Goal: Communication & Community: Answer question/provide support

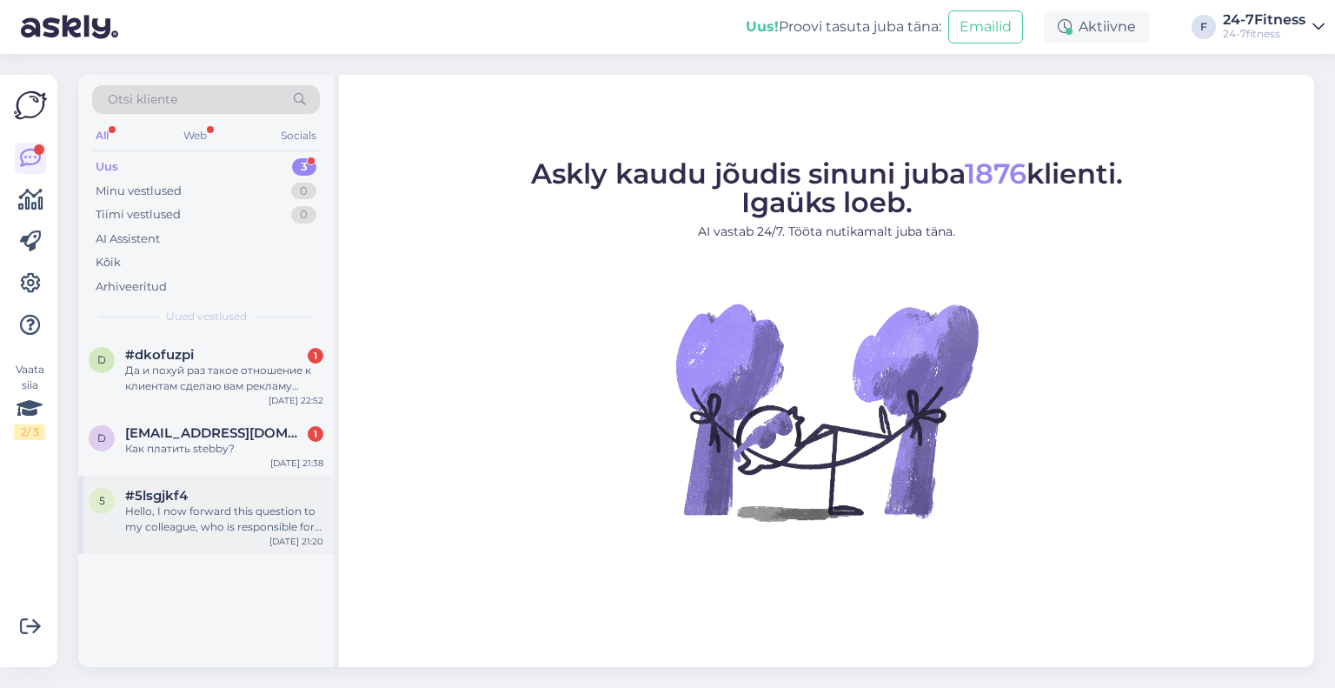
click at [229, 500] on div "#5lsgjkf4" at bounding box center [224, 496] width 198 height 16
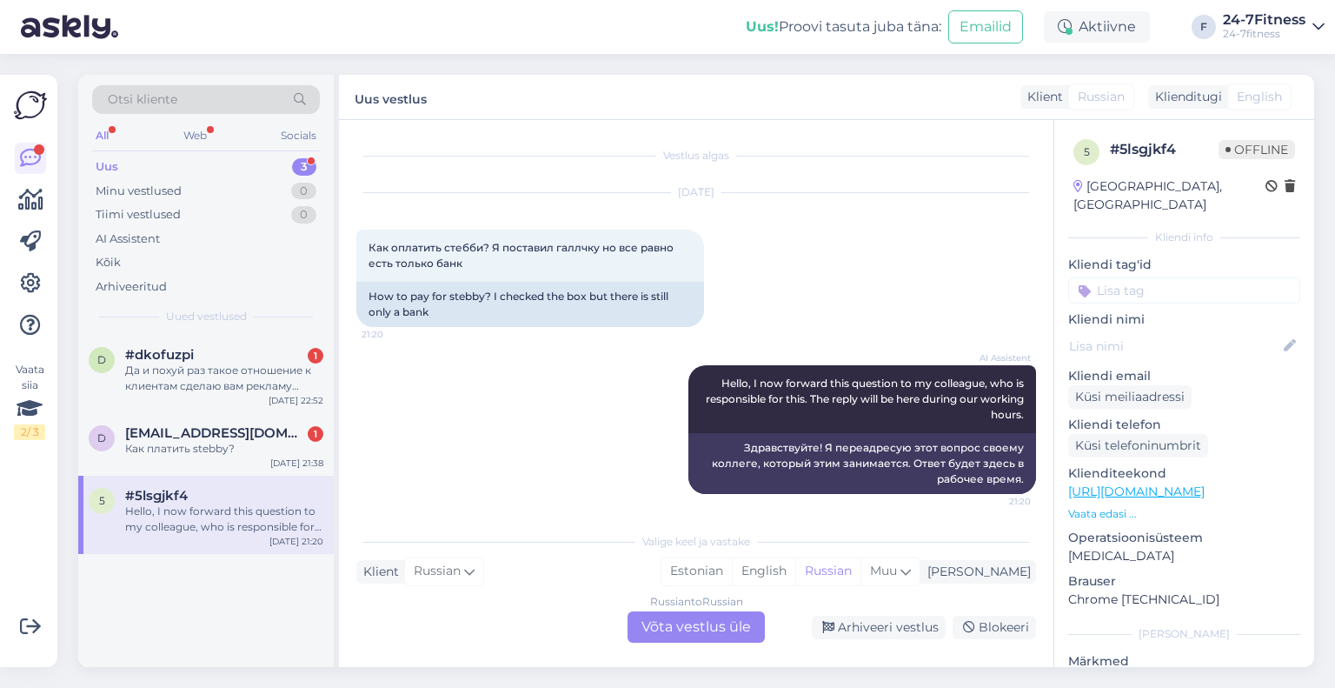
click at [736, 632] on div "Russian to Russian Võta vestlus üle" at bounding box center [696, 626] width 137 height 31
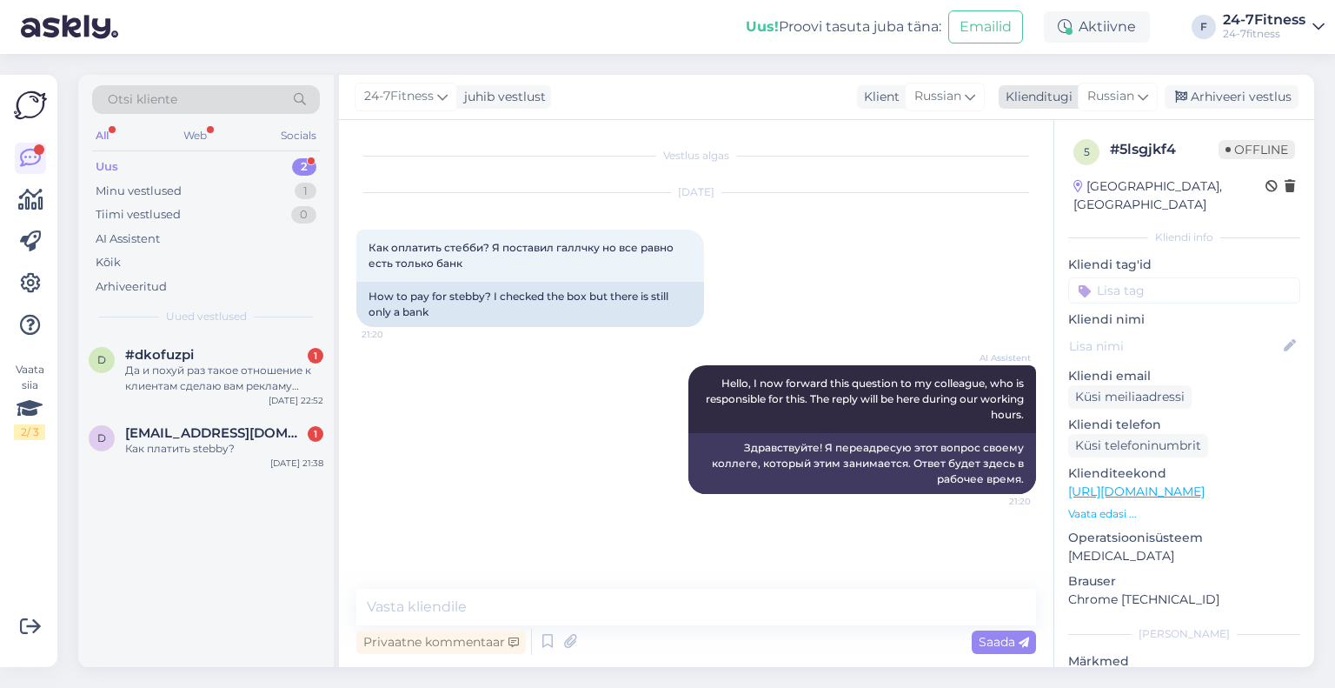
click at [1109, 96] on span "Russian" at bounding box center [1111, 96] width 47 height 19
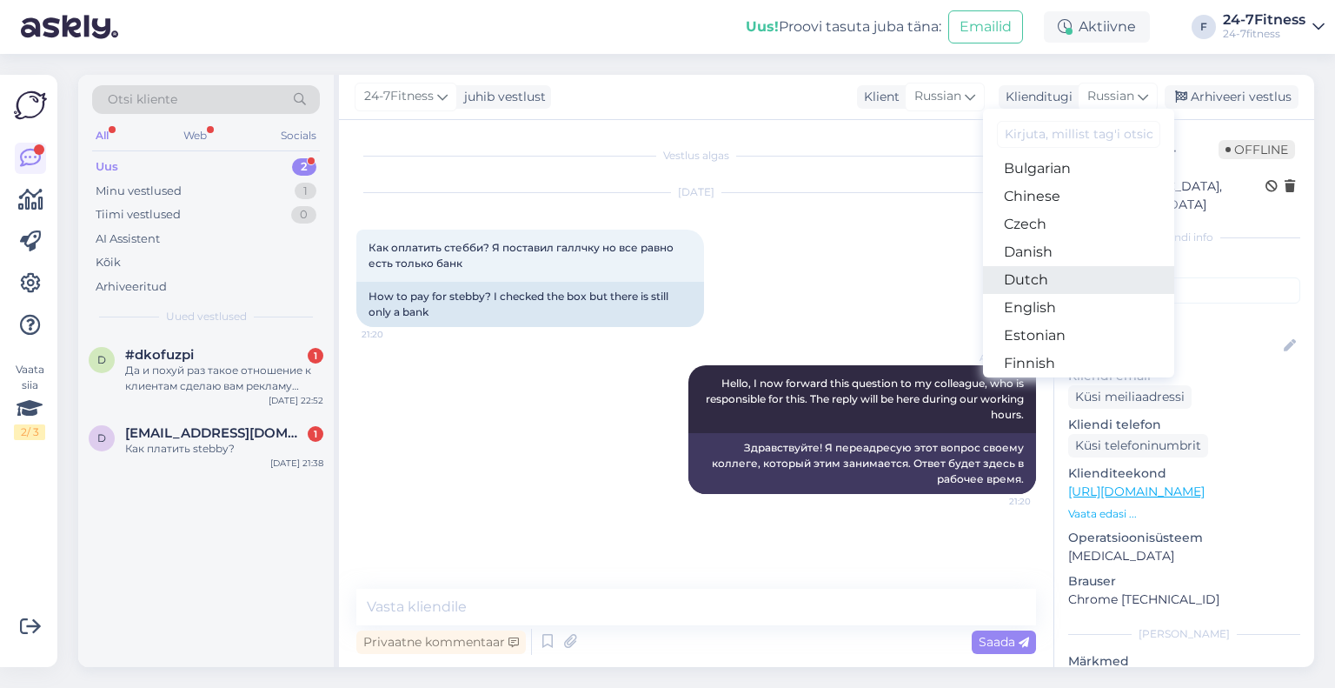
scroll to position [87, 0]
click at [1032, 314] on link "Estonian" at bounding box center [1078, 310] width 191 height 28
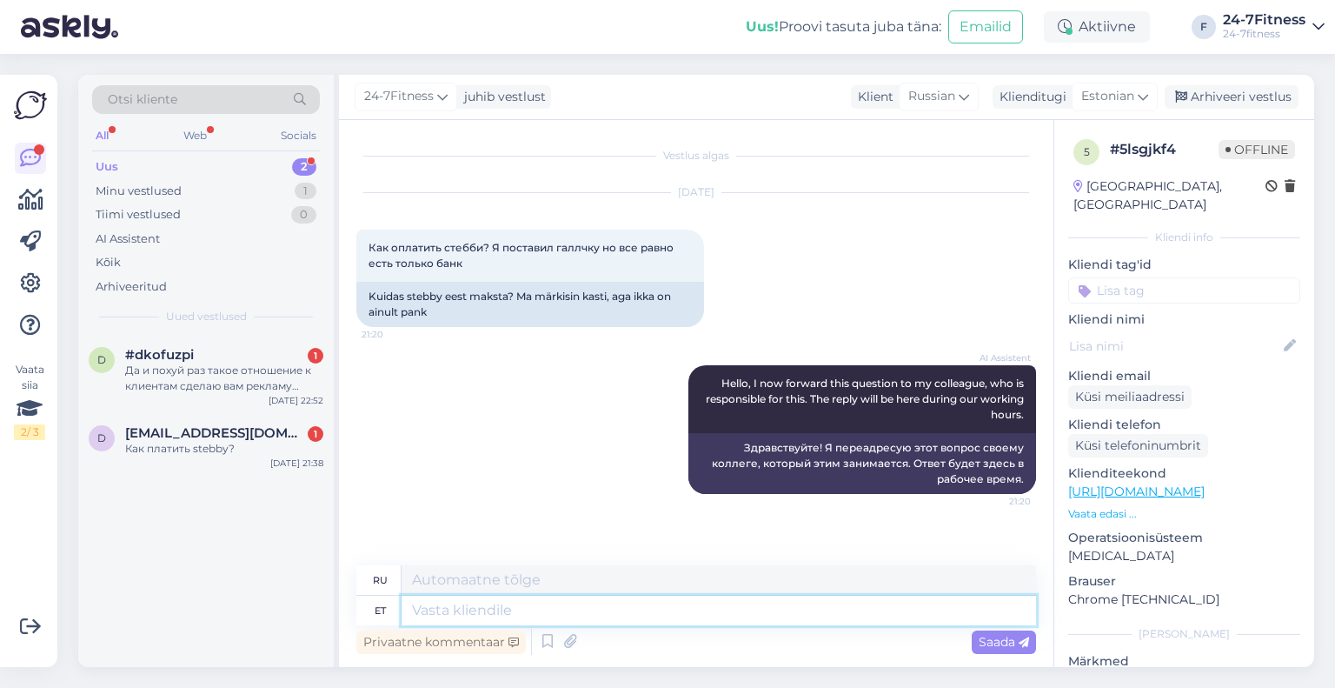
click at [555, 605] on textarea at bounding box center [719, 611] width 635 height 30
type textarea "Tere!"
type textarea "Привет!"
type textarea "Tere! Täname T"
type textarea "Привет! [GEOGRAPHIC_DATA]."
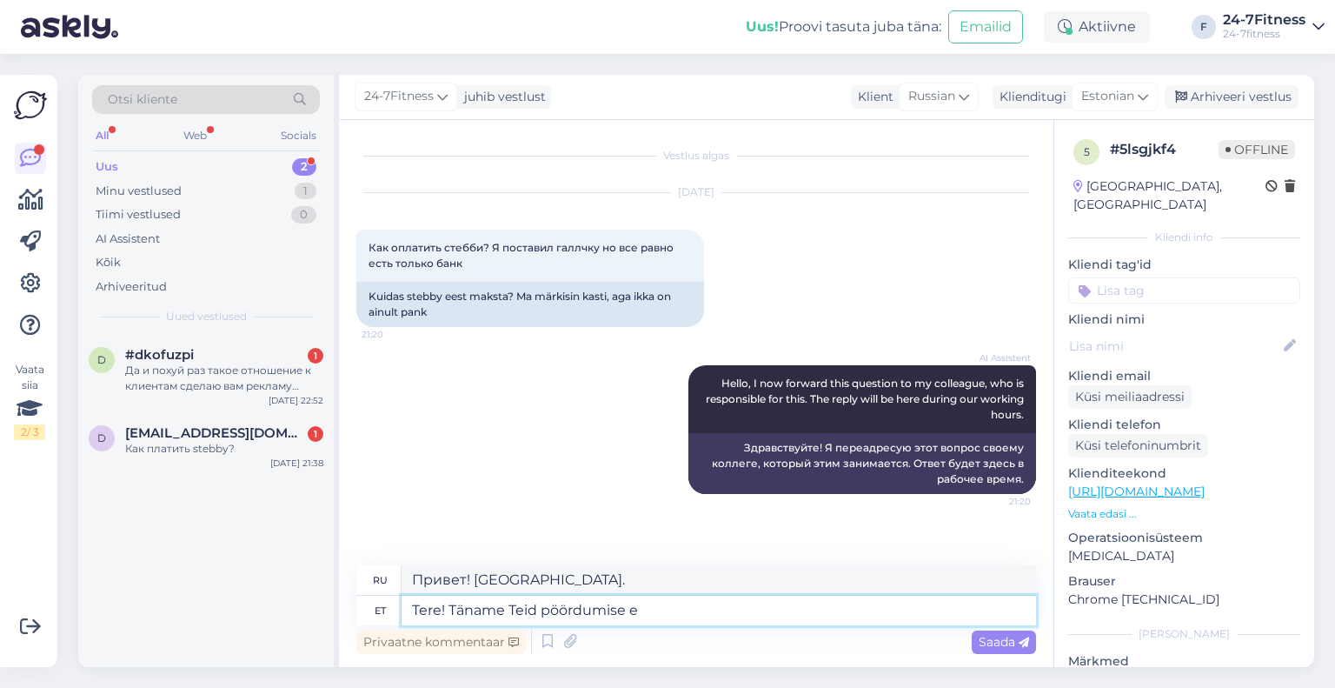
type textarea "Tere! Täname Teid pöördumise ee"
type textarea "Здравствуйте! Спасибо, что обратились к нам."
type textarea "Tere! Täname Teid pöördumise eest!"
type textarea "Здравствуйте! Спасибо, что обратились к нам!"
type textarea "Tere! Täname Teid pöördumise eest! Palun ko"
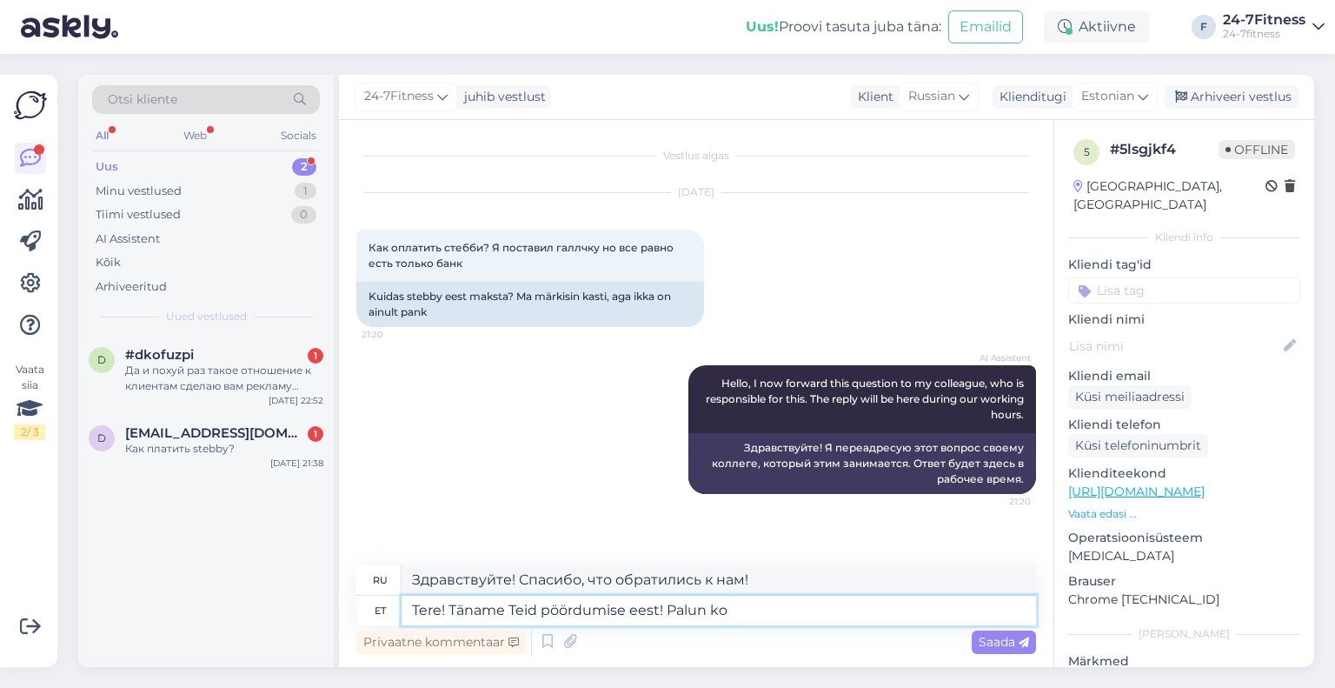
type textarea "Здравствуйте! Спасибо, что связались с нами! Пожалуйста."
type textarea "Tere! Täname Teid pöördumise eest! Palun kontrollige ü"
type textarea "Здравствуйте! Спасибо, что связались с нами! Пожалуйста, проверьте"
type textarea "Tere! Täname Teid pöördumise eest! Palun kontrollige üle, e"
type textarea "Здравствуйте! Спасибо, что связались с нами! Пожалуйста, проверьте,"
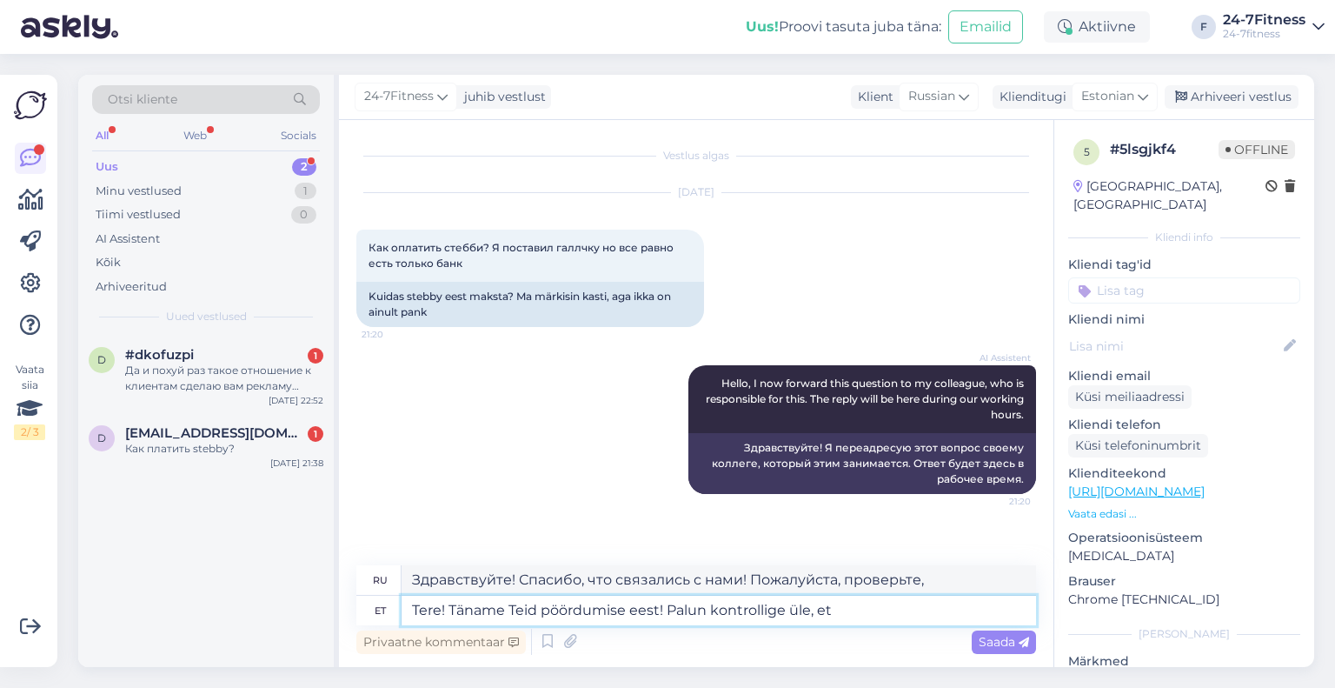
type textarea "Tere! Täname Teid pöördumise eest! Palun kontrollige üle, et"
type textarea "Здравствуйте! Спасибо, что связались с нами! Пожалуйста, проверьте это."
type textarea "Tere! Täname Teid pöördumise eest! Palun kontrollige üle, et [GEOGRAPHIC_DATA]"
type textarea "Здравствуйте! Спасибо, что связались с нами! Пожалуйста, проверьте, что ваш"
type textarea "Tere! Täname Teid pöördumise eest! Palun kontrollige üle, et [PERSON_NAME] k"
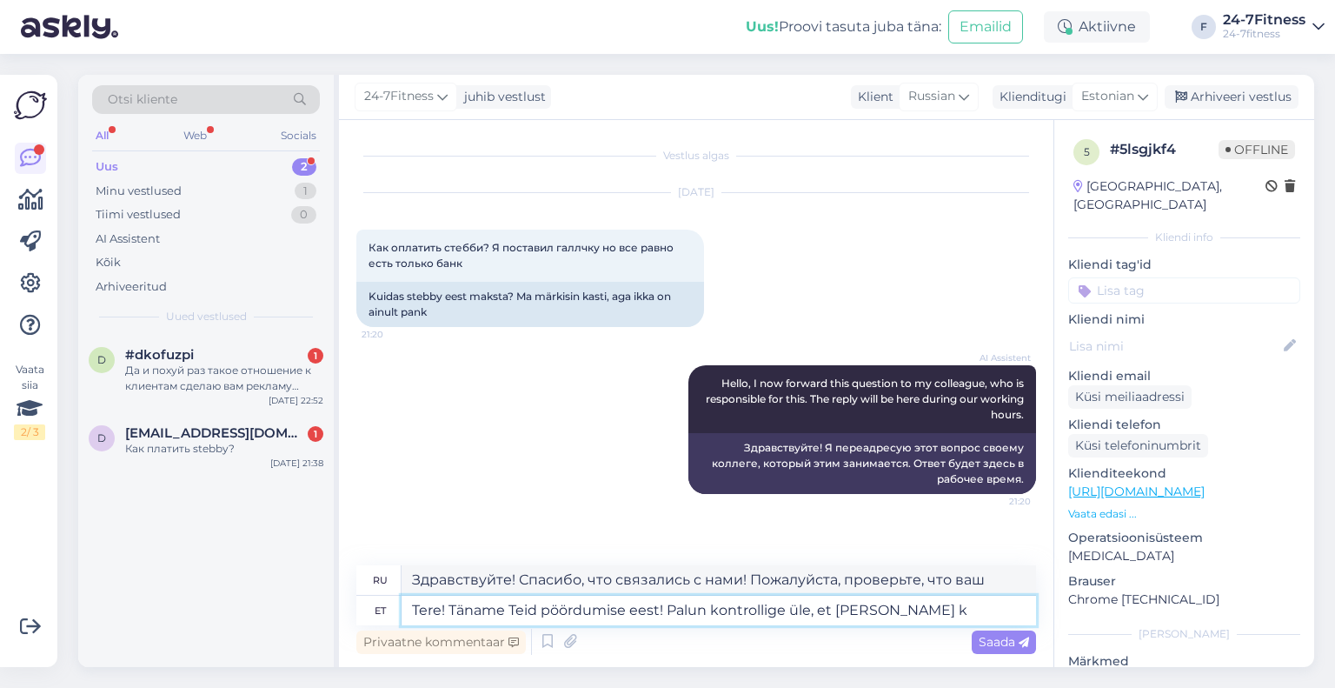
type textarea "Здравствуйте! Спасибо, что связались с нами! Пожалуйста, проверьте, что ваш [PE…"
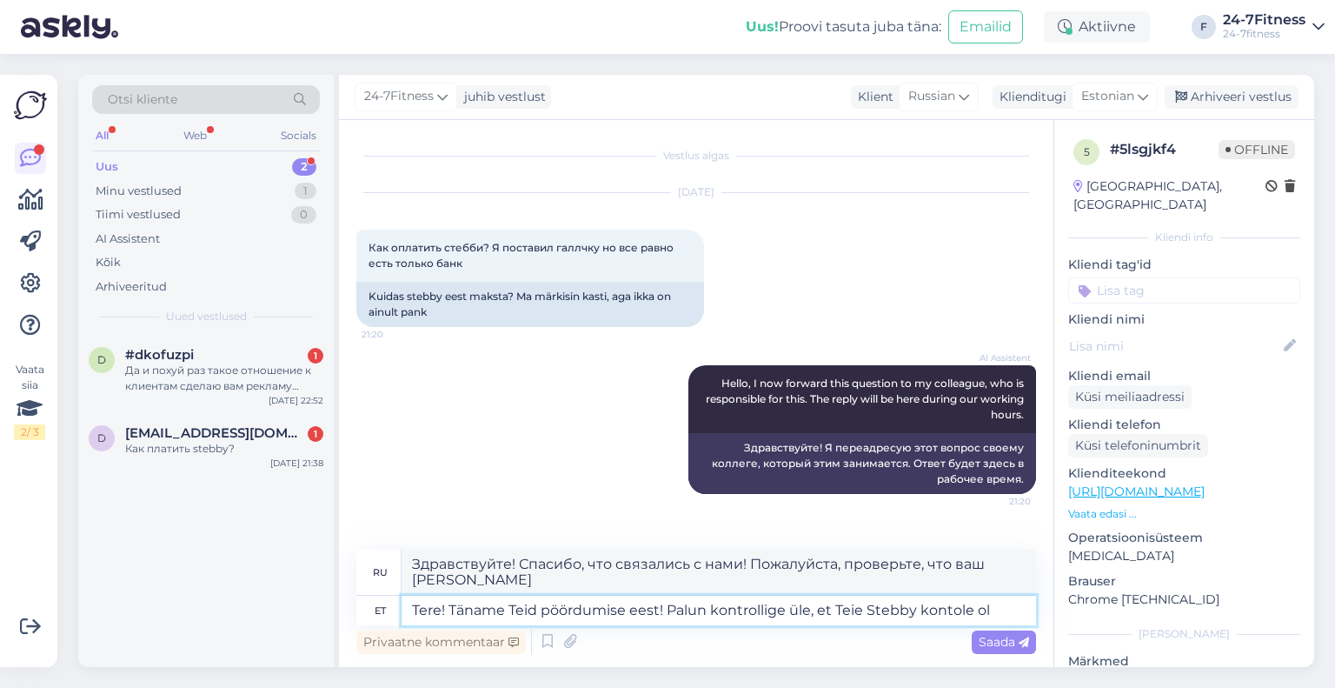
type textarea "Tere! Täname Teid pöördumise eest! Palun kontrollige üle, et Teie Stebby kontol…"
type textarea "Здравствуйте! Спасибо, что связались с нами! Пожалуйста, убедитесь, что ваш акк…"
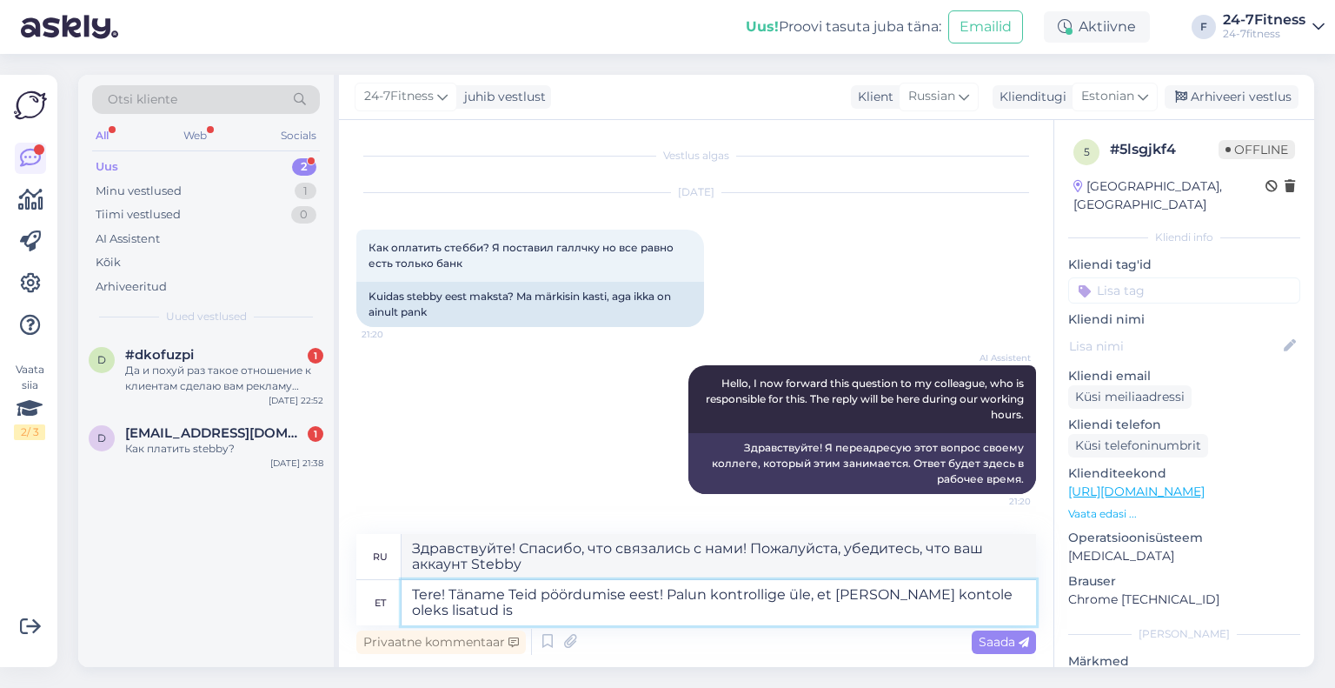
type textarea "Tere! Täname Teid pöördumise eest! Palun kontrollige üle, et [PERSON_NAME] kont…"
type textarea "Здравствуйте! Спасибо, что связались с нами! Пожалуйста, убедитесь, что ваша уч…"
type textarea "Tere! Täname Teid pöördumise eest! Palun kontrollige üle, et [PERSON_NAME] kont…"
type textarea "Здравствуйте! Спасибо, что связались с нами! Пожалуйста, убедитесь, что ваш пер…"
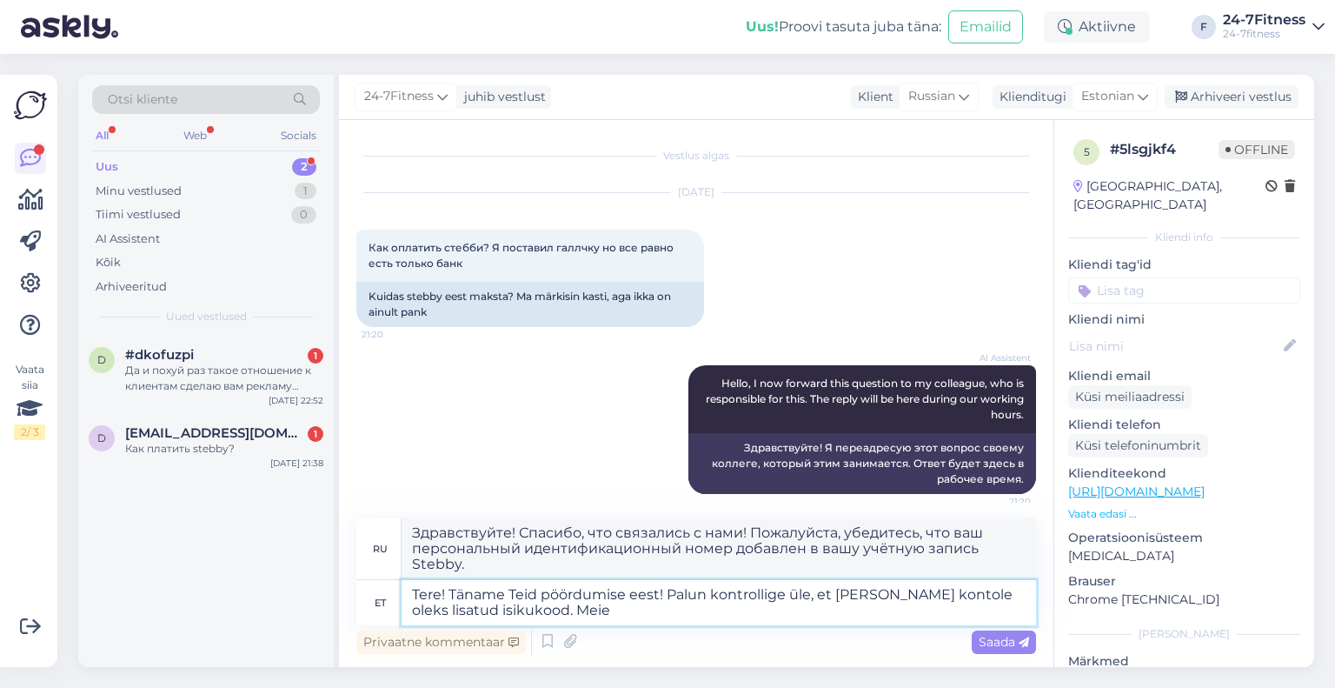
type textarea "Tere! Täname Teid pöördumise eest! Palun kontrollige üle, et [PERSON_NAME] kont…"
type textarea "Здравствуйте! Спасибо, что связались с нами! Пожалуйста, убедитесь, что ваш пер…"
type textarea "Tere! Täname Teid pöördumise eest! Palun kontrollige üle, et [PERSON_NAME] kont…"
type textarea "Здравствуйте! Спасибо, что связались с нами! Пожалуйста, убедитесь, что ваш пер…"
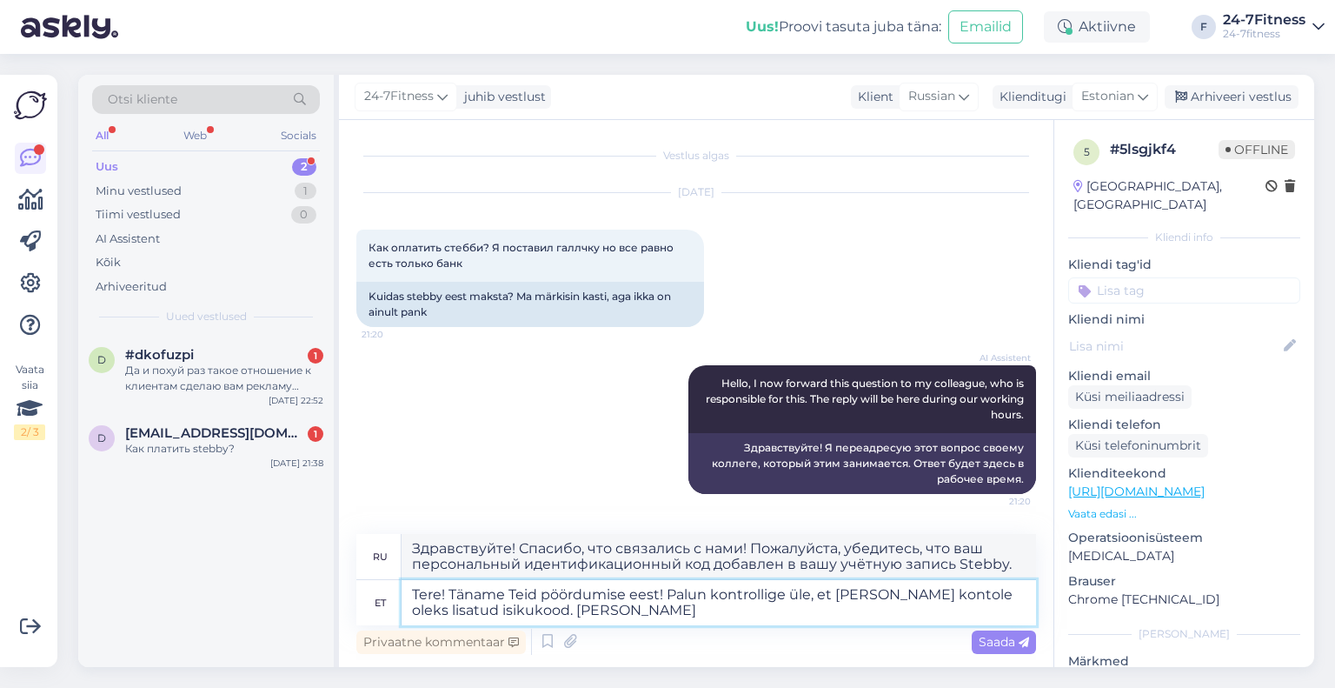
type textarea "Tere! Täname Teid pöördumise eest! Palun kontrollige üle, et [PERSON_NAME] kont…"
type textarea "Здравствуйте! Спасибо, что связались с нами! Пожалуйста, убедитесь, что ваш пер…"
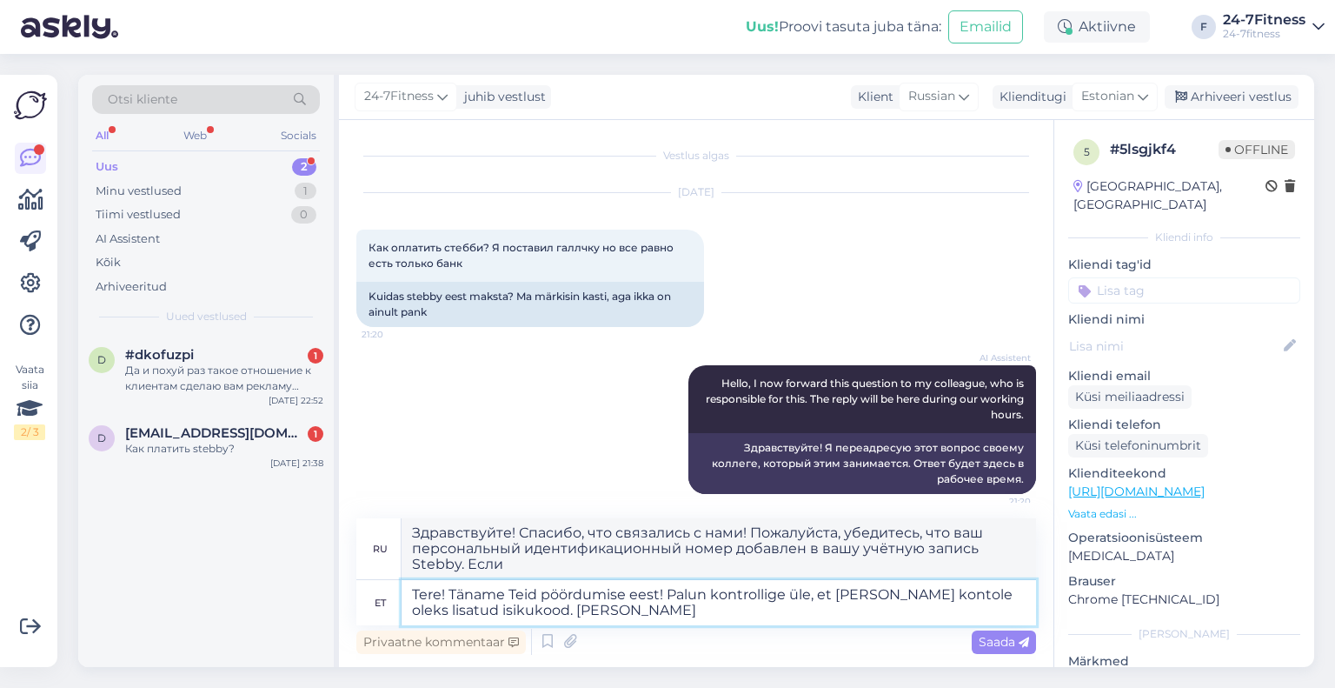
type textarea "Tere! Täname Teid pöördumise eest! Palun kontrollige üle, et [PERSON_NAME] kont…"
type textarea "Здравствуйте! Спасибо, что связались с нами! Пожалуйста, убедитесь, что ваш пер…"
type textarea "Tere! Täname Teid pöördumise eest! Palun kontrollige üle, et [PERSON_NAME] kont…"
type textarea "Здравствуйте! Спасибо, что связались с нами! Пожалуйста, проверьте, есть ли у в…"
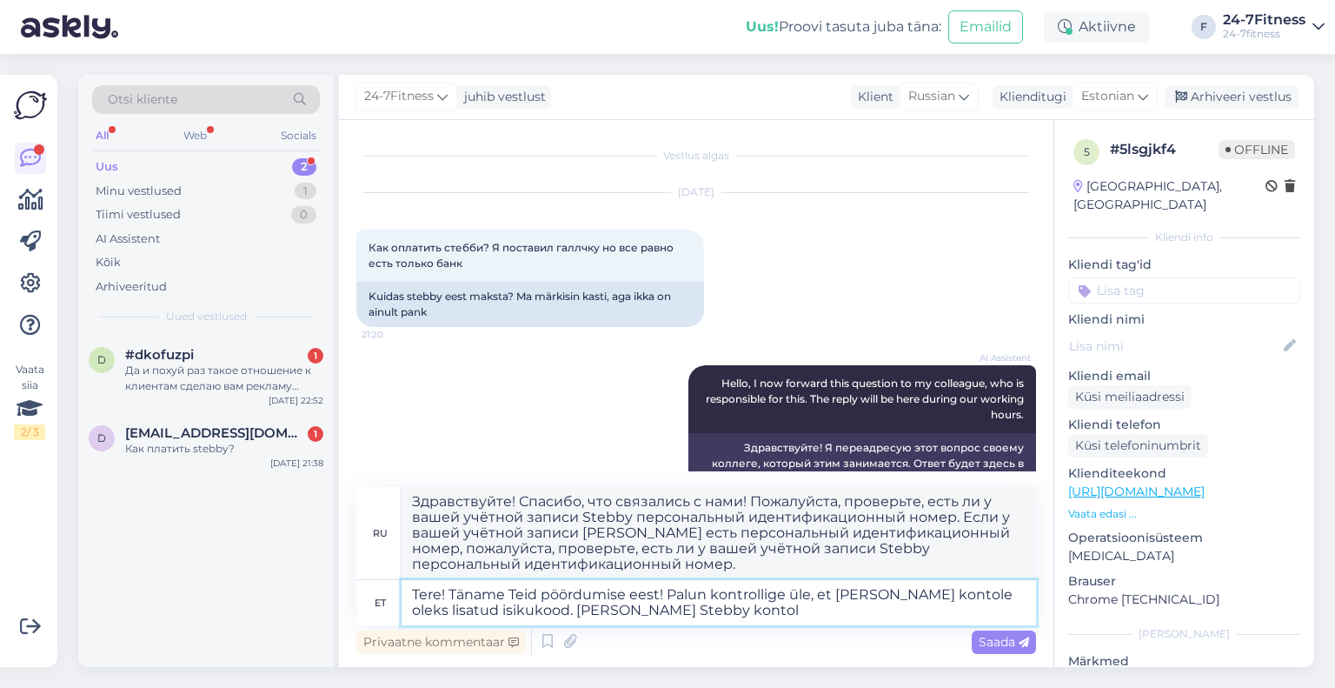
type textarea "Tere! Täname Teid pöördumise eest! Palun kontrollige üle, et [PERSON_NAME] kont…"
type textarea "Здравствуйте! Спасибо, что связались с нами! Пожалуйста, проверьте, есть ли у в…"
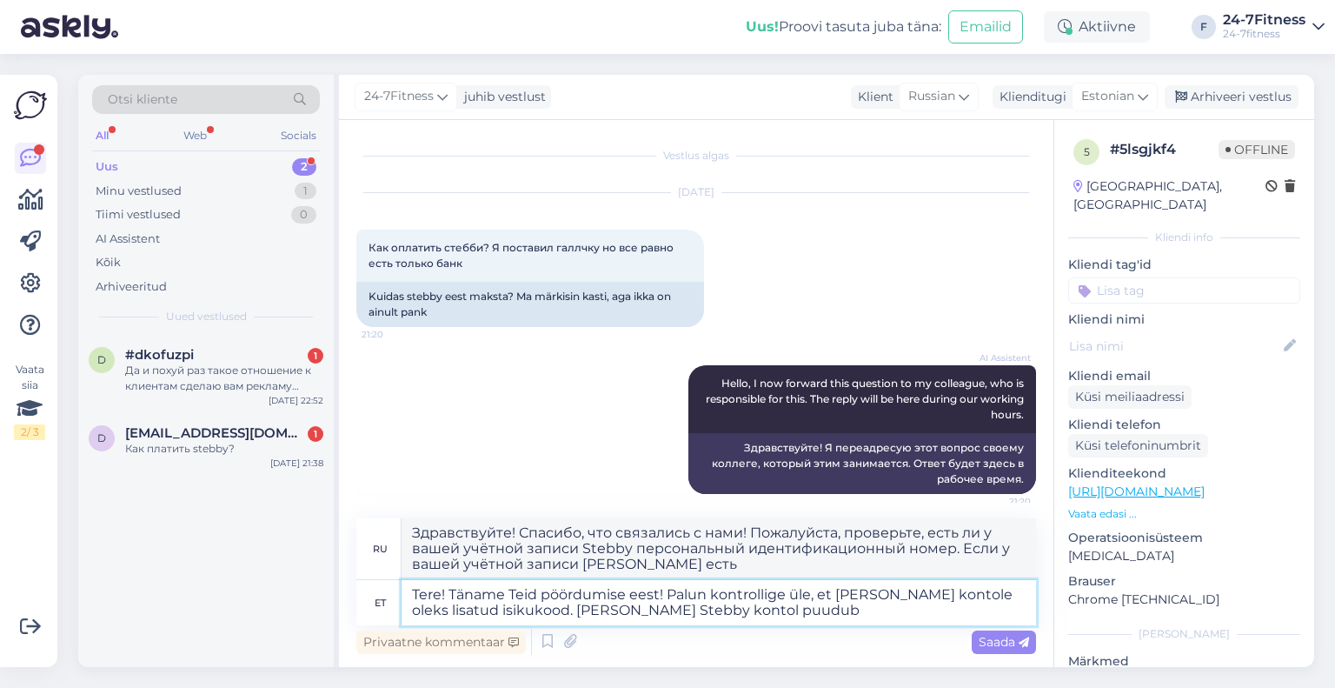
type textarea "Tere! Täname Teid pöördumise eest! Palun kontrollige üle, et [PERSON_NAME] kont…"
type textarea "Здравствуйте! Спасибо, что связались с нами! Пожалуйста, проверьте, есть ли у в…"
type textarea "Tere! Täname Teid pöördumise eest! Palun kontrollige üle, et [PERSON_NAME] kont…"
type textarea "Здравствуйте! Спасибо, что связались с нами! Пожалуйста, проверьте, есть ли у в…"
type textarea "Tere! Täname Teid pöördumise eest! Palun kontrollige üle, et [PERSON_NAME] kont…"
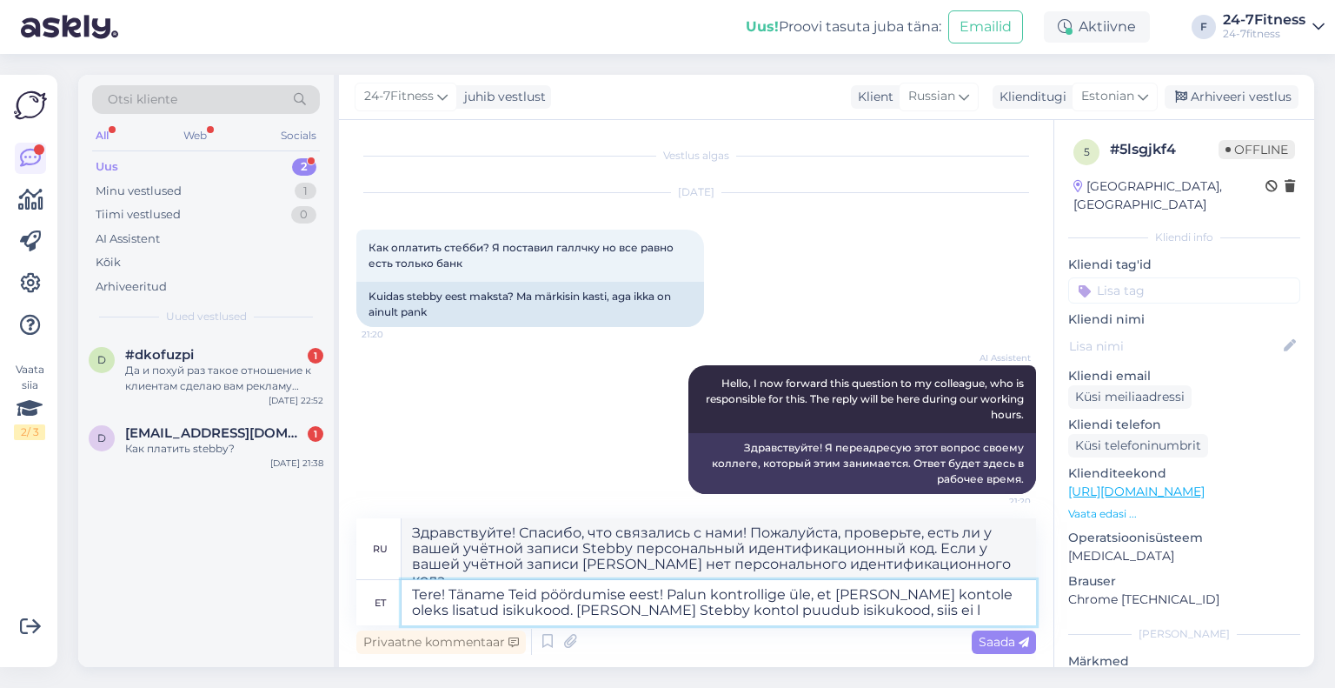
type textarea "Здравствуйте! Спасибо, что связались с нами! Пожалуйста, проверьте, есть ли у в…"
type textarea "Tere! Täname Teid pöördumise eest! Palun kontrollige üle, et [PERSON_NAME] kont…"
type textarea "Здравствуйте! Спасибо, что связались с нами! Пожалуйста, проверьте, есть ли у в…"
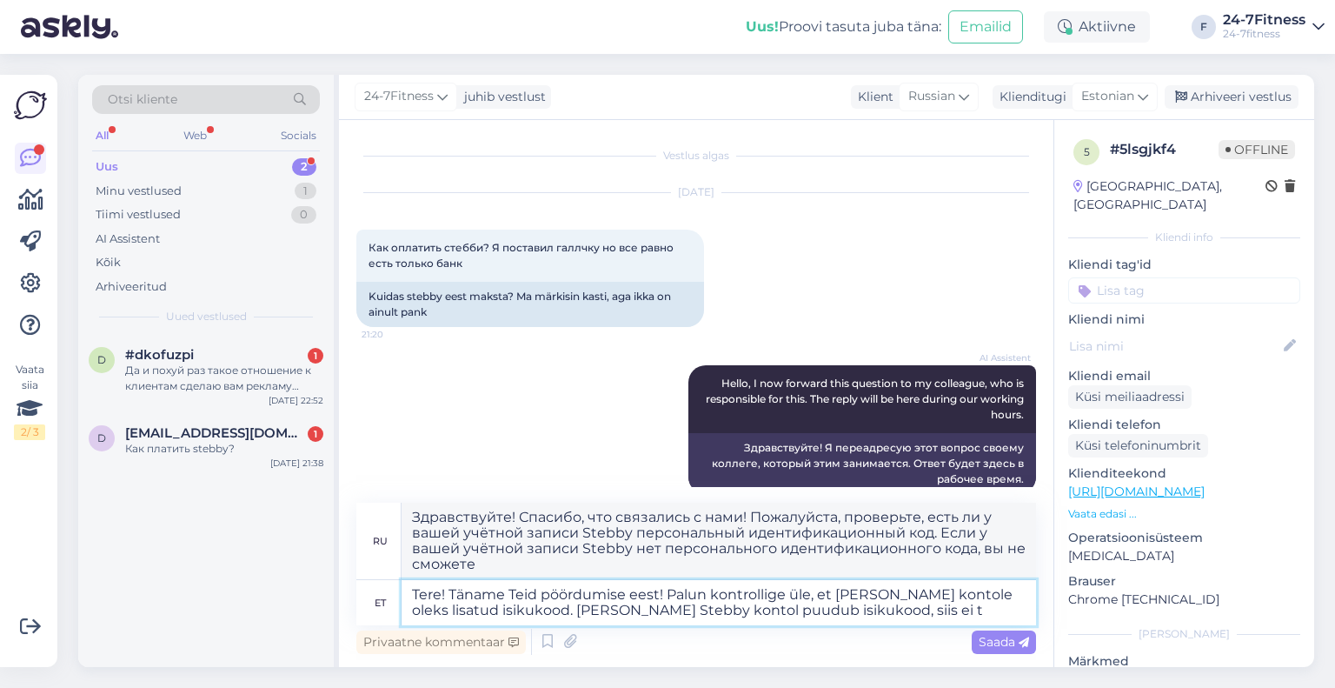
type textarea "Tere! Täname Teid pöördumise eest! Palun kontrollige üle, et [PERSON_NAME] kont…"
type textarea "Здравствуйте! Спасибо, что связались с нами! Пожалуйста, проверьте, есть ли у в…"
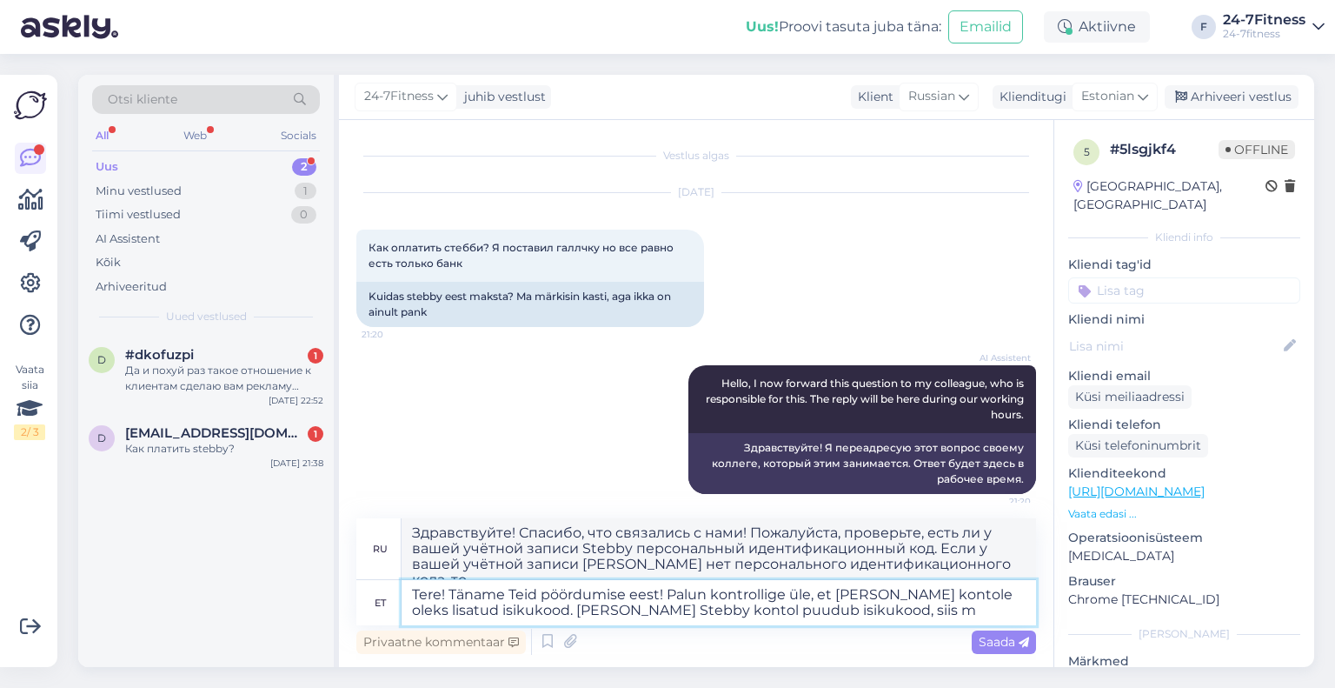
type textarea "Tere! Täname Teid pöördumise eest! Palun kontrollige üle, et [PERSON_NAME] kont…"
type textarea "Здравствуйте! Спасибо, что связались с нами! Пожалуйста, проверьте, есть ли у в…"
type textarea "Tere! Täname Teid pöördumise eest! Palun kontrollige üle, et [PERSON_NAME] kont…"
type textarea "Здравствуйте! Спасибо, что связались с нами! Пожалуйста, проверьте, есть ли у в…"
type textarea "Tere! Täname Teid pöördumise eest! Palun kontrollige üle, et [PERSON_NAME] kont…"
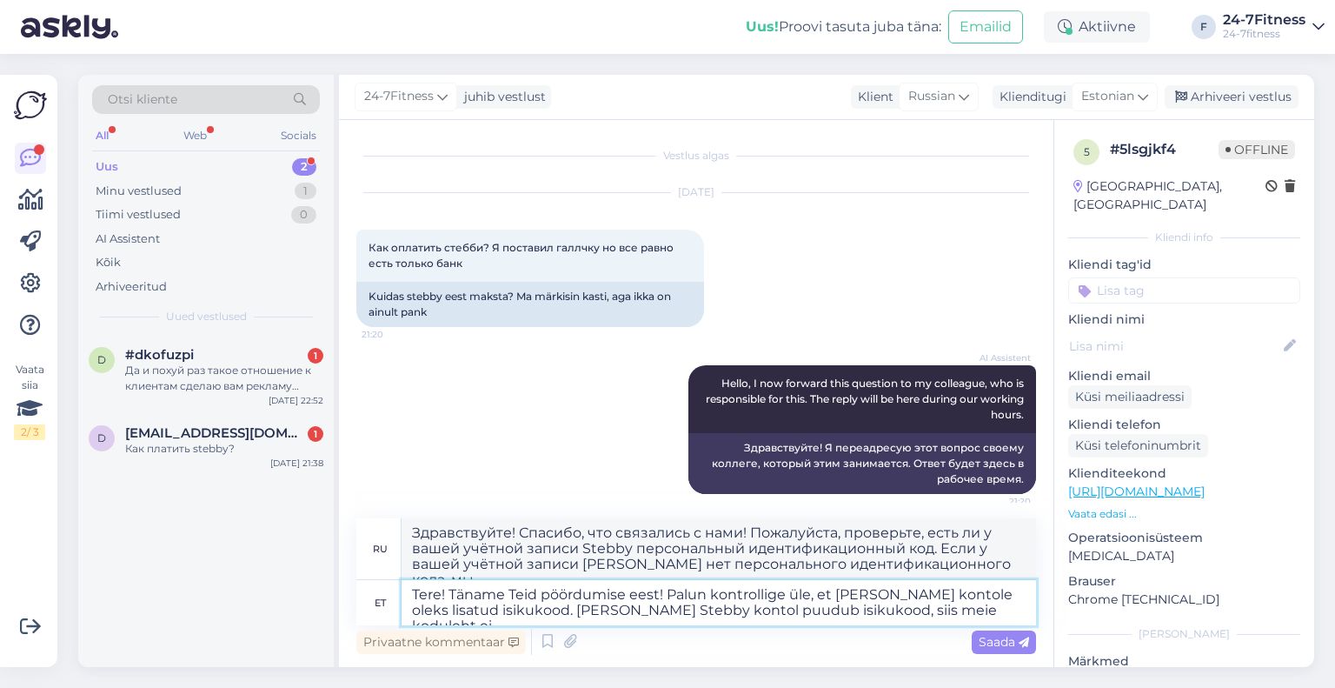
type textarea "Здравствуйте! Спасибо, что связались с нами! Пожалуйста, проверьте, есть ли у в…"
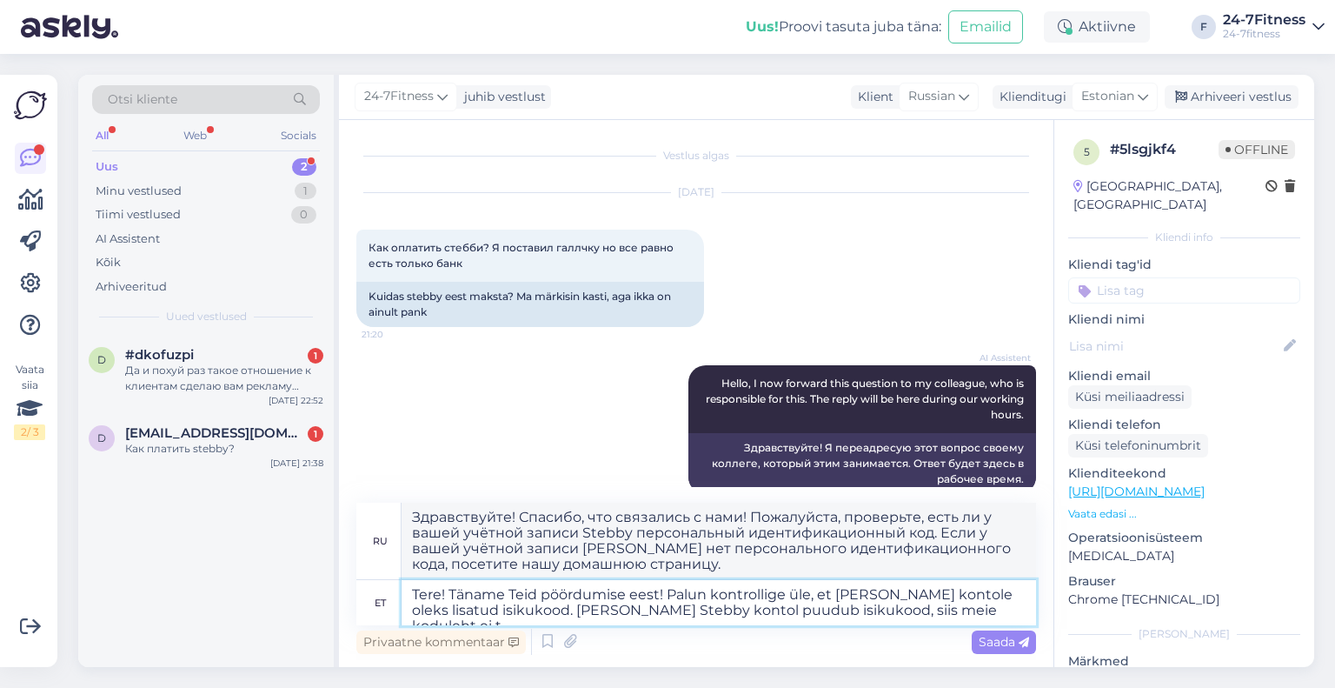
type textarea "Tere! Täname Teid pöördumise eest! Palun kontrollige üle, et [PERSON_NAME] kont…"
type textarea "Здравствуйте! Спасибо, что связались с нами! Пожалуйста, проверьте, есть ли у в…"
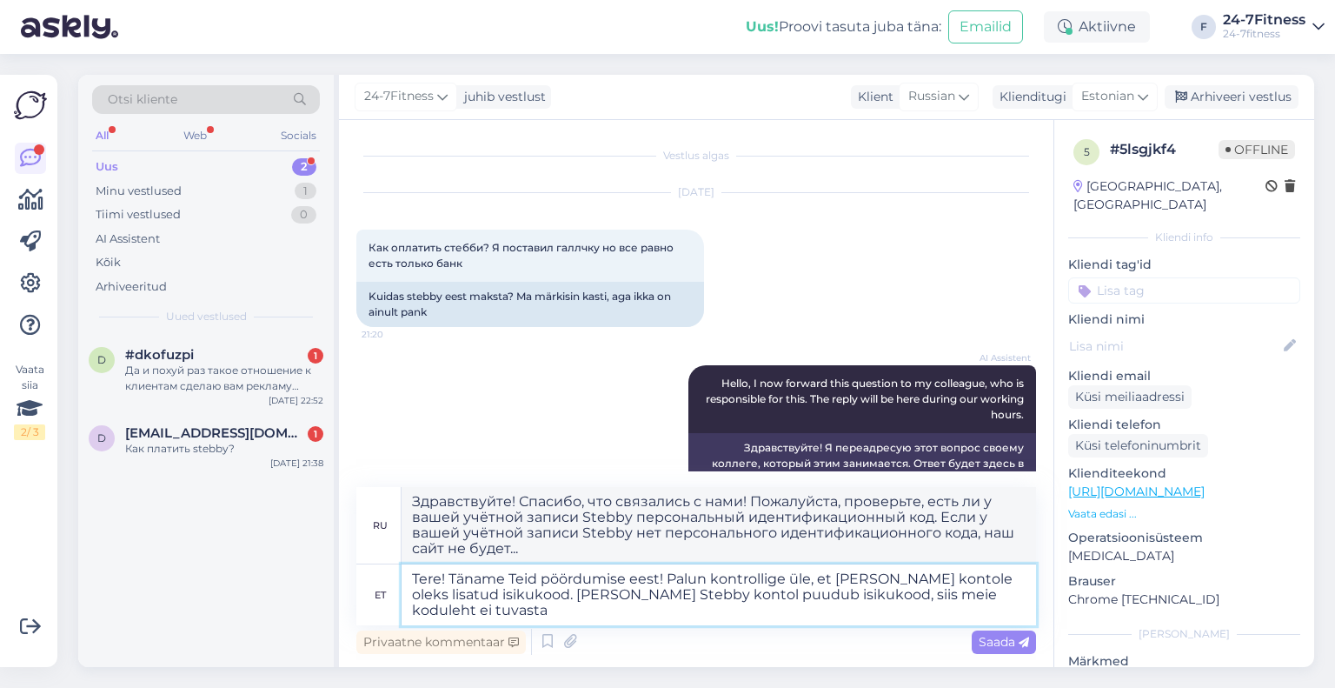
type textarea "Tere! Täname Teid pöördumise eest! Palun kontrollige üle, et [PERSON_NAME] kont…"
type textarea "Здравствуйте! Спасибо, что связались с нами! Пожалуйста, проверьте, есть ли у в…"
type textarea "Tere! Täname Teid pöördumise eest! Palun kontrollige üle, et [PERSON_NAME] kont…"
type textarea "Здравствуйте! Спасибо, что связались с нами! Убедитесь, что ваш персональный ид…"
type textarea "Tere! Täname Teid pöördumise eest! Palun kontrollige üle, et [PERSON_NAME] kont…"
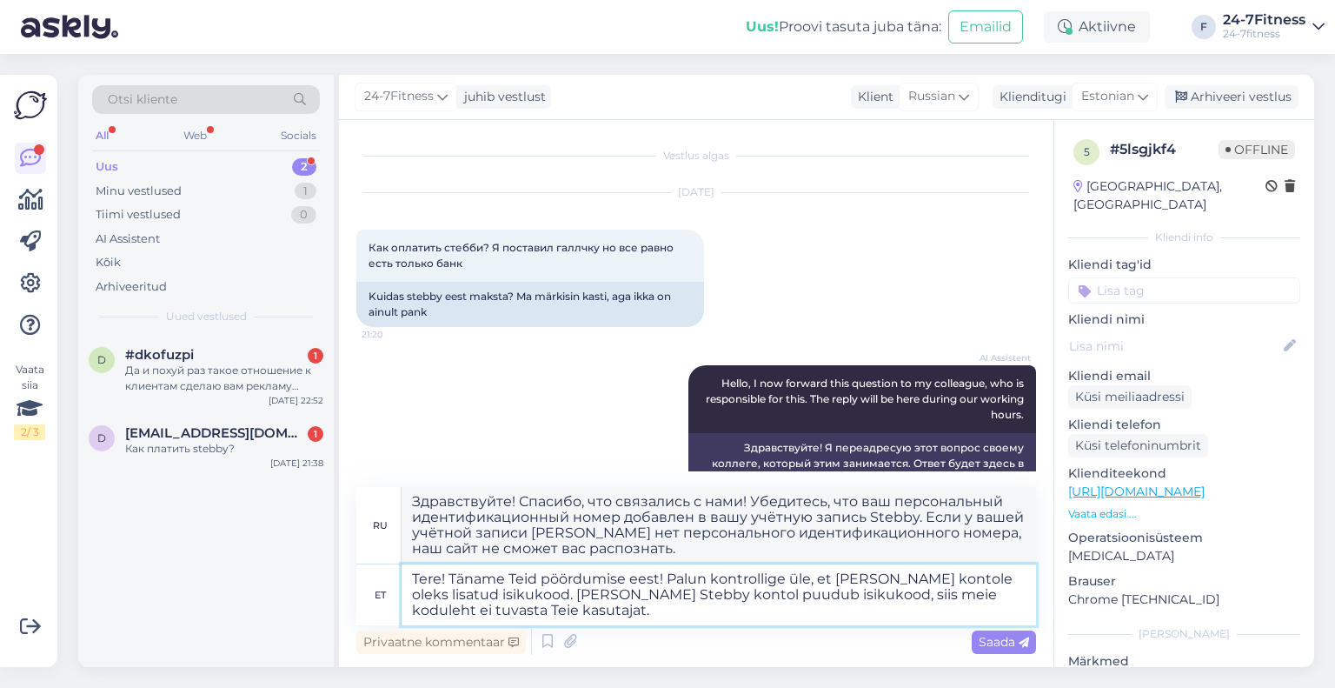
type textarea "Здравствуйте! Спасибо, что связались с нами! Пожалуйста, проверьте, есть ли у в…"
paste textarea "Isikukoodi saate lisada/muuta oma Stebby kontol "Seaded" - "Muuda profiili" vaa…"
type textarea "Tere! Täname Teid pöördumise eest! Palun kontrollige üle, et [PERSON_NAME] kont…"
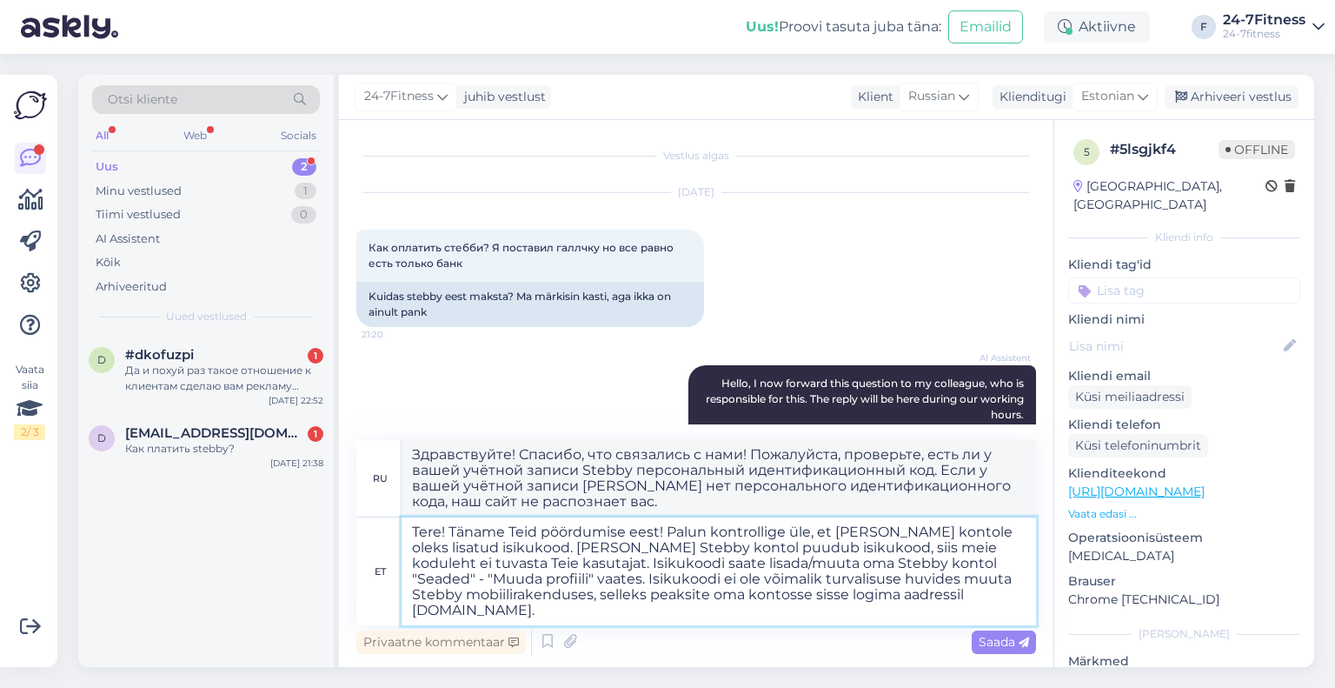
type textarea "Loremipsumdo! Sitamet, con adipiscin e sedd! Eiusmodtem, incididun, utla et d m…"
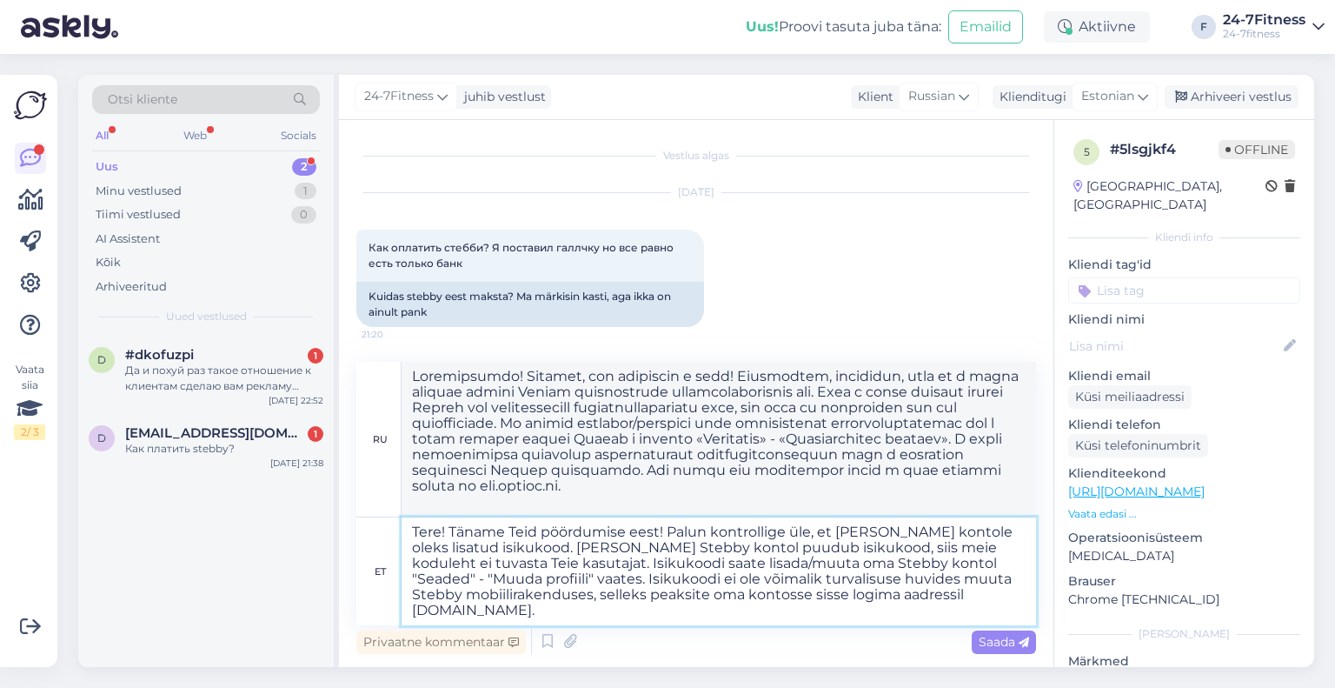
click at [1030, 600] on textarea "Tere! Täname Teid pöördumise eest! Palun kontrollige üle, et [PERSON_NAME] kont…" at bounding box center [719, 571] width 635 height 108
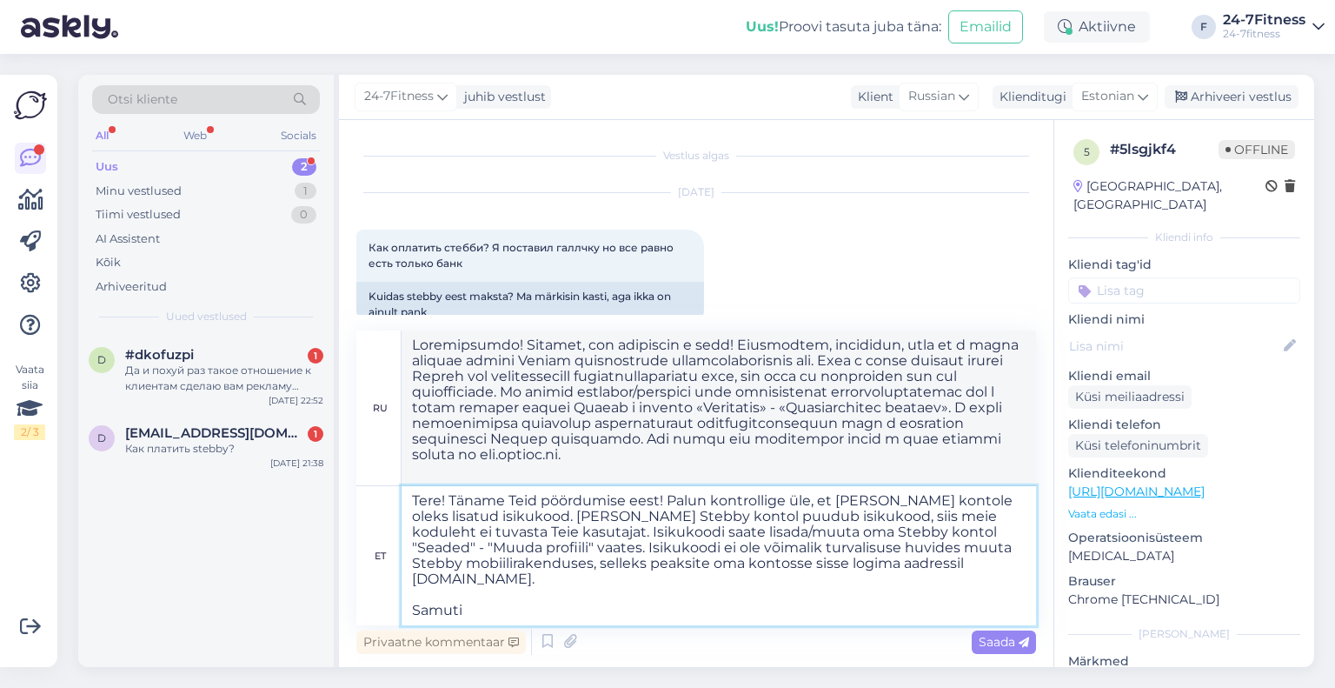
type textarea "Tere! Täname Teid pöördumise eest! Palun kontrollige üle, et [PERSON_NAME] kont…"
type textarea "Loremipsumdo! Sitamet, con adipiscin e sedd! Eiusmodtem, incididun, utla et d m…"
type textarea "Tere! Täname Teid pöördumise eest! Palun kontrollige üle, et [PERSON_NAME] kont…"
type textarea "Loremipsumdo! Sitamet, con adipiscin e sedd! Eiusmodtem, incididun, utla et d m…"
type textarea "Tere! Täname Teid pöördumise eest! Palun kontrollige üle, et [PERSON_NAME] kont…"
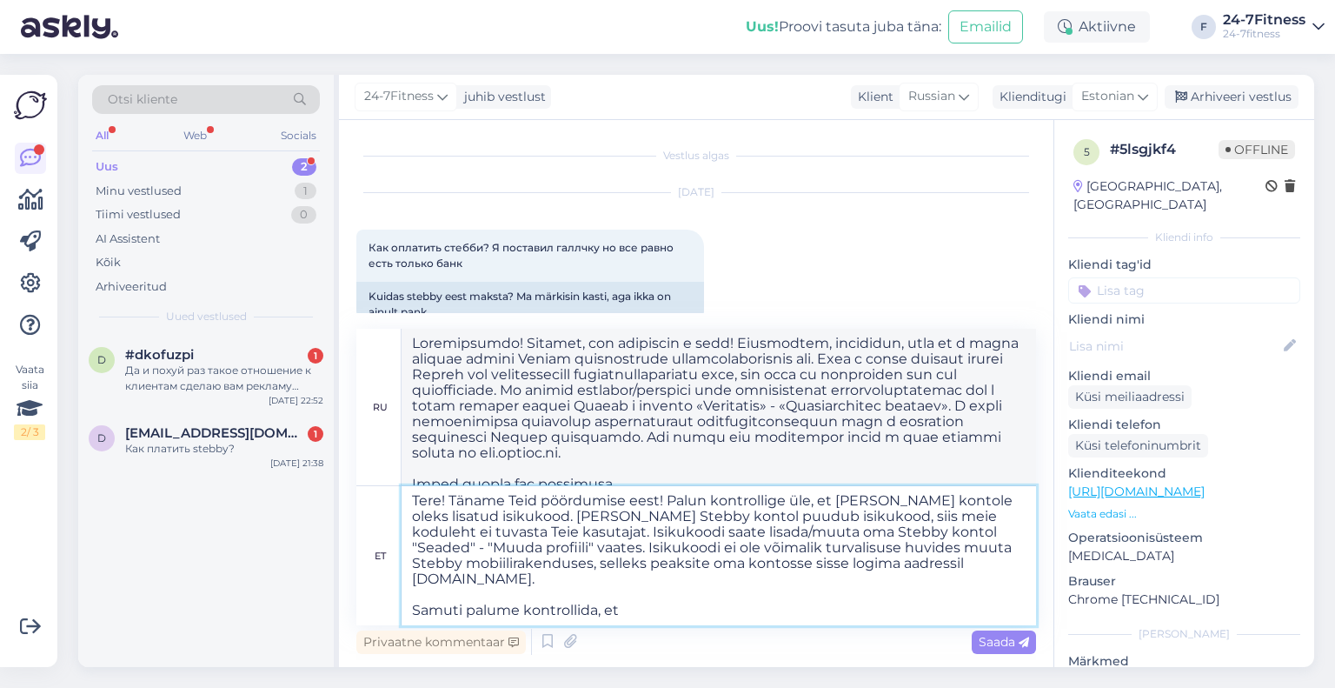
type textarea "Loremipsumdo! Sitamet, con adipiscin e sedd! Eiusmodtem, incididun, utla et d m…"
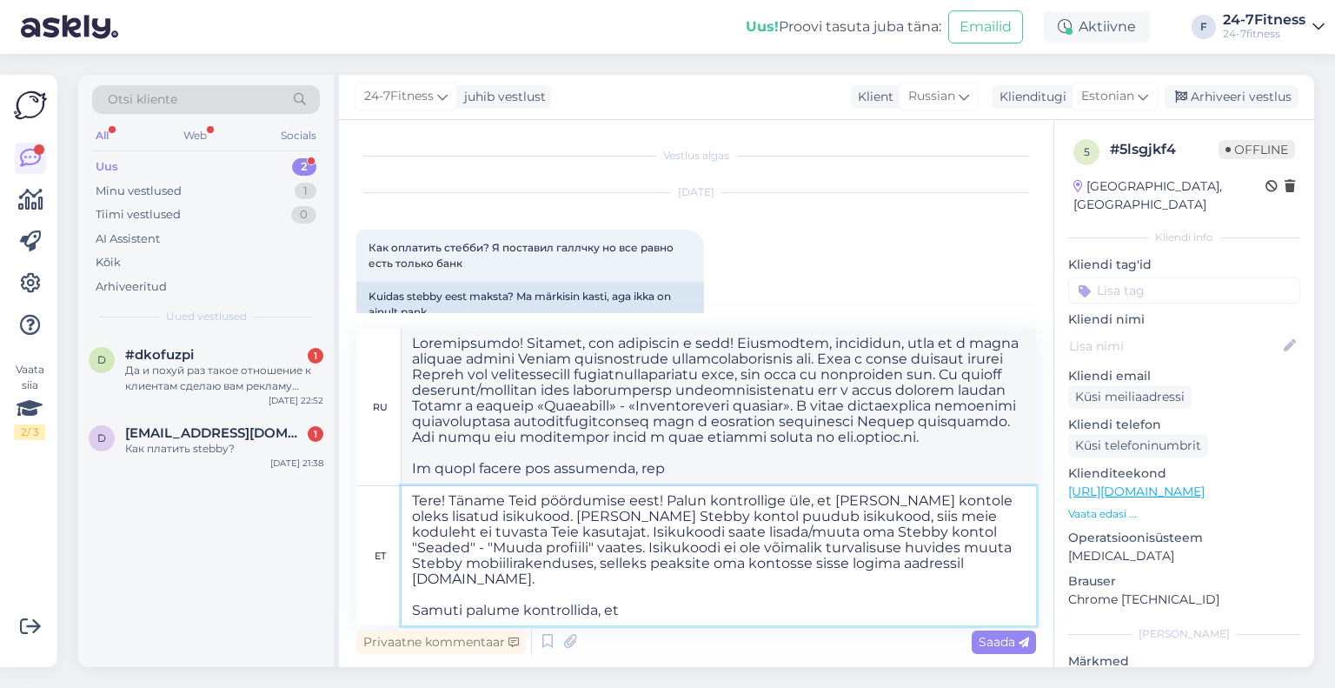
type textarea "Tere! Täname Teid pöördumise eest! Palun kontrollige üle, et [PERSON_NAME] kont…"
type textarea "Loremipsumdo! Sitamet, con adipiscin e sedd! Eiusmodtem, incididun, utla et d m…"
type textarea "Tere! Täname Teid pöördumise eest! Palun kontrollige üle, et [PERSON_NAME] kont…"
type textarea "Loremipsumdo! Sitamet, con adipiscin e sedd! Eiusmodtem, incididun, utla et d m…"
type textarea "Tere! Täname Teid pöördumise eest! Palun kontrollige üle, et [PERSON_NAME] kont…"
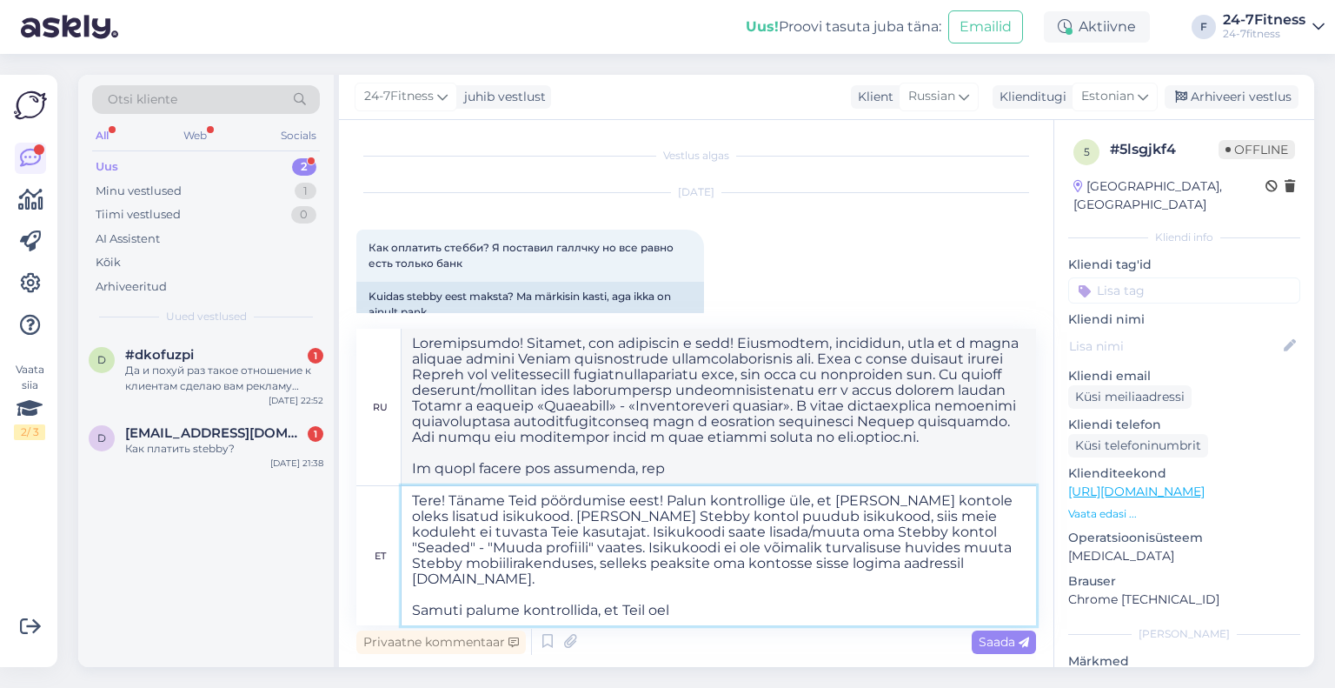
type textarea "Loremipsumdo! Sitamet, con adipiscin e sedd! Eiusmodtem, incididun, utla et d m…"
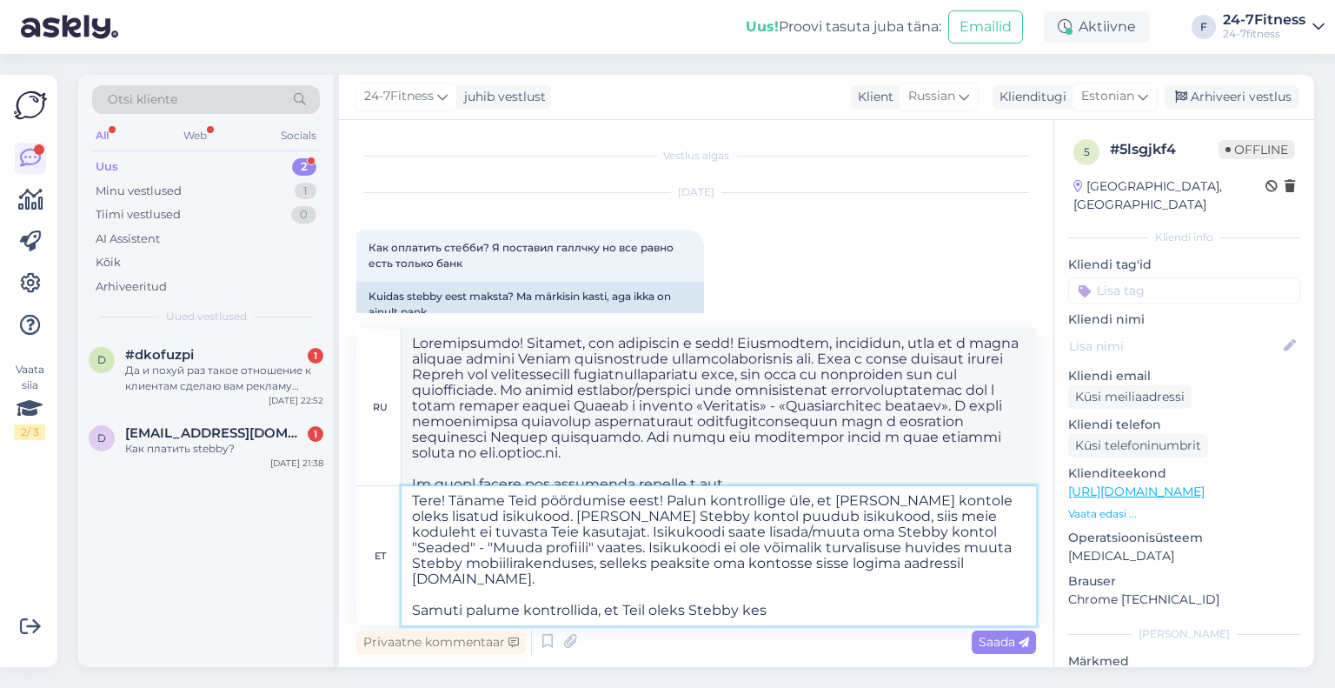
type textarea "Tere! Täname Teid pöördumise eest! Palun kontrollige üle, et [PERSON_NAME] kont…"
type textarea "Loremipsumdo! Sitamet, con adipiscin e sedd! Eiusmodtem, incididun, utla et d m…"
type textarea "Tere! Täname Teid pöördumise eest! Palun kontrollige üle, et [PERSON_NAME] kont…"
type textarea "Loremipsumdo! Sitamet, con adipiscin e sedd! Eiusmodtem, incididun utlabor etdo…"
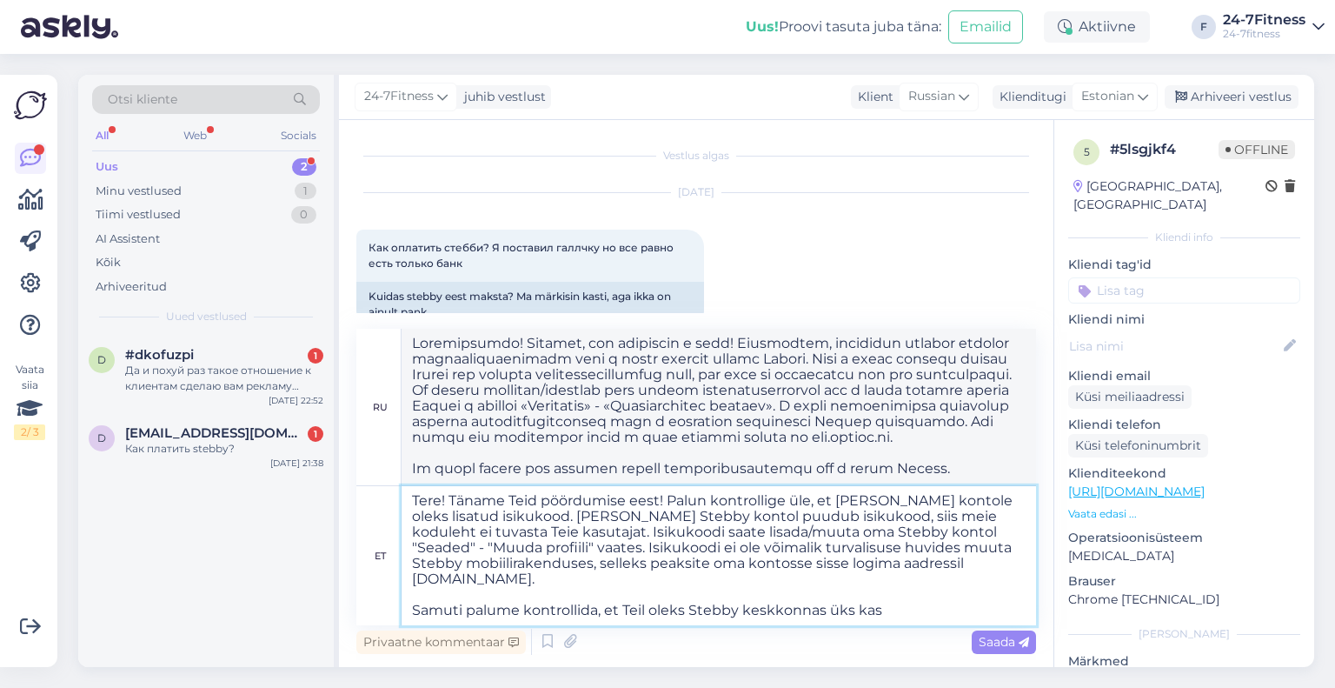
type textarea "Tere! Täname Teid pöördumise eest! Palun kontrollige üle, et [PERSON_NAME] kont…"
type textarea "Loremipsumdo! Sitametcon adi el seddoeius! Temporinci, utlaboree dolorem aliqua…"
type textarea "Tere! Täname Teid pöördumise eest! Palun kontrollige üle, et [PERSON_NAME] kont…"
type textarea "Loremipsumdo! Sitamet, con adipiscin e sedd! Eiusmodtem, incididun utlabor etdo…"
type textarea "Tere! Täname Teid pöördumise eest! Palun kontrollige üle, et [PERSON_NAME] kont…"
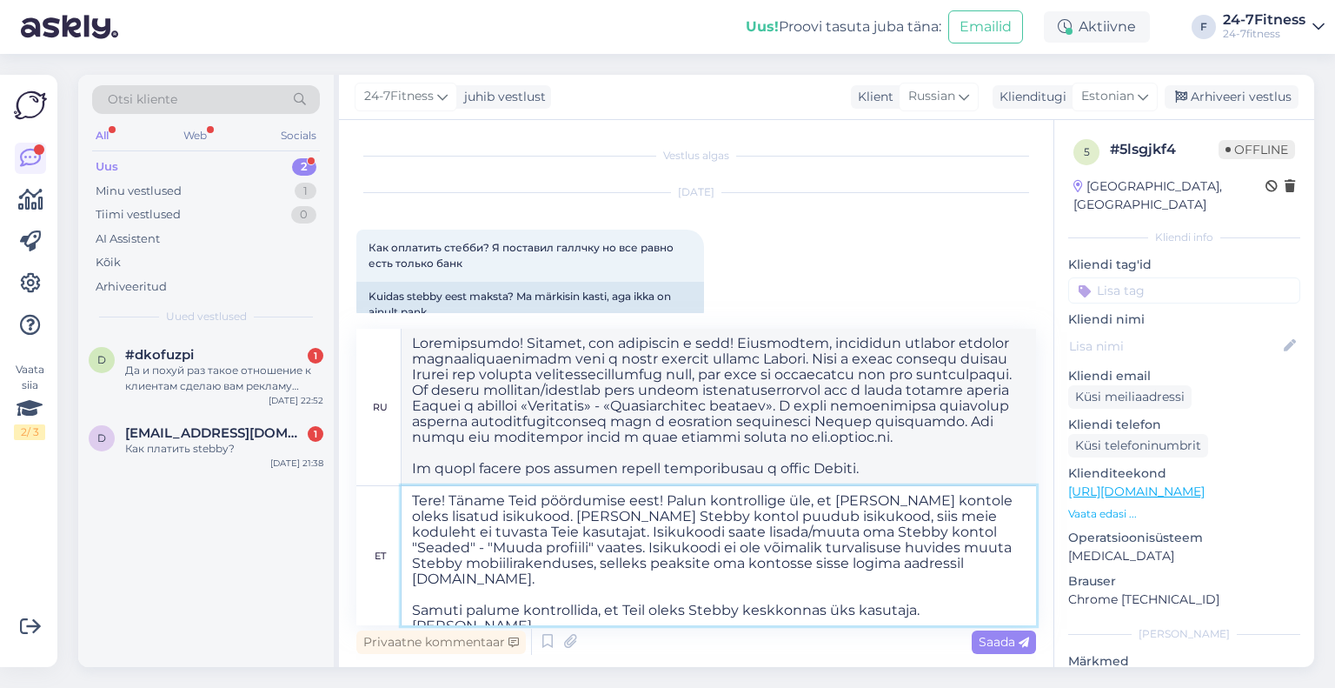
type textarea "Loremipsumdo! Sitamet, con adipiscin e sedd! Eiusmodtem, incididun, utla et d m…"
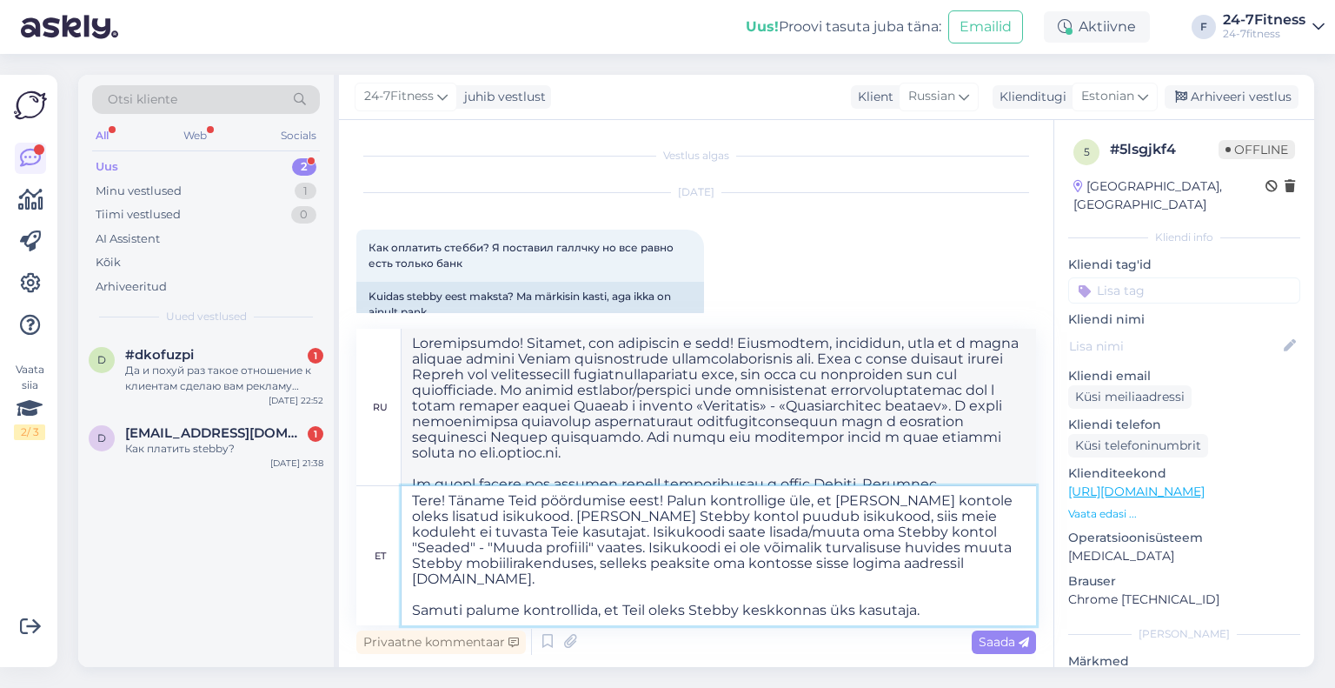
type textarea "Tere! Täname Teid pöördumise eest! Palun kontrollige üle, et [PERSON_NAME] kont…"
type textarea "Loremipsumdo! Sitamet, con adipiscin e sedd! Eiusmodtem, incididun utlabor etdo…"
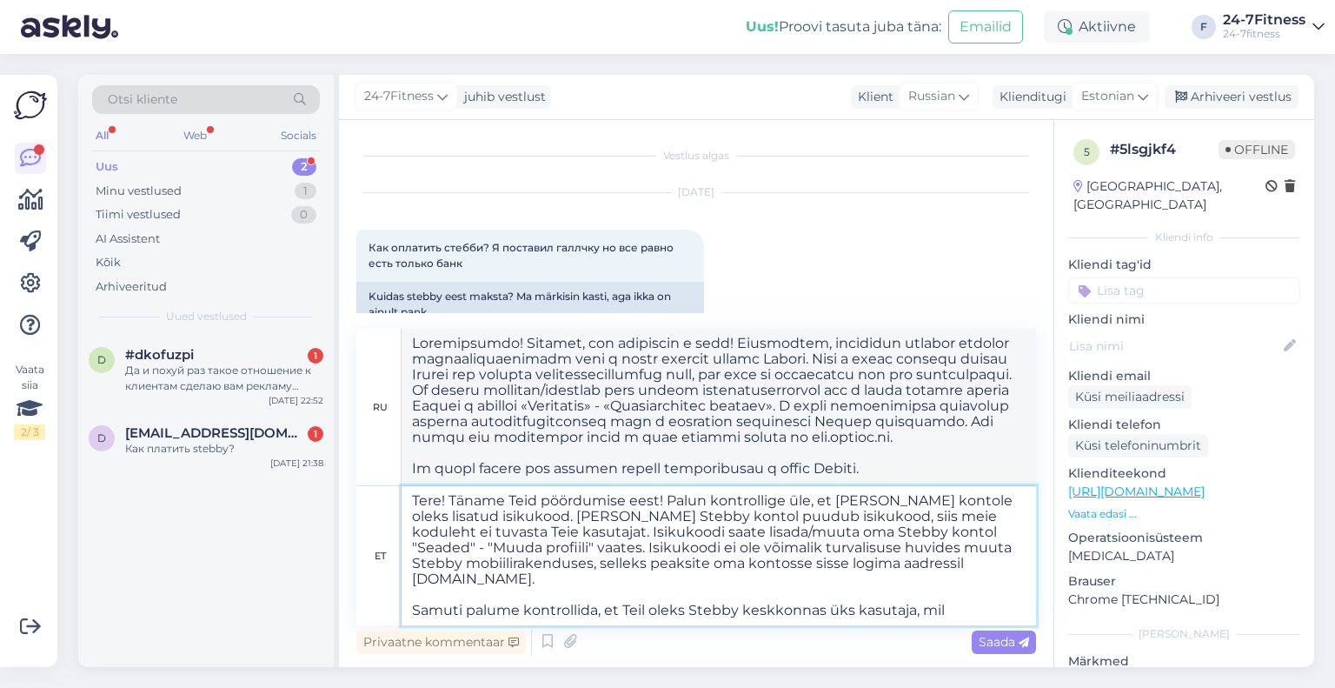
type textarea "Tere! Täname Teid pöördumise eest! Palun kontrollige üle, et [PERSON_NAME] kont…"
type textarea "Loremipsumdo! Sitamet, con adipiscin e sedd! Eiusmodtem, incididun, utl e dolor…"
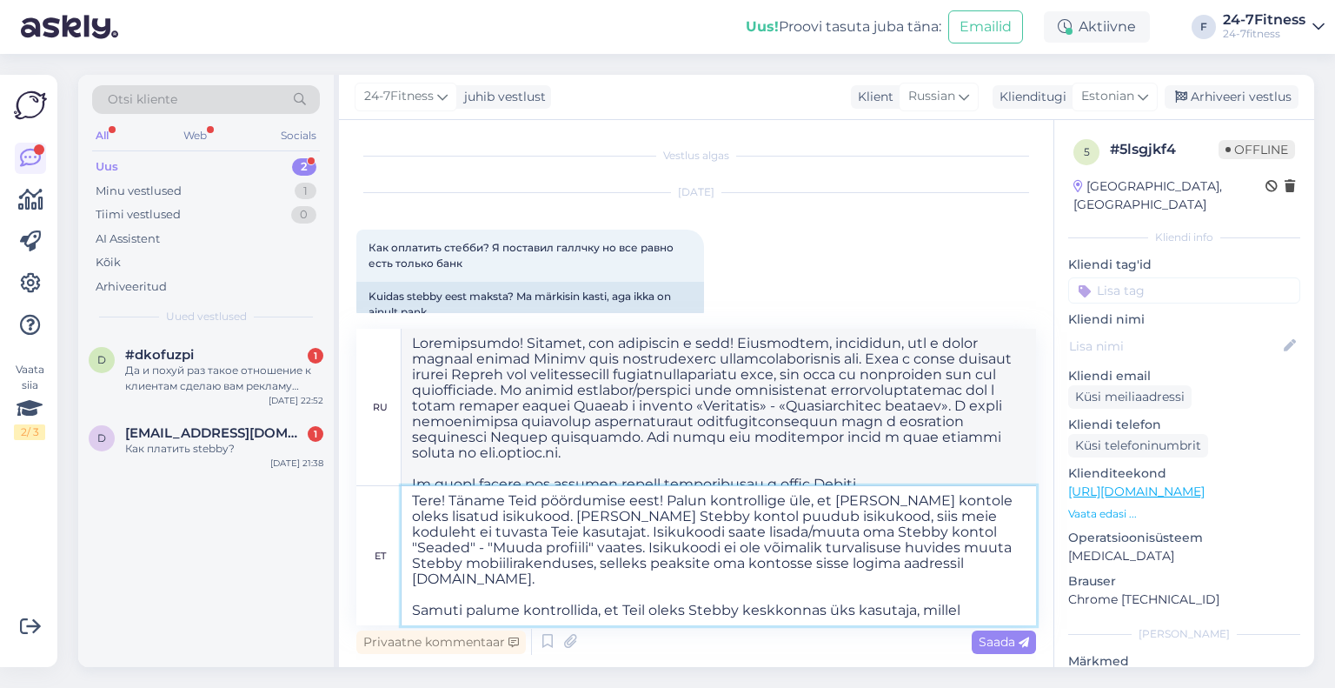
type textarea "Tere! Täname Teid pöördumise eest! Palun kontrollige üle, et [PERSON_NAME] kont…"
type textarea "Loremipsumdo! Sitamet, con adipiscin e sedd! Eiusmodtem, incididun, utla et d m…"
type textarea "Tere! Täname Teid pöördumise eest! Palun kontrollige üle, et [PERSON_NAME] kont…"
type textarea "Loremipsumdo! Sitamet, con adipiscin e sedd! Eiusmodtem, incididun, utl e dolor…"
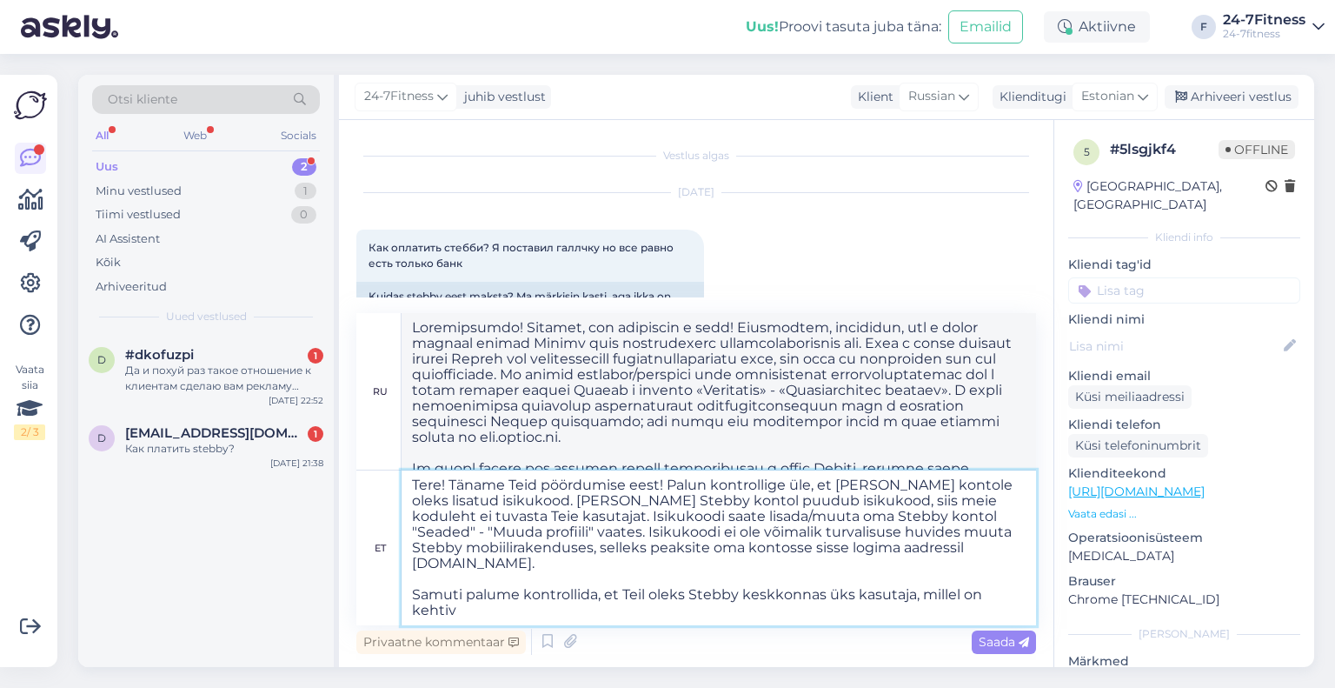
type textarea "Tere! Täname Teid pöördumise eest! Palun kontrollige üle, et [PERSON_NAME] kont…"
type textarea "Loremipsumdo! Sitamet, con adipiscin e sedd! Eiusmodtem, incididun, utl e dolor…"
type textarea "Tere! Täname Teid pöördumise eest! Palun kontrollige üle, et [PERSON_NAME] kont…"
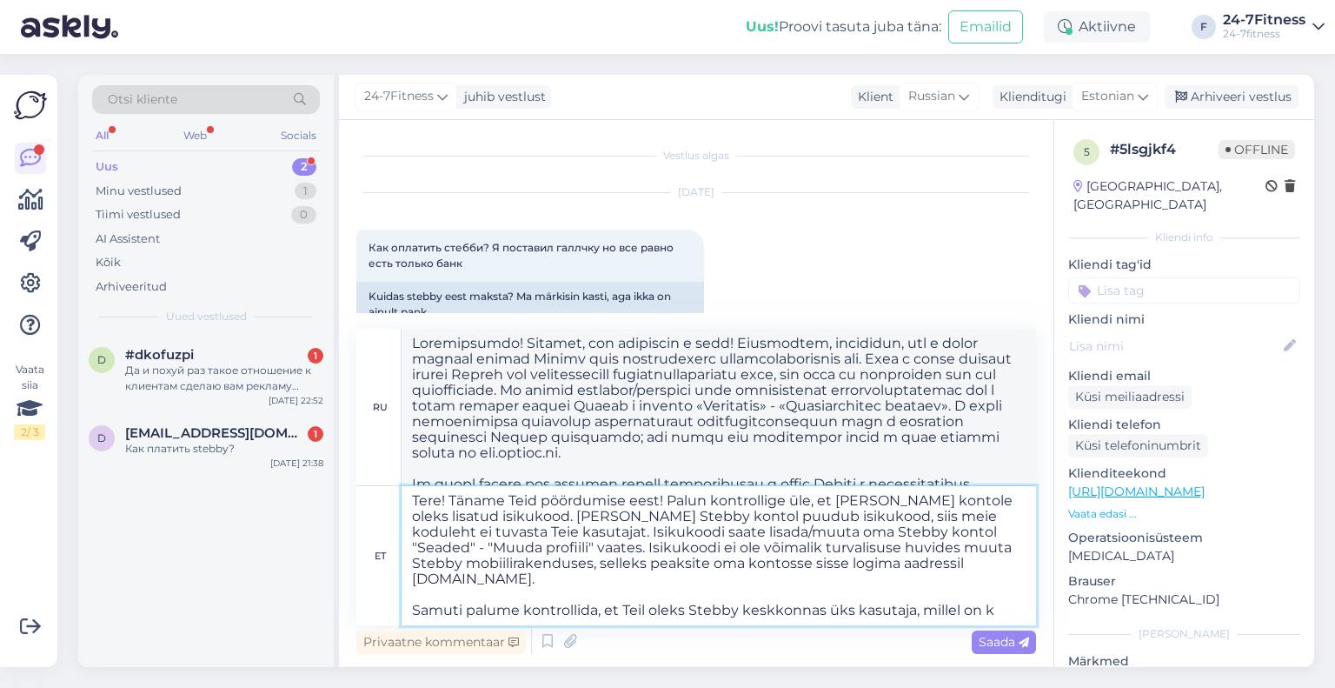
type textarea "Loremipsumdo! Sitamet, con adipiscin e sedd! Eiusmodtem, incididun, utl e dolor…"
click at [988, 595] on textarea "Tere! Täname Teid pöördumise eest! Palun kontrollige üle, et [PERSON_NAME] kont…" at bounding box center [719, 555] width 635 height 139
drag, startPoint x: 991, startPoint y: 597, endPoint x: 969, endPoint y: 597, distance: 21.7
click at [969, 597] on textarea "Tere! Täname Teid pöördumise eest! Palun kontrollige üle, et [PERSON_NAME] kont…" at bounding box center [719, 555] width 635 height 139
type textarea "Tere! Täname Teid pöördumise eest! Palun kontrollige üle, et [PERSON_NAME] kont…"
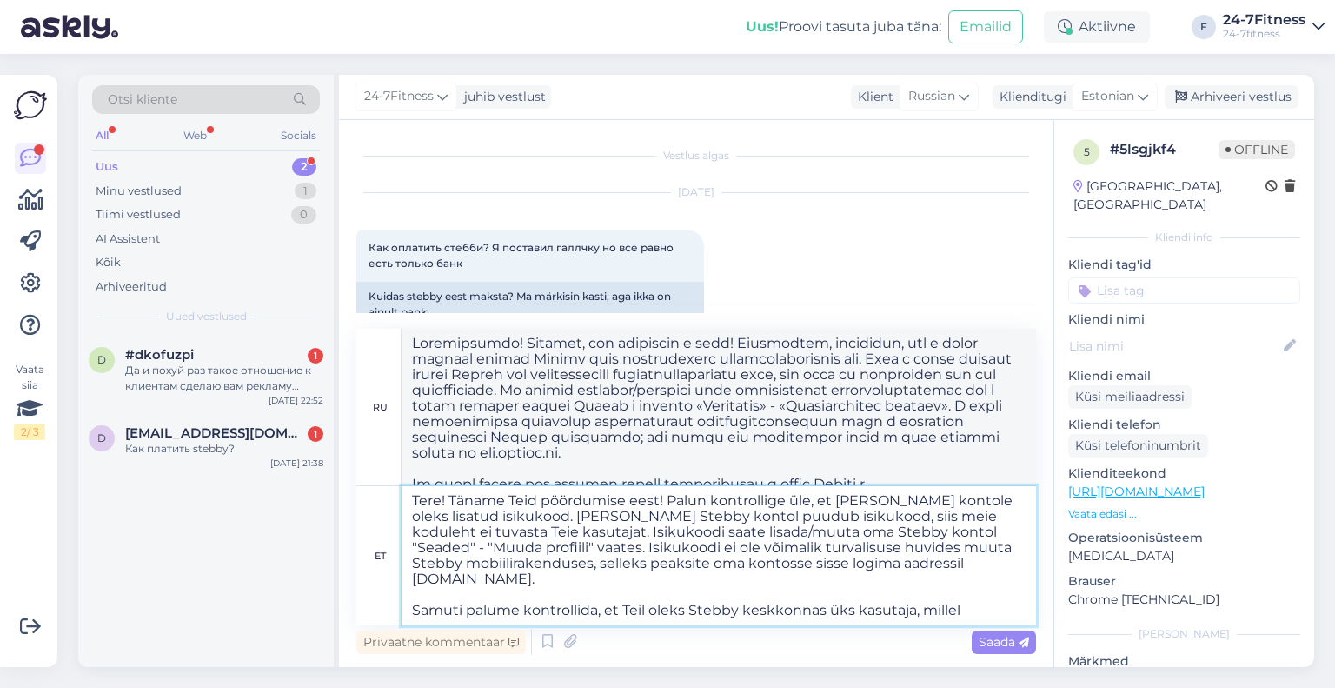
type textarea "Loremipsumdo! Sitamet, con adipiscin e sedd! Eiusmodtem, incididun, utla et d m…"
type textarea "Tere! Täname Teid pöördumise eest! Palun kontrollige üle, et [PERSON_NAME] kont…"
type textarea "Loremipsumdo! Sitamet, con adipiscin e sedd! Eiusmodtem, incididun, utl e dolor…"
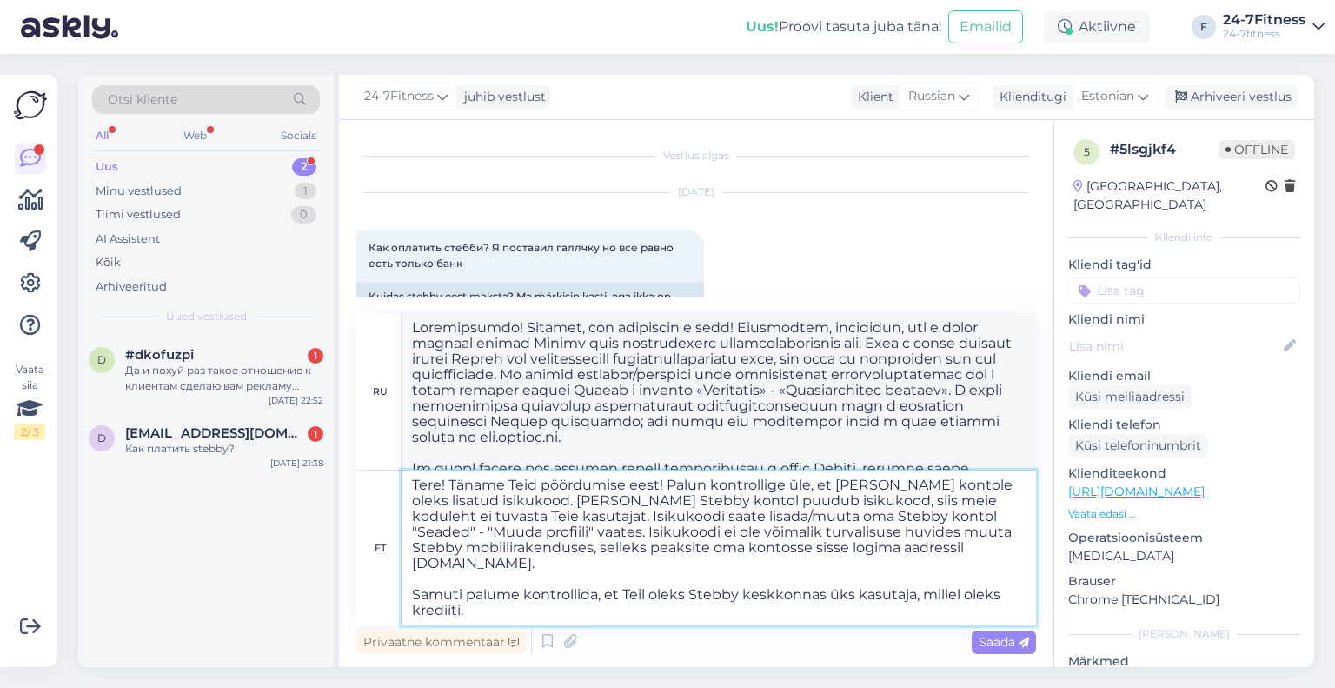
type textarea "Tere! Täname Teid pöördumise eest! Palun kontrollige üle, et [PERSON_NAME] kont…"
type textarea "Loremipsumdo! Sitamet, con adipiscin e sedd! Eiusmodtem, incididun utlabor etdo…"
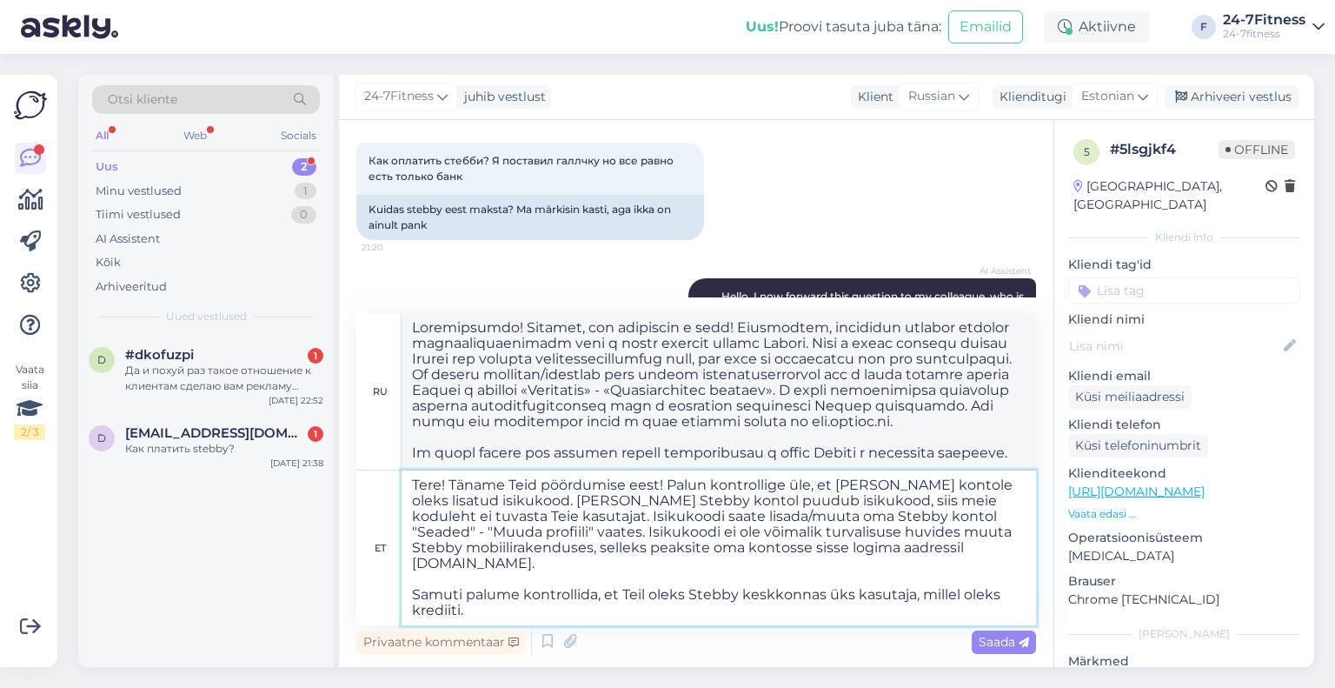
scroll to position [29, 0]
click at [743, 517] on textarea "Tere! Täname Teid pöördumise eest! Palun kontrollige üle, et [PERSON_NAME] kont…" at bounding box center [719, 547] width 635 height 155
drag, startPoint x: 720, startPoint y: 514, endPoint x: 677, endPoint y: 515, distance: 42.6
click at [677, 515] on textarea "Tere! Täname Teid pöördumise eest! Palun kontrollige üle, et [PERSON_NAME] kont…" at bounding box center [719, 547] width 635 height 155
type textarea "Tere! Täname Teid pöördumise eest! Palun kontrollige üle, et [PERSON_NAME] kont…"
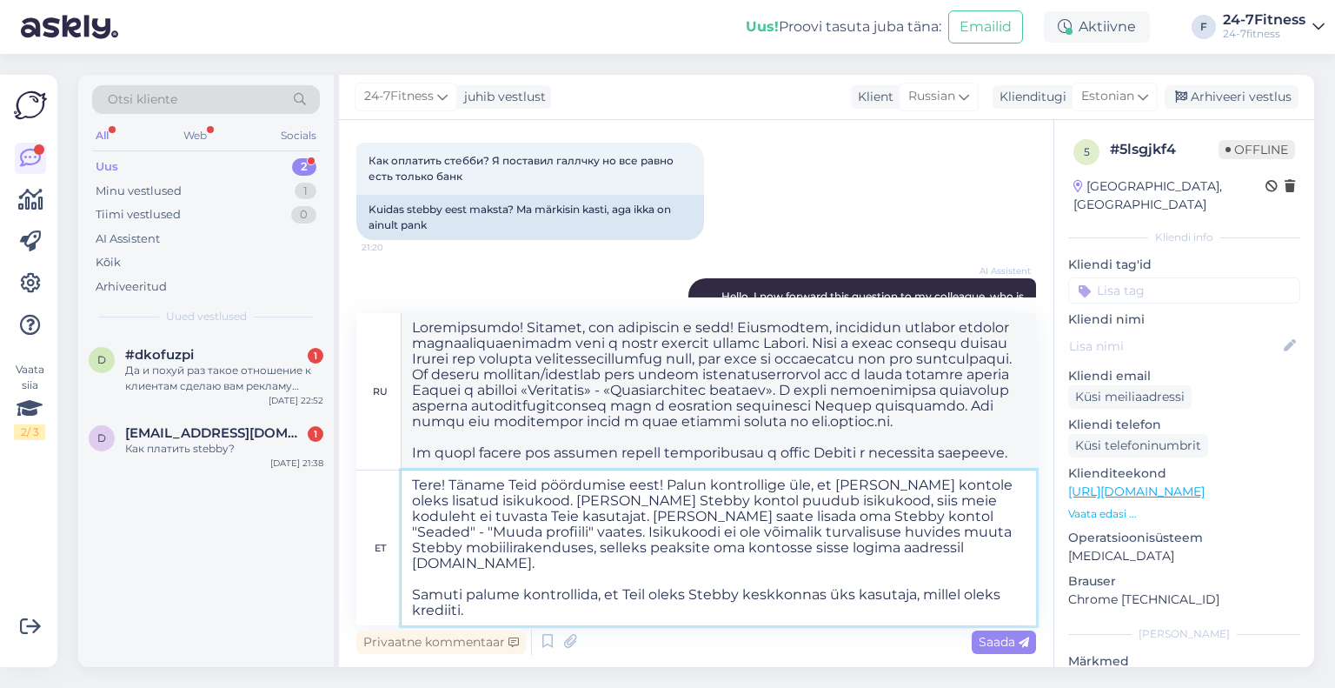
type textarea "Loremipsumdo! Sitamet, con adipiscin e sedd! Eiusmodtem, incididun utlabor etdo…"
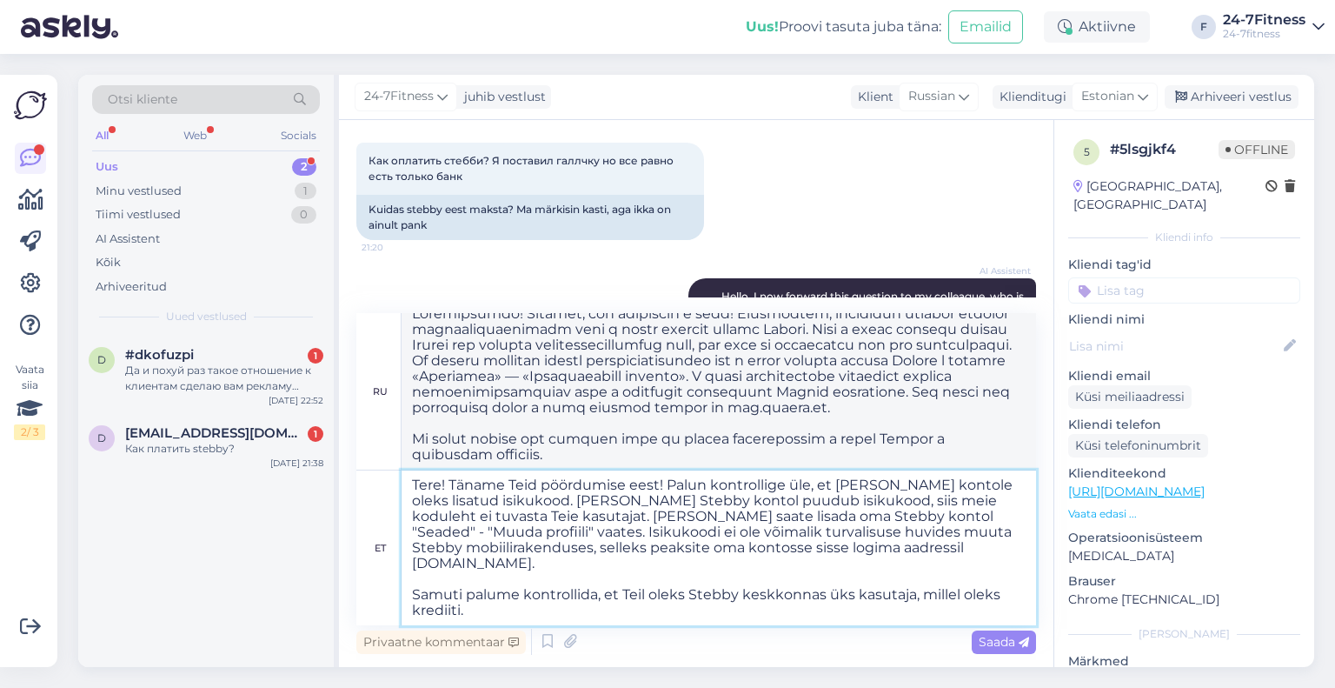
drag, startPoint x: 627, startPoint y: 581, endPoint x: 632, endPoint y: 596, distance: 16.5
click at [632, 596] on textarea "Tere! Täname Teid pöördumise eest! Palun kontrollige üle, et [PERSON_NAME] kont…" at bounding box center [719, 547] width 635 height 155
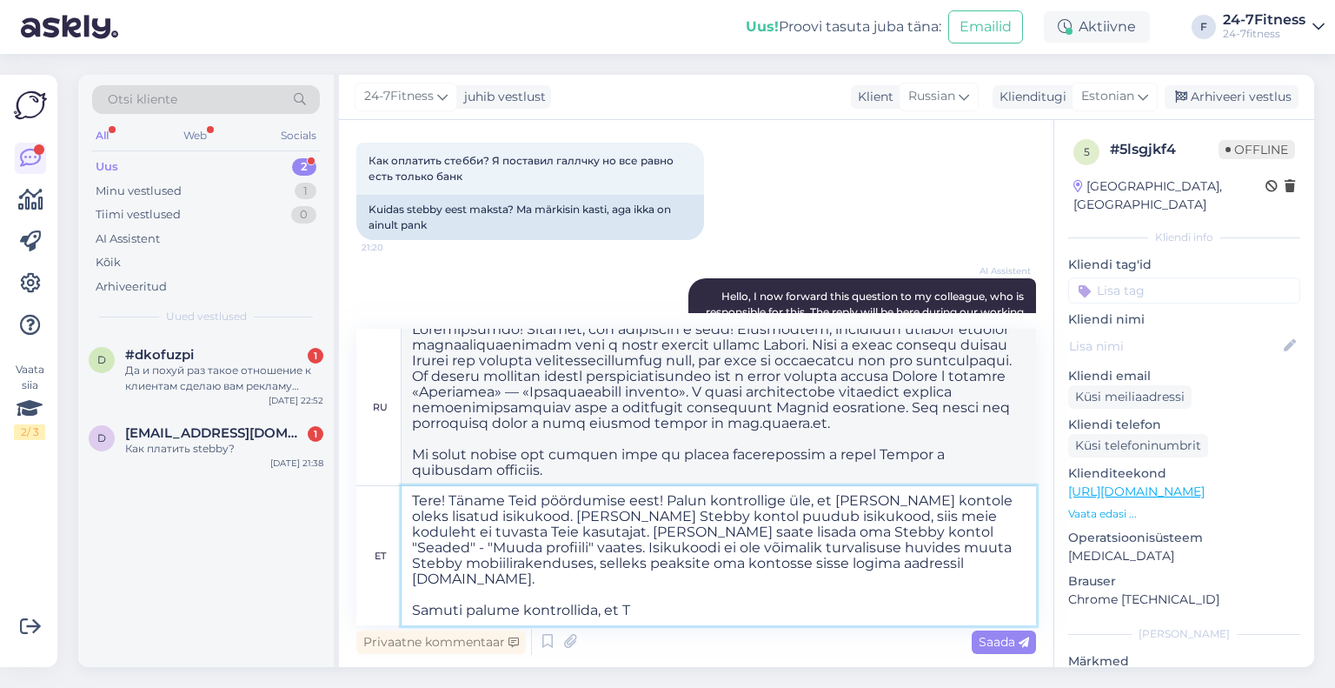
type textarea "Tere! Täname Teid pöördumise eest! Palun kontrollige üle, et [PERSON_NAME] kont…"
type textarea "Loremipsumdo! Sitamet, con adipiscin e sedd! Eiusmodtem, incididun, utla et d m…"
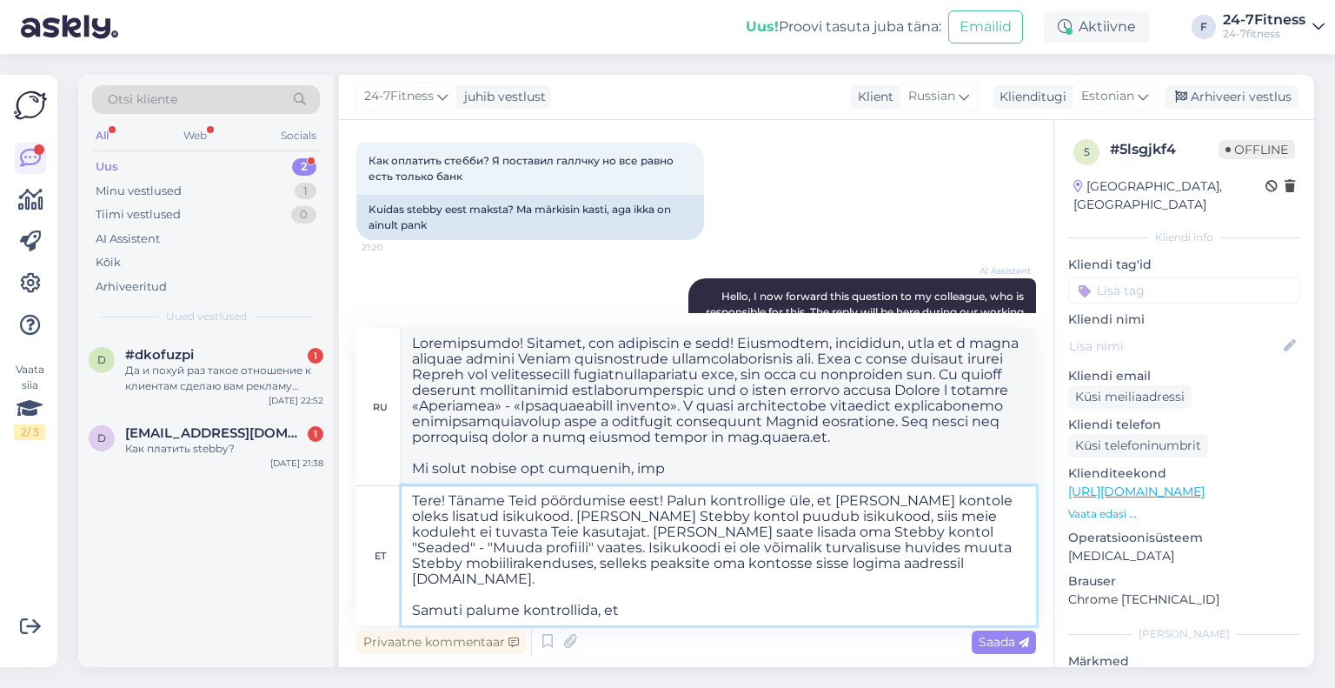
scroll to position [14, 0]
type textarea "Tere! Täname Teid pöördumise eest! Palun kontrollige üle, et [PERSON_NAME] kont…"
type textarea "Loremipsumdo! Sitamet, con adipiscin e sedd! Eiusmodtem, incididun, utla et d m…"
type textarea "Tere! Täname Teid pöördumise eest! Palun kontrollige üle, et [PERSON_NAME] kont…"
type textarea "Loremipsumdo! Sitamet, con adipiscin e sedd! Eiusmodtem, incididun, utla et d m…"
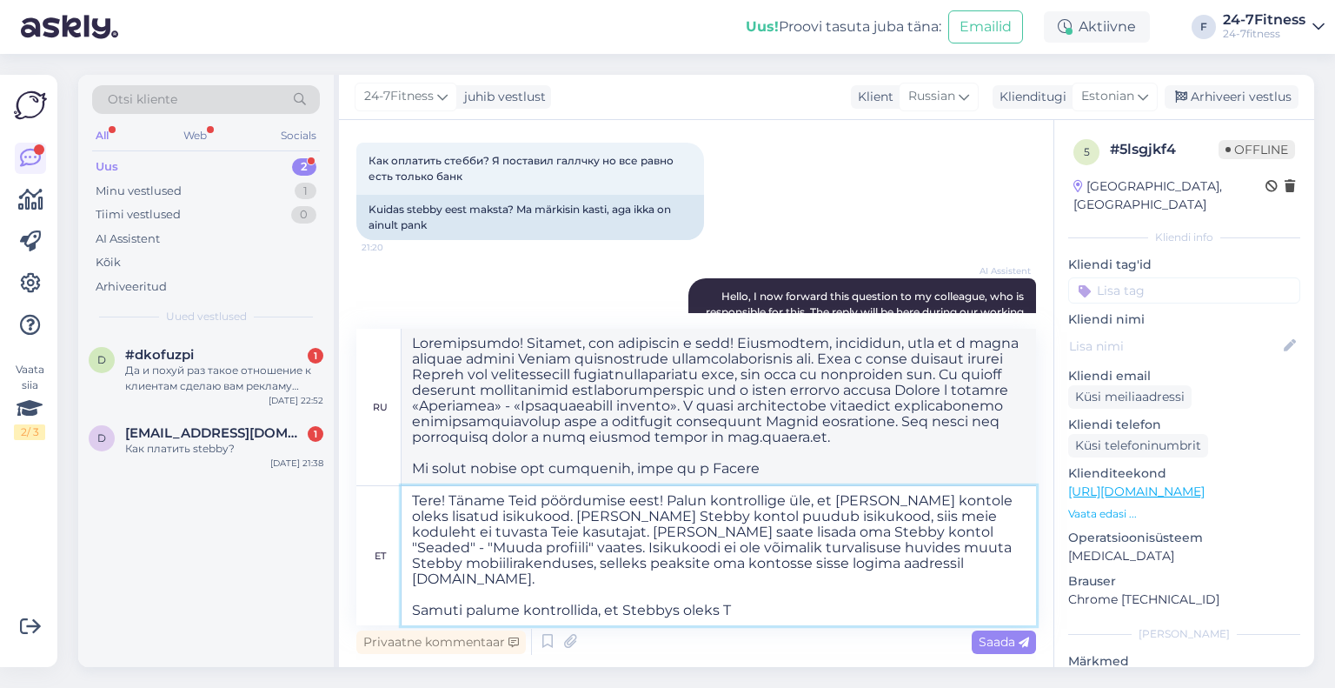
type textarea "Tere! Täname Teid pöördumise eest! Palun kontrollige üle, et [PERSON_NAME] kont…"
type textarea "Loremipsumdo! Sitamet, con adipiscin e sedd! Eiusmodtem, incididun, utla et d m…"
type textarea "Tere! Täname Teid pöördumise eest! Palun kontrollige üle, et [PERSON_NAME] kont…"
type textarea "Loremipsumdo! Sitamet, con adipiscin e sedd! Eiusmodtem, incididun, utla et d m…"
type textarea "Tere! Täname Teid pöördumise eest! Palun kontrollige üle, et [PERSON_NAME] kont…"
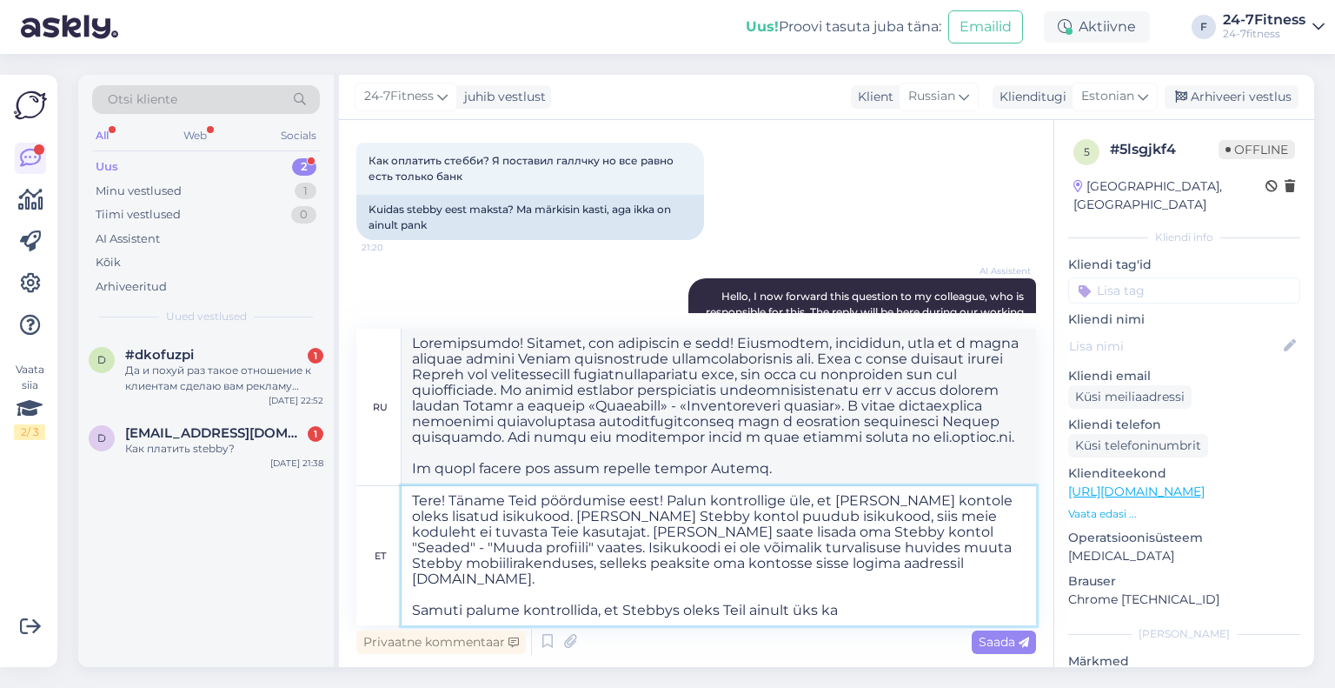
type textarea "Loremipsumdo! Sitamet, con adipiscin e sedd! Eiusmodtem, incididun, utl e dolor…"
type textarea "Tere! Täname Teid pöördumise eest! Palun kontrollige üle, et [PERSON_NAME] kont…"
type textarea "Loremipsumdo! Sitamet, con adipiscin e sedd! Eiusmodtem, incididun, utl e dolor…"
type textarea "Tere! Täname Teid pöördumise eest! Palun kontrollige üle, et [PERSON_NAME] kont…"
type textarea "Loremipsumdo! Sitamet, con adipiscin e sedd! Eiusmodtem, incididun, utl e dolor…"
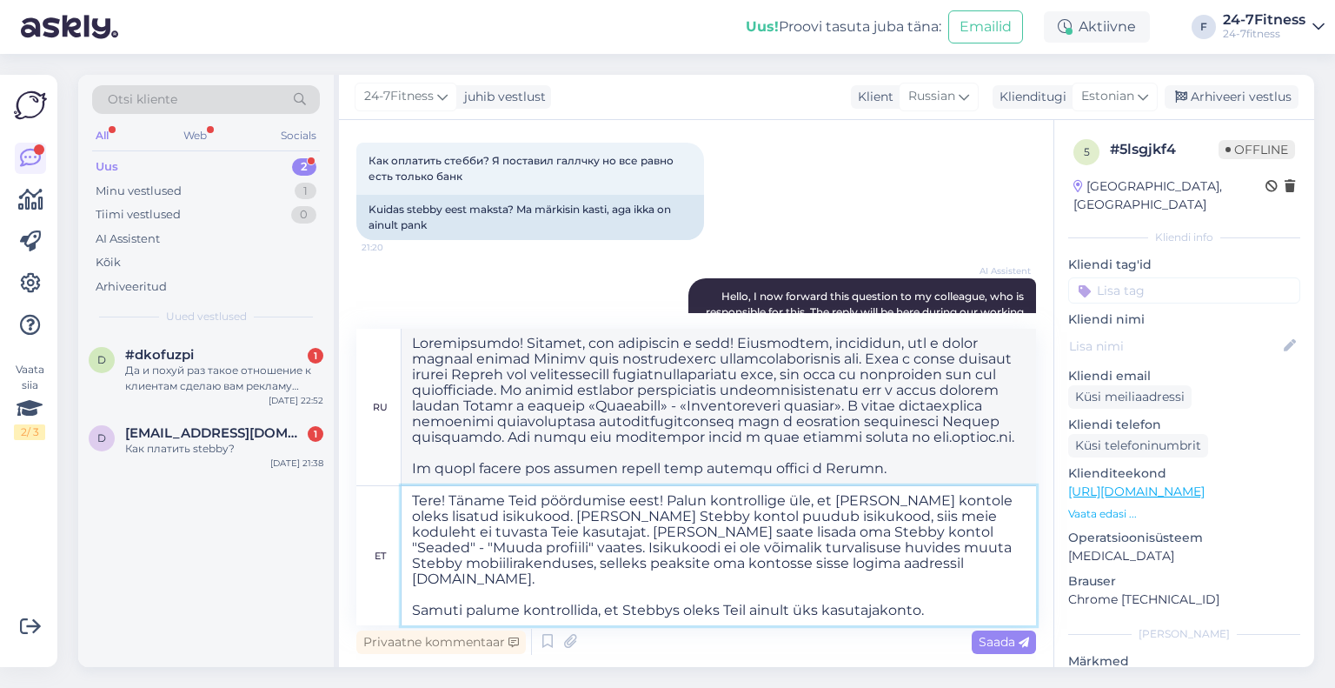
drag, startPoint x: 939, startPoint y: 597, endPoint x: 403, endPoint y: 595, distance: 535.6
click at [403, 595] on textarea "Tere! Täname Teid pöördumise eest! Palun kontrollige üle, et [PERSON_NAME] kont…" at bounding box center [719, 555] width 635 height 139
click at [456, 603] on textarea "Tere! Täname Teid pöördumise eest! Palun kontrollige üle, et [PERSON_NAME] kont…" at bounding box center [719, 555] width 635 height 139
type textarea "Tere! Täname Teid pöördumise eest! Palun kontrollige üle, et [PERSON_NAME] kont…"
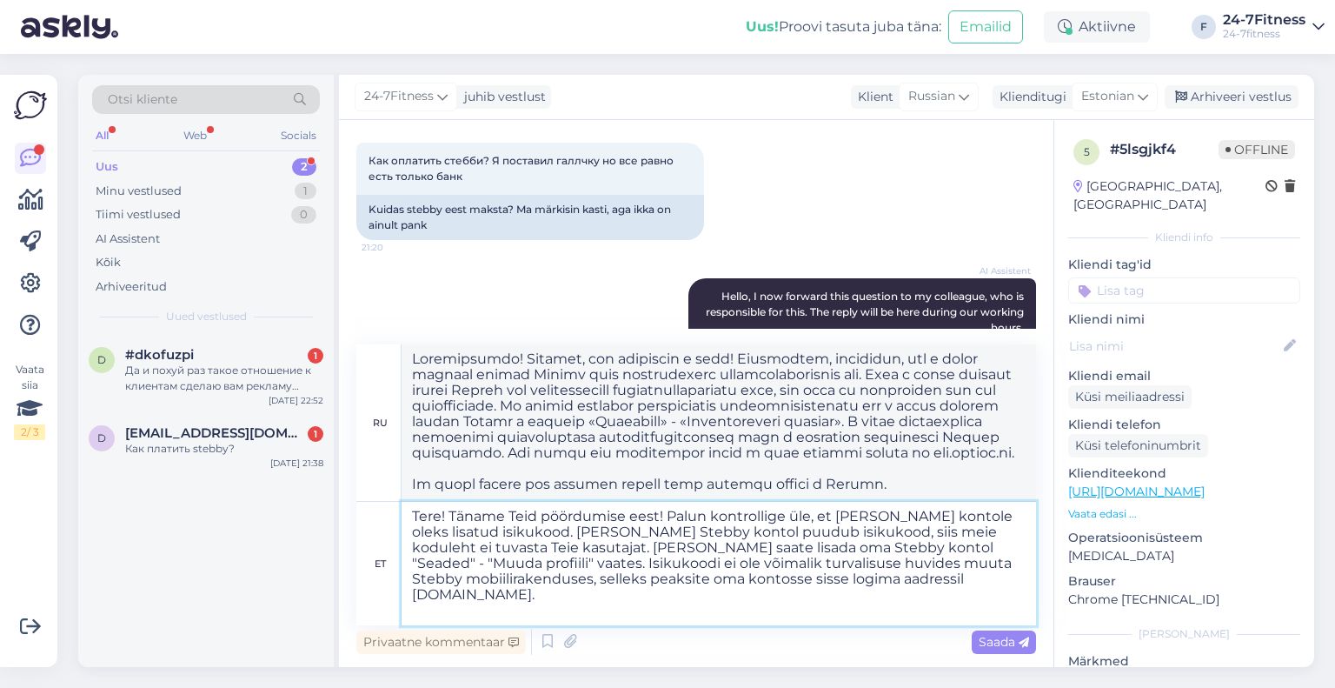
click at [455, 604] on textarea "Tere! Täname Teid pöördumise eest! Palun kontrollige üle, et [PERSON_NAME] kont…" at bounding box center [719, 563] width 635 height 123
type textarea "Здравствуйте! Спасибо, что связались с нами! Проверьте, есть ли у вашей учётной…"
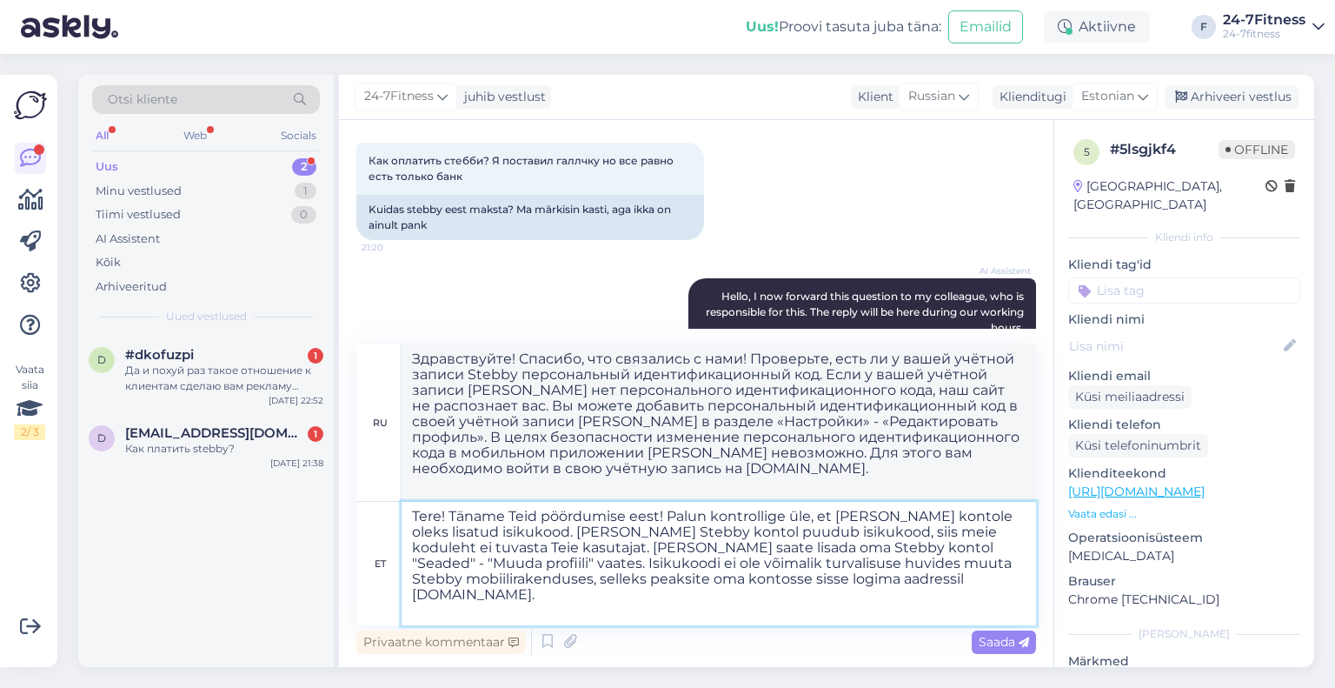
scroll to position [0, 0]
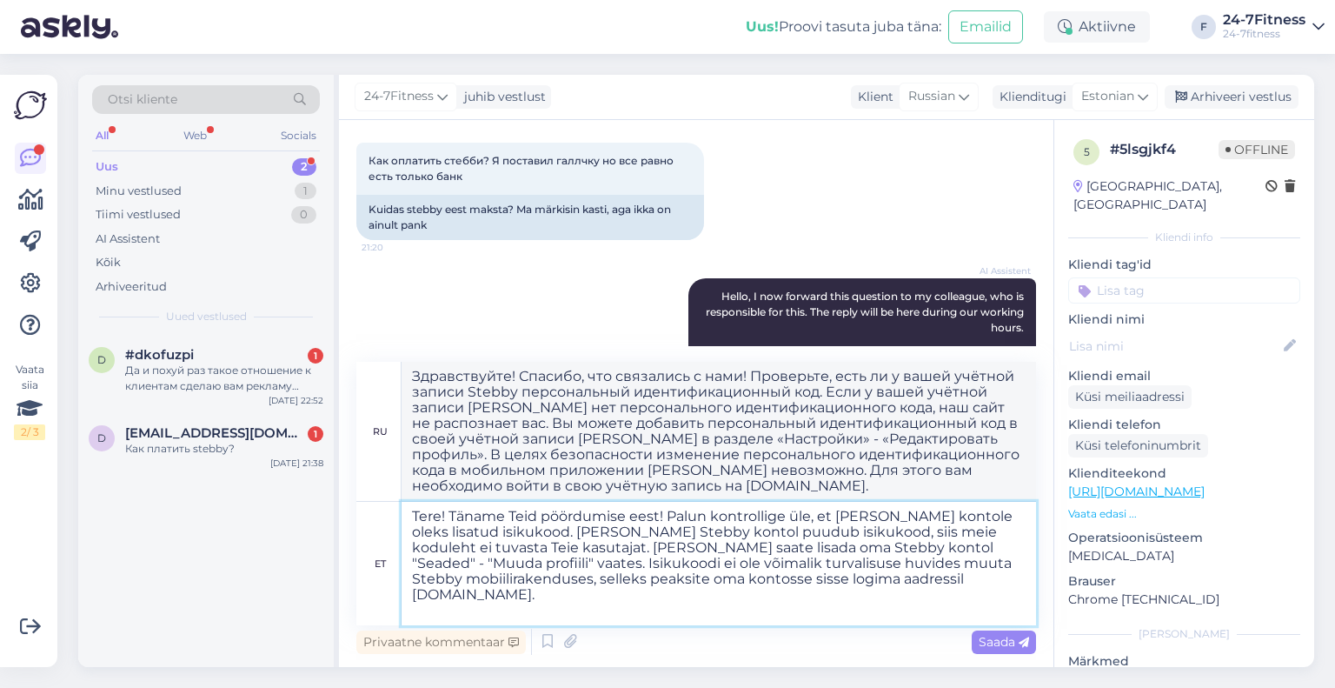
click at [448, 605] on textarea "Tere! Täname Teid pöördumise eest! Palun kontrollige üle, et [PERSON_NAME] kont…" at bounding box center [719, 563] width 635 height 123
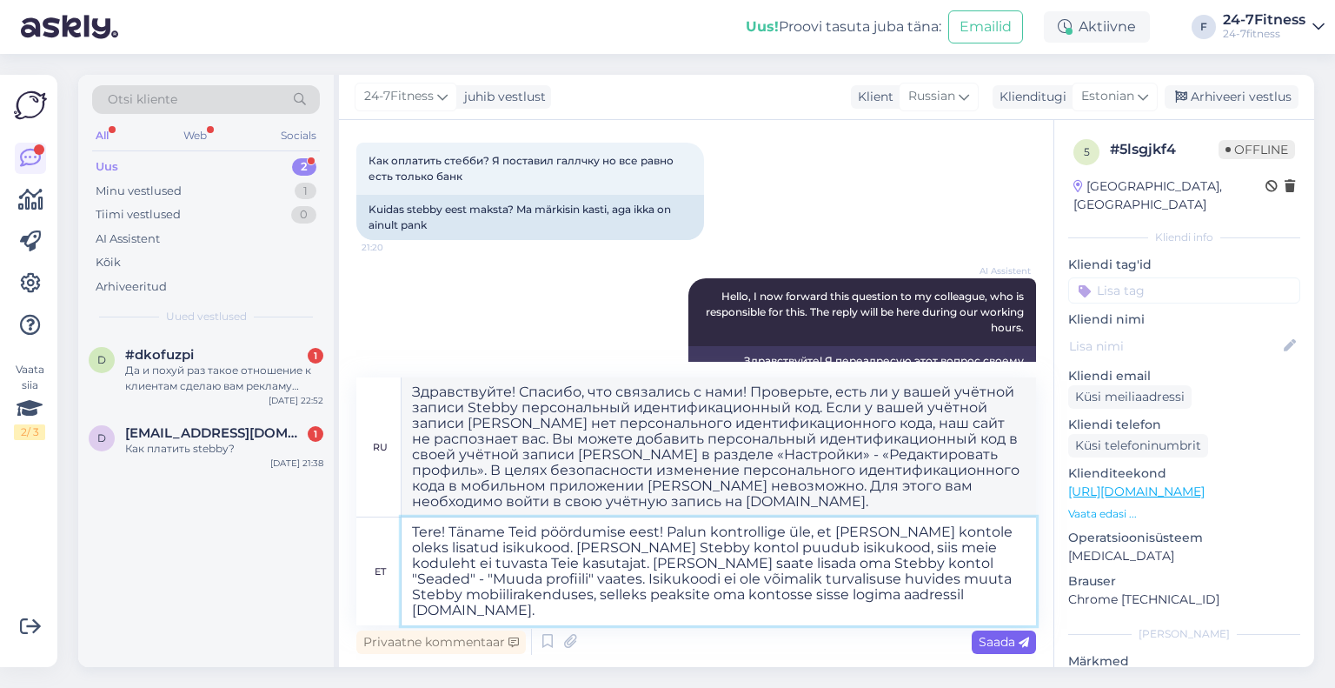
type textarea "Tere! Täname Teid pöördumise eest! Palun kontrollige üle, et [PERSON_NAME] kont…"
click at [998, 638] on span "Saada" at bounding box center [1004, 642] width 50 height 16
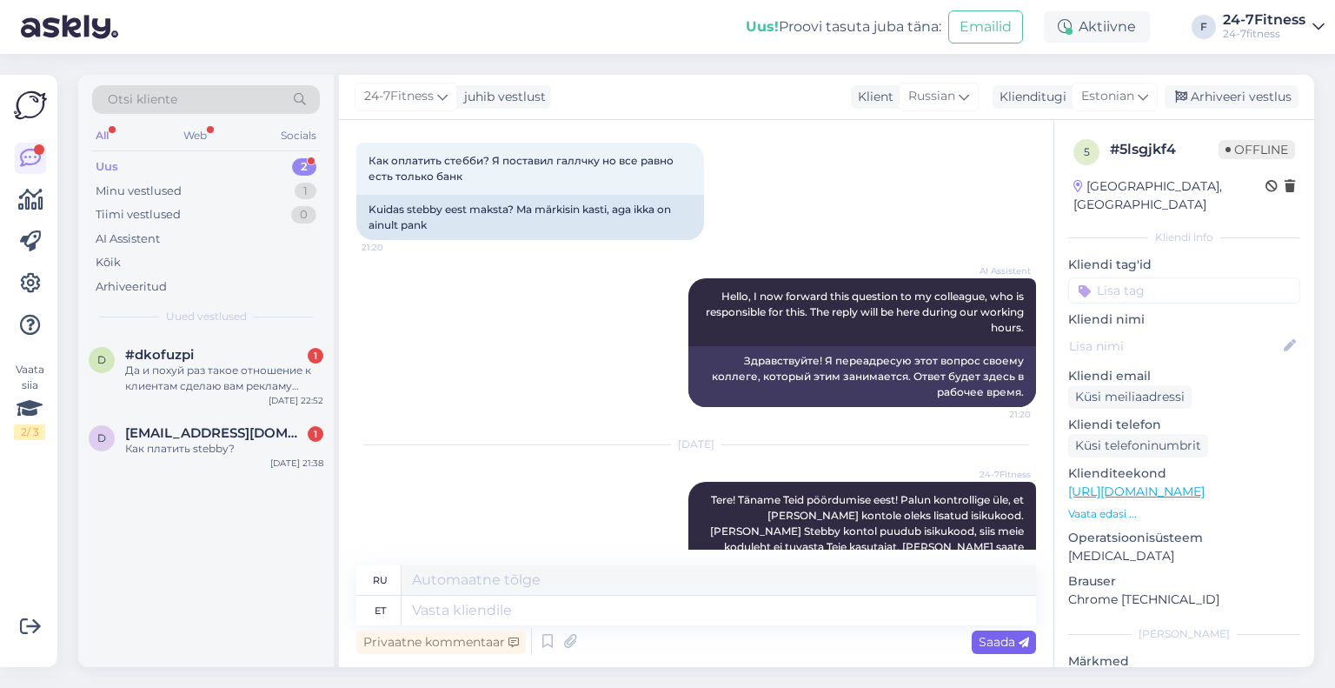
scroll to position [386, 0]
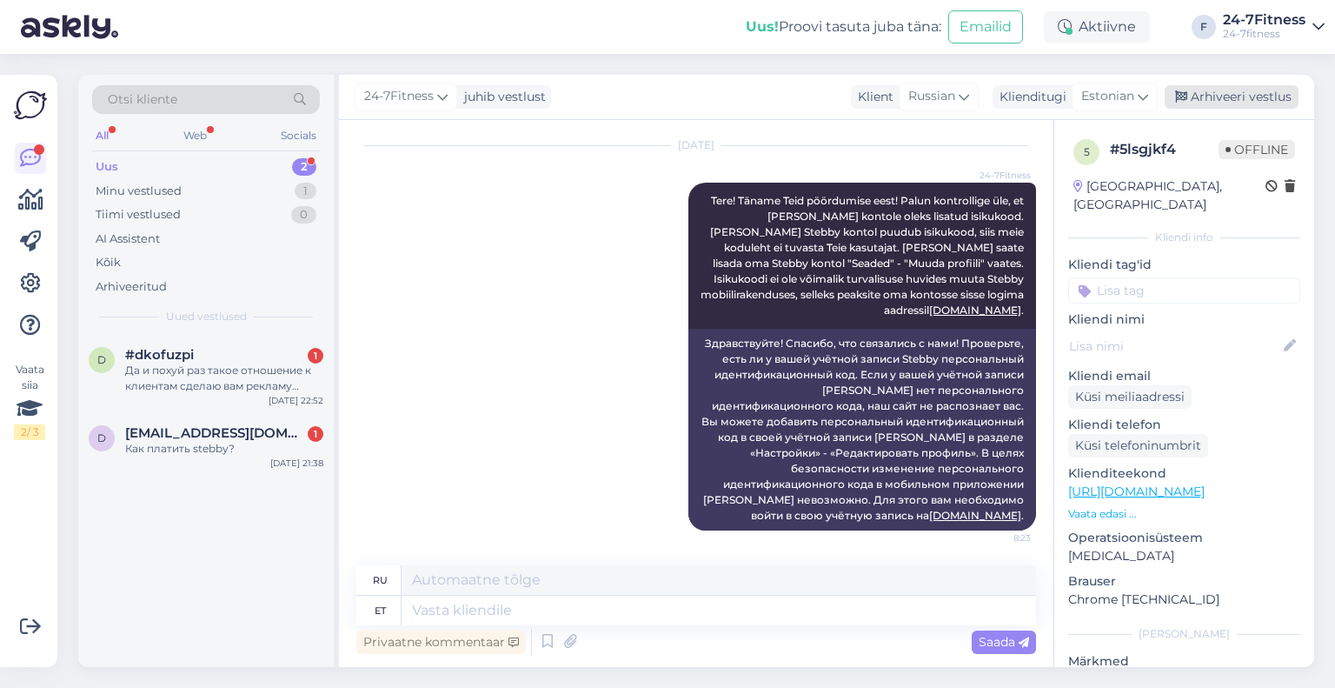
click at [1208, 100] on div "Arhiveeri vestlus" at bounding box center [1232, 96] width 134 height 23
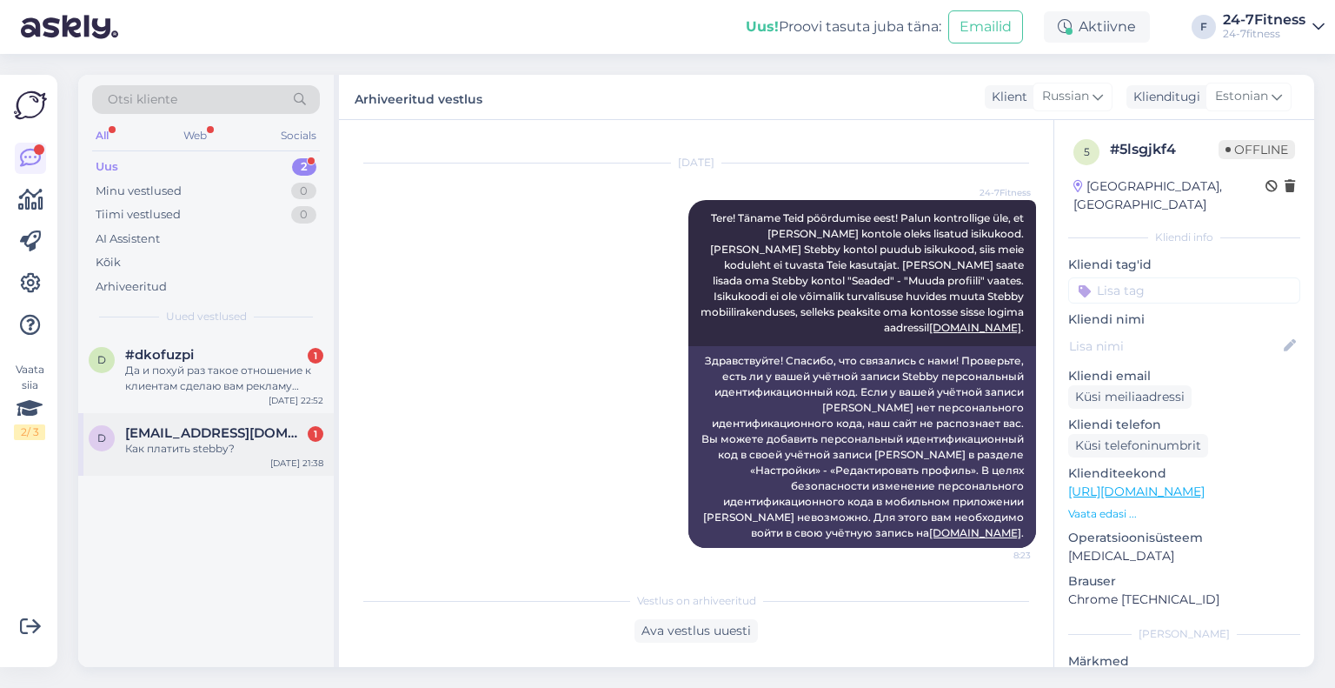
click at [190, 465] on div "d [EMAIL_ADDRESS][DOMAIN_NAME] 1 Как платить stebby? [DATE] 21:38" at bounding box center [206, 444] width 256 height 63
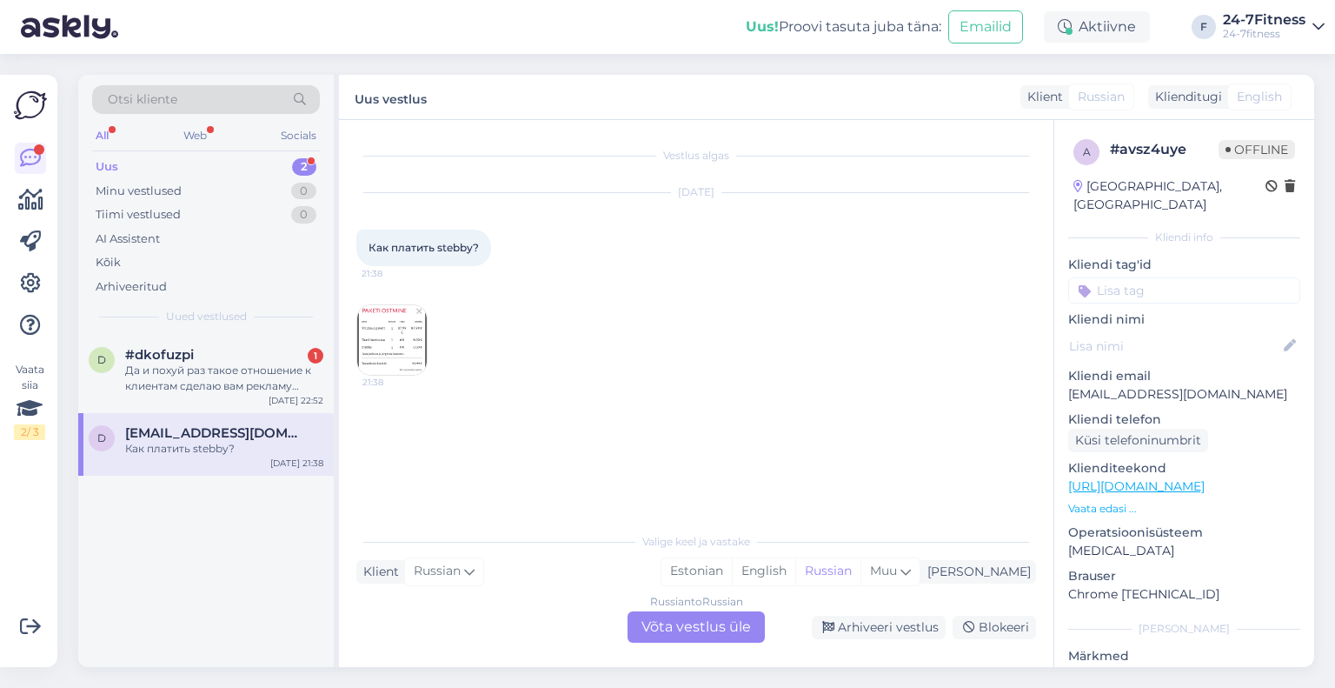
click at [385, 322] on img at bounding box center [392, 340] width 70 height 70
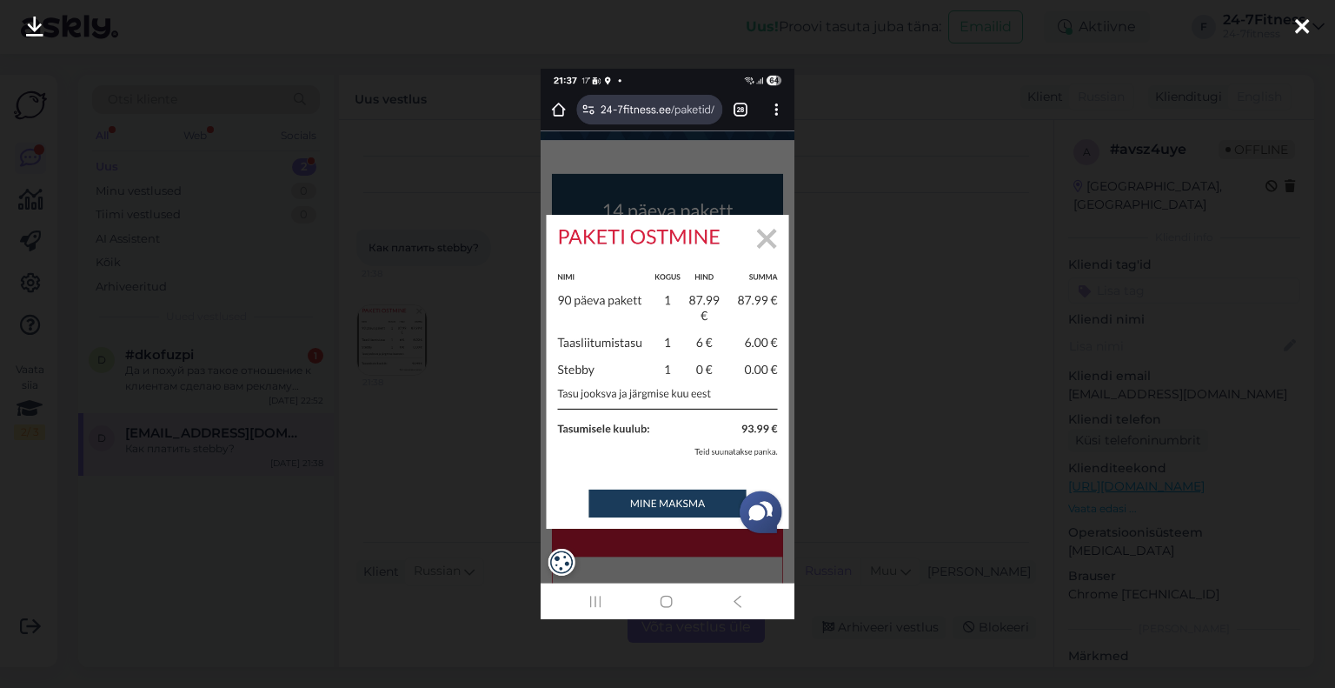
click at [1306, 22] on icon at bounding box center [1302, 28] width 14 height 23
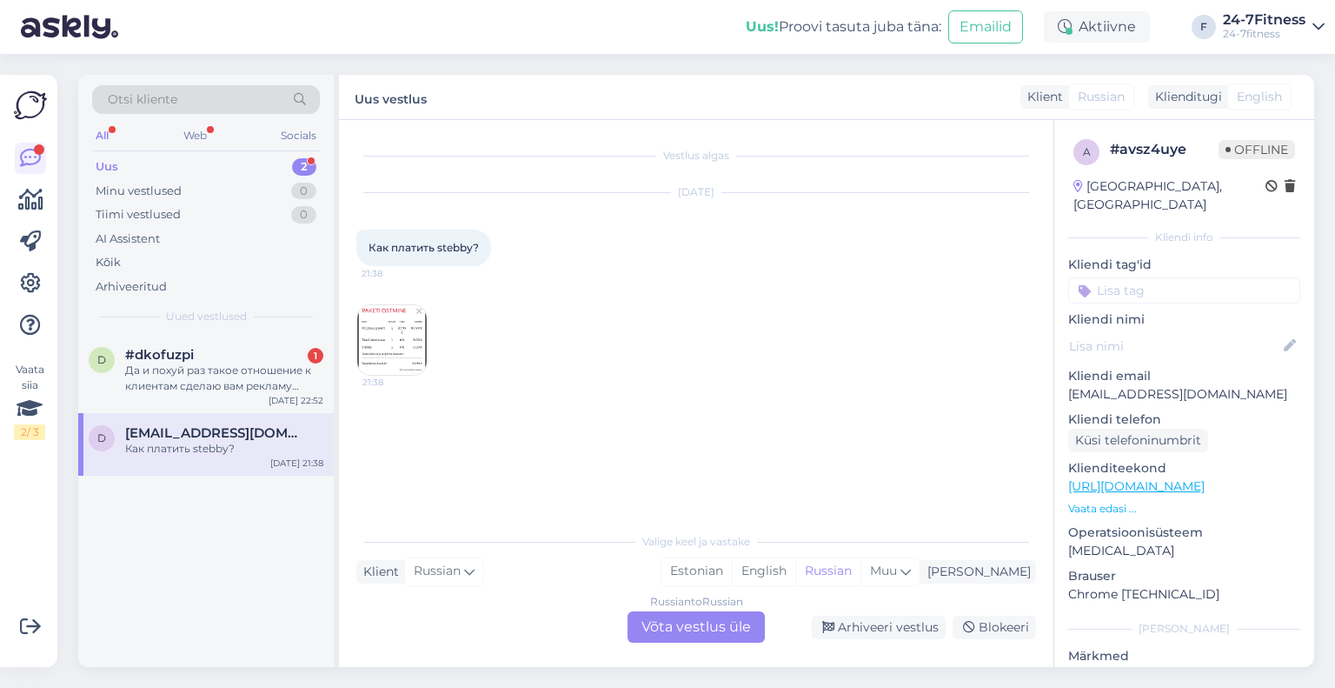
click at [697, 637] on div "Russian to Russian Võta vestlus üle" at bounding box center [696, 626] width 137 height 31
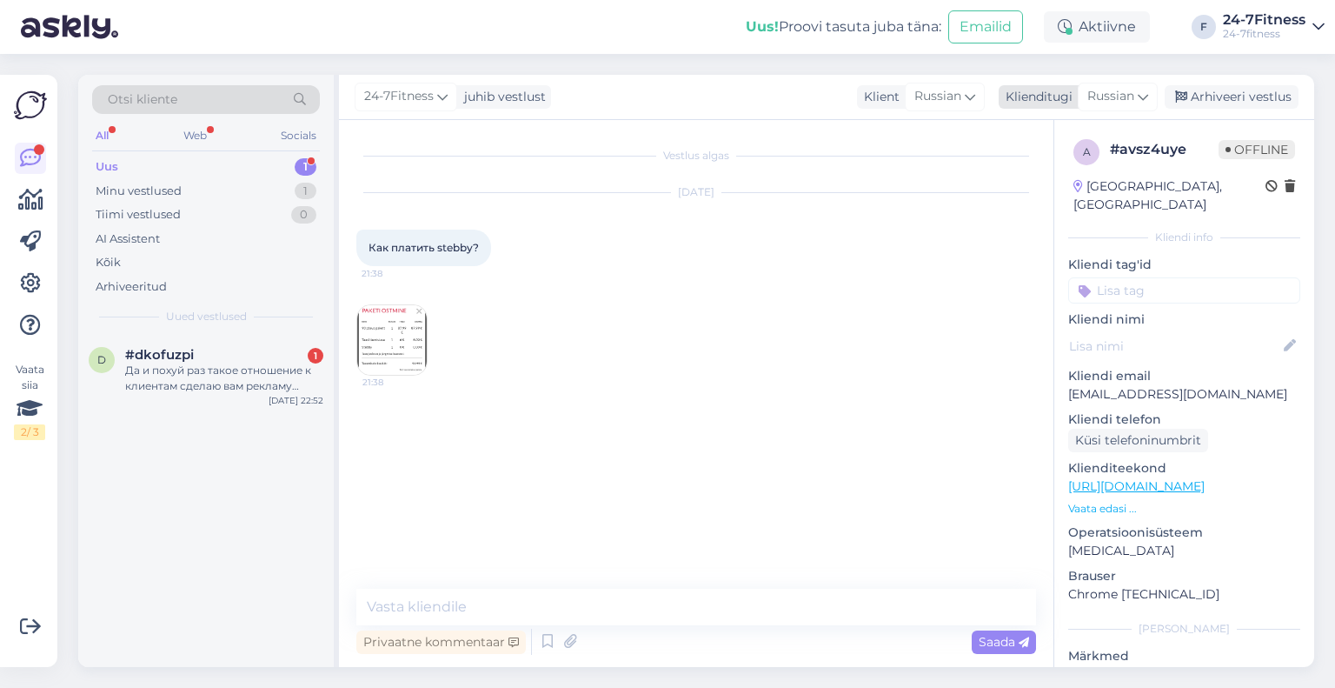
click at [1108, 93] on span "Russian" at bounding box center [1111, 96] width 47 height 19
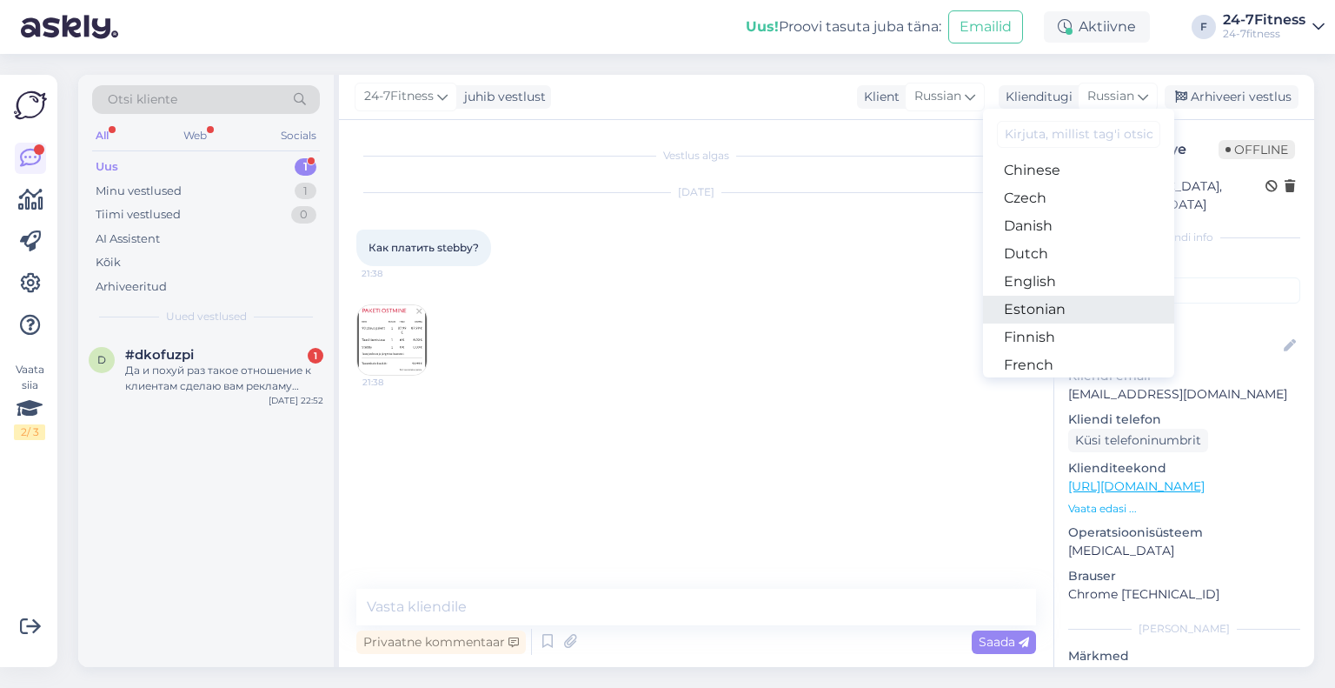
click at [1036, 318] on link "Estonian" at bounding box center [1078, 310] width 191 height 28
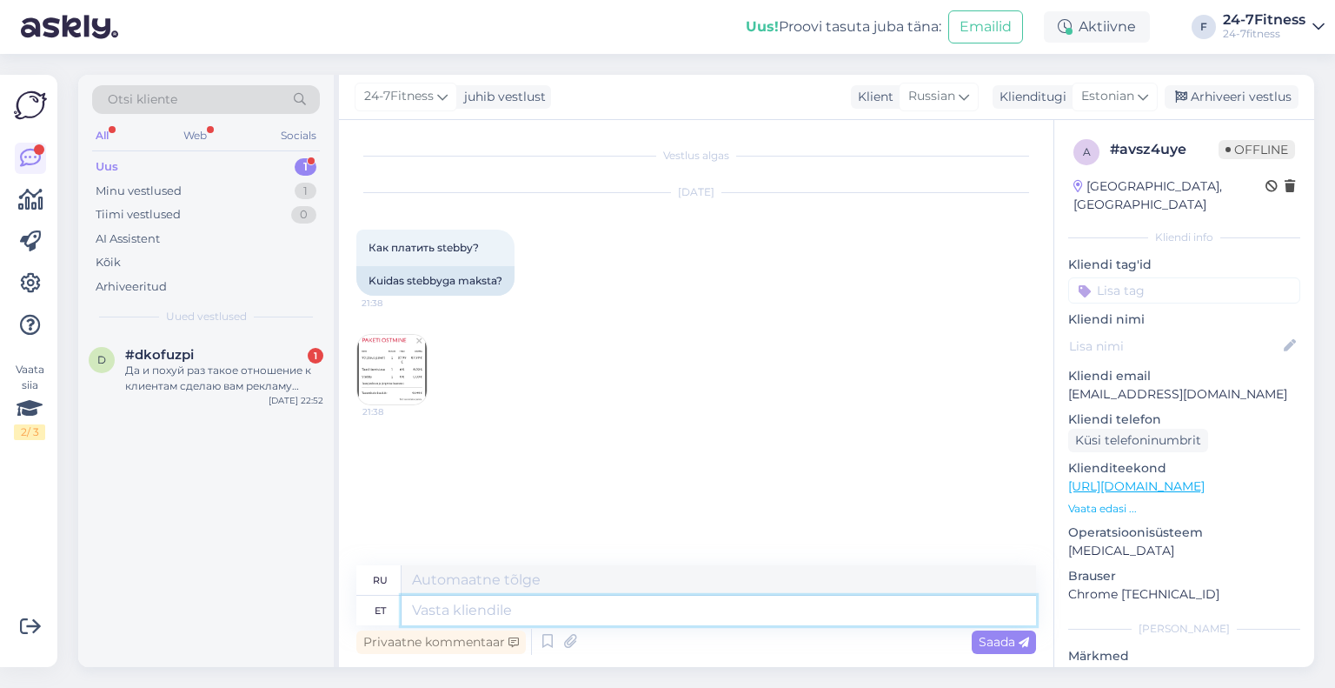
click at [515, 605] on textarea at bounding box center [719, 611] width 635 height 30
type textarea "Tere!"
type textarea "Привет!"
type textarea "Tere! Täname T"
type textarea "Привет! [GEOGRAPHIC_DATA]."
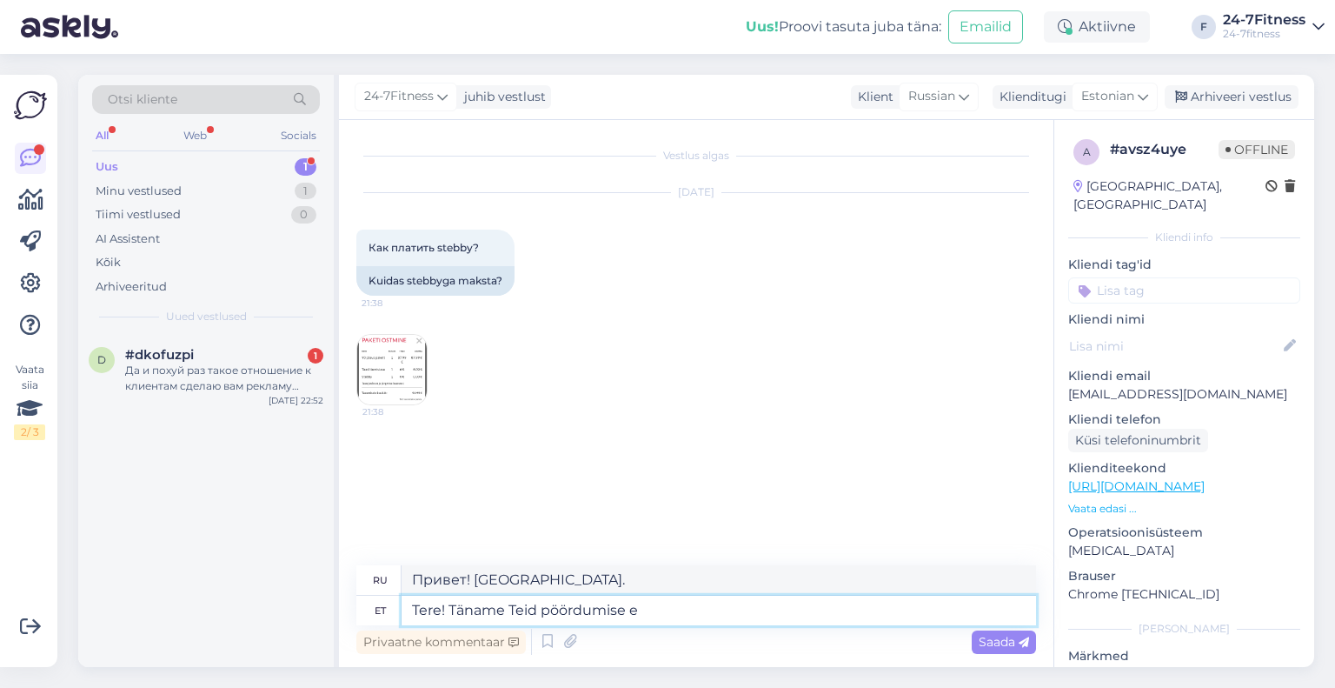
type textarea "Tere! Täname Teid pöördumise ee"
type textarea "Здравствуйте! Спасибо, что обратились к нам."
type textarea "Tere! Täname Teid pöördumise eest!"
type textarea "Здравствуйте! Спасибо, что обратились к нам!"
paste textarea "Если вы хотите использовать кредит Stebby для покупки пакета, перейдите на наш …"
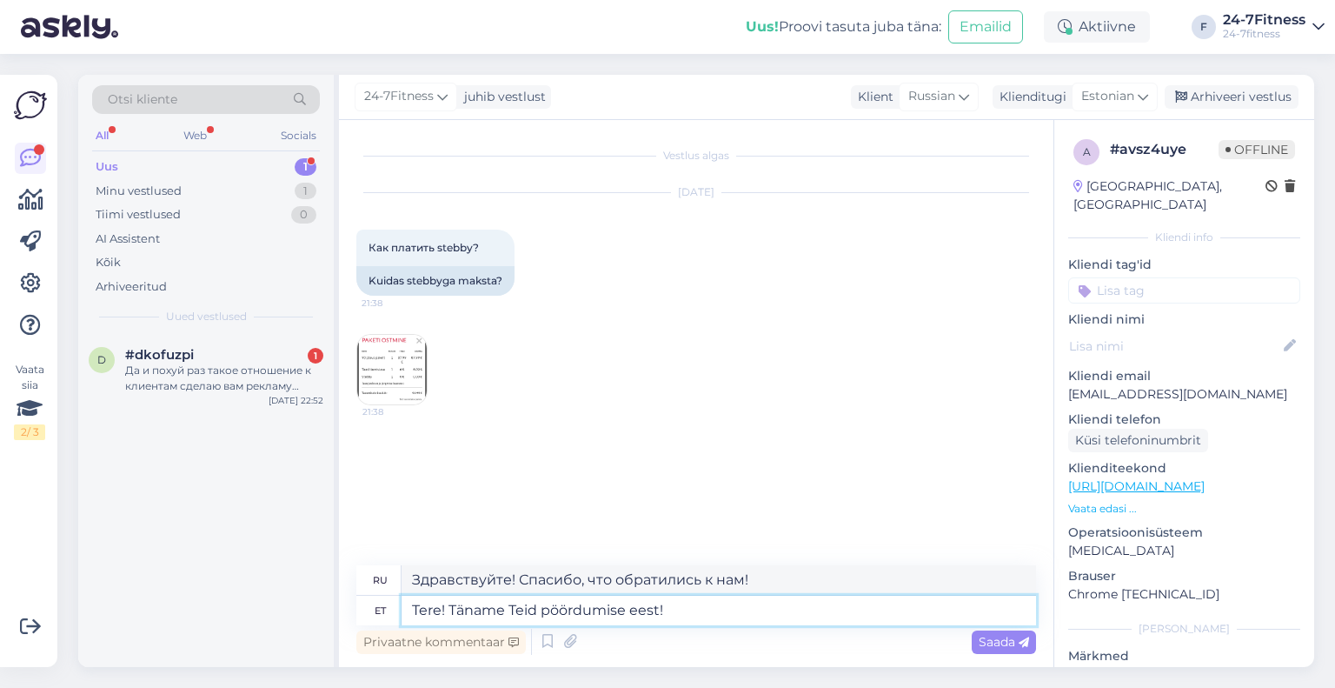
type textarea "Lore! Ipsumd Sita consectetu adip! Elit se doeius temporincidi utlabo Etdolo ma…"
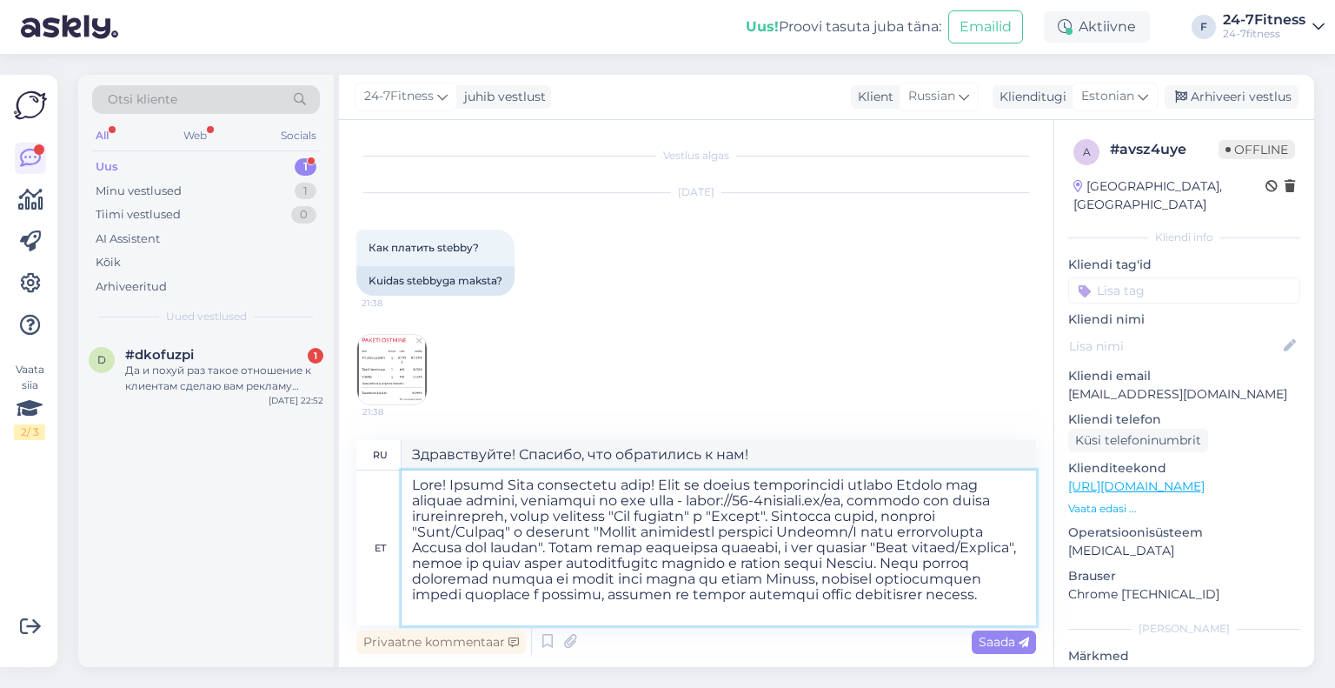
type textarea "Loremipsumdo! Sitamet, con adipiscing e sed! Doei te incidi utlaboreetdo magnaa…"
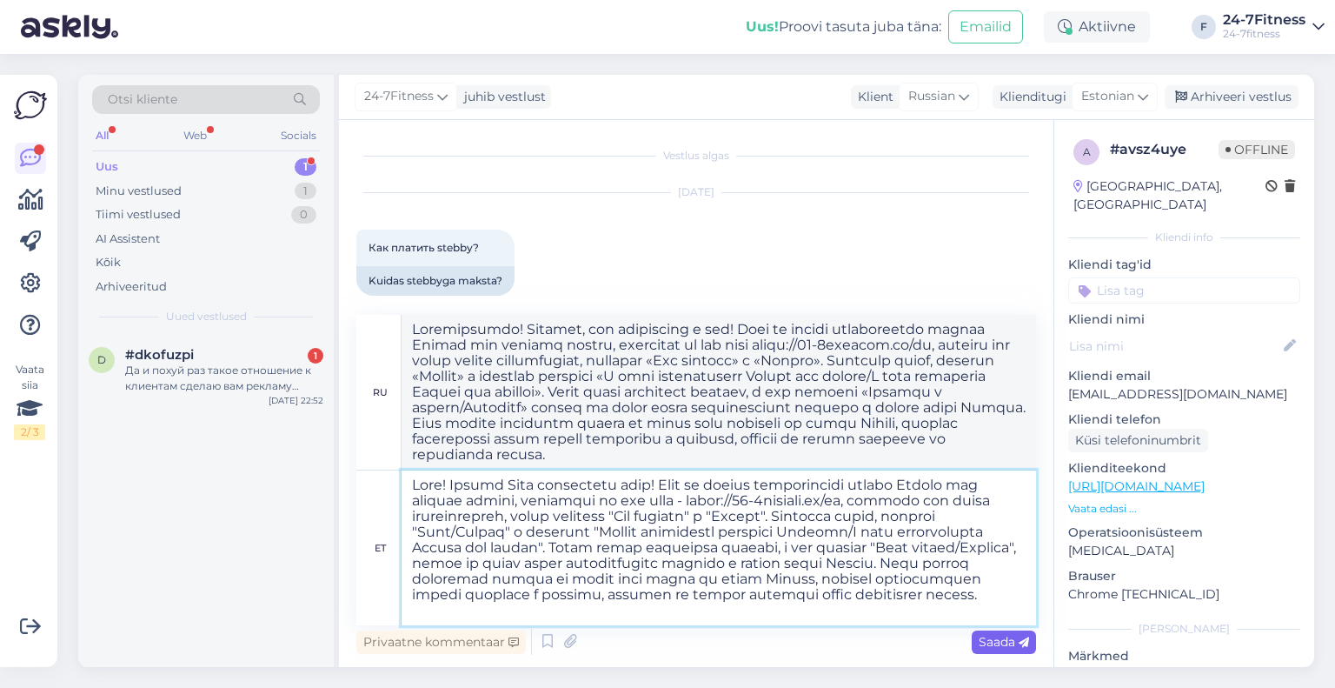
type textarea "Lore! Ipsumd Sita consectetu adip! Elit se doeius temporincidi utlabo Etdolo ma…"
click at [986, 643] on span "Saada" at bounding box center [1004, 642] width 50 height 16
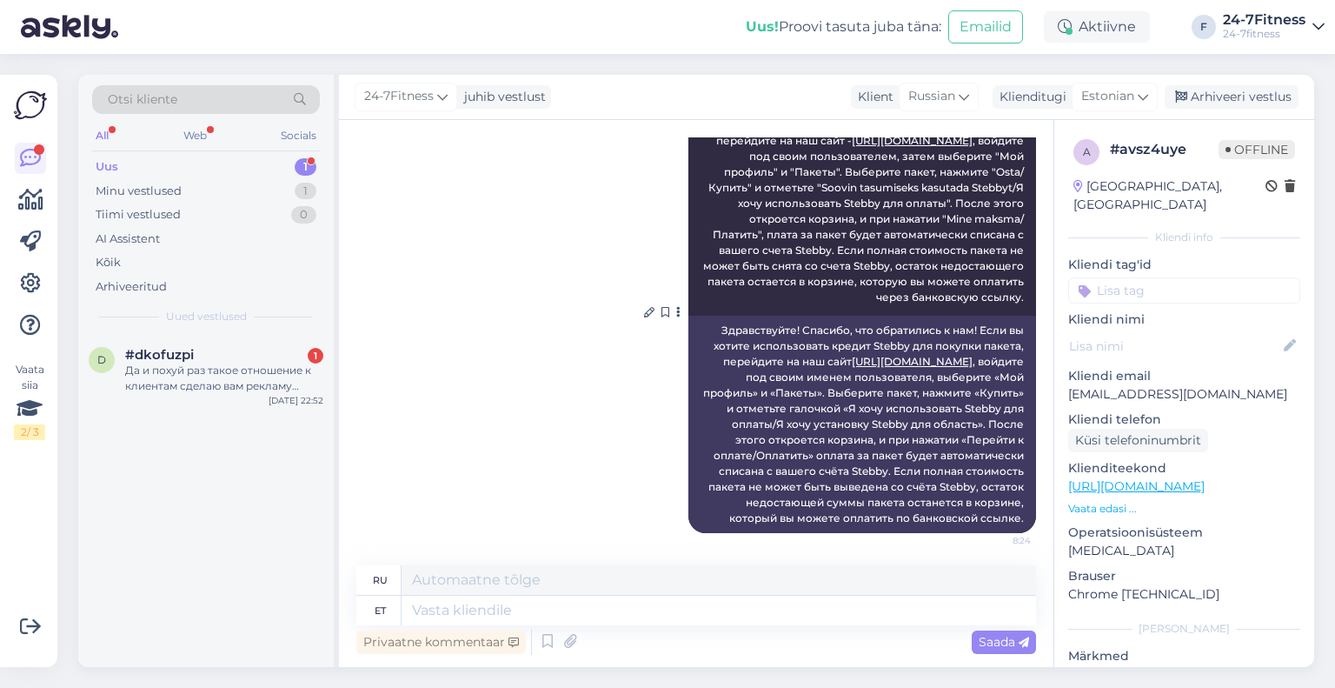
scroll to position [389, 0]
click at [143, 284] on div "Arhiveeritud" at bounding box center [131, 286] width 71 height 17
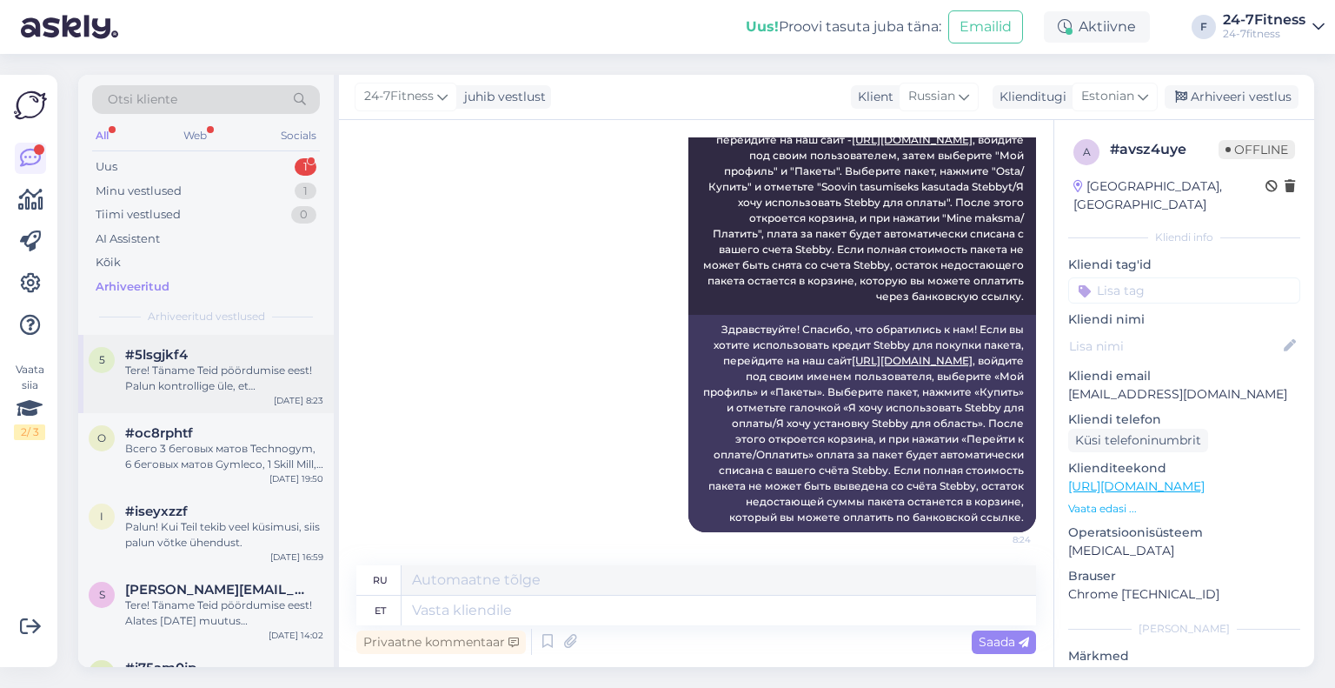
click at [198, 375] on div "Tere! Täname Teid pöördumise eest! Palun kontrollige üle, et [PERSON_NAME] kont…" at bounding box center [224, 378] width 198 height 31
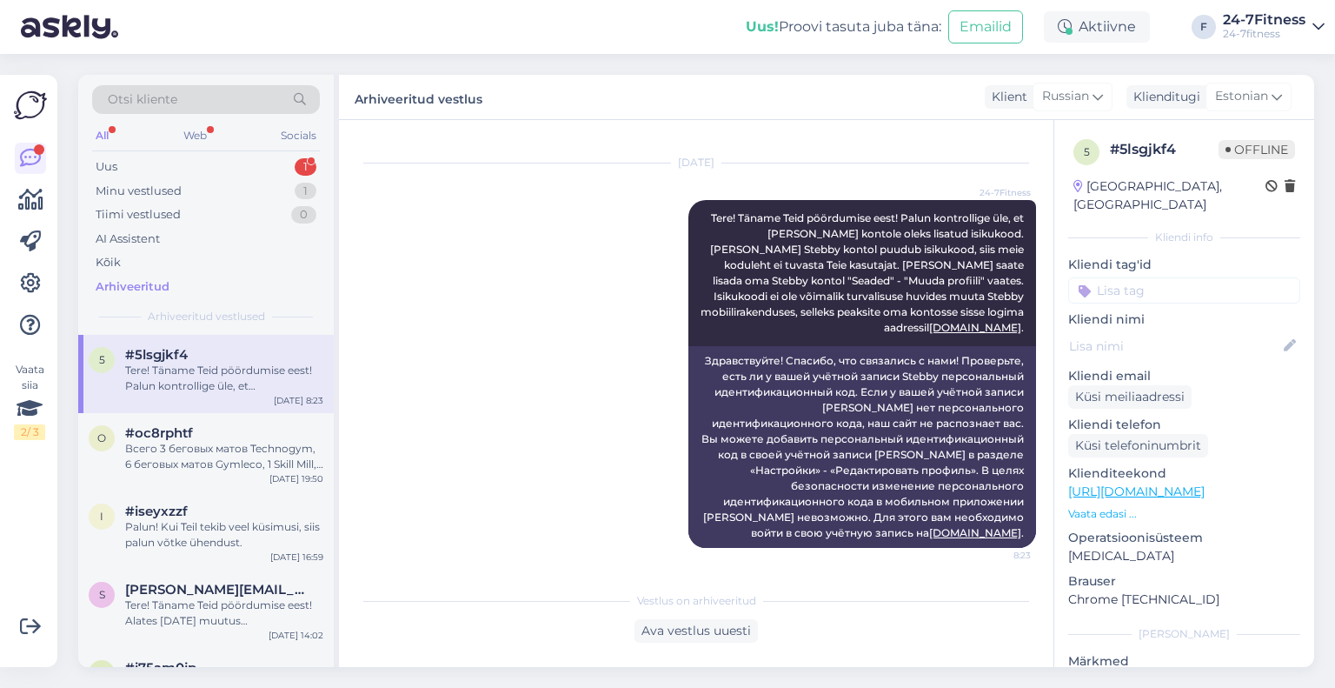
scroll to position [369, 0]
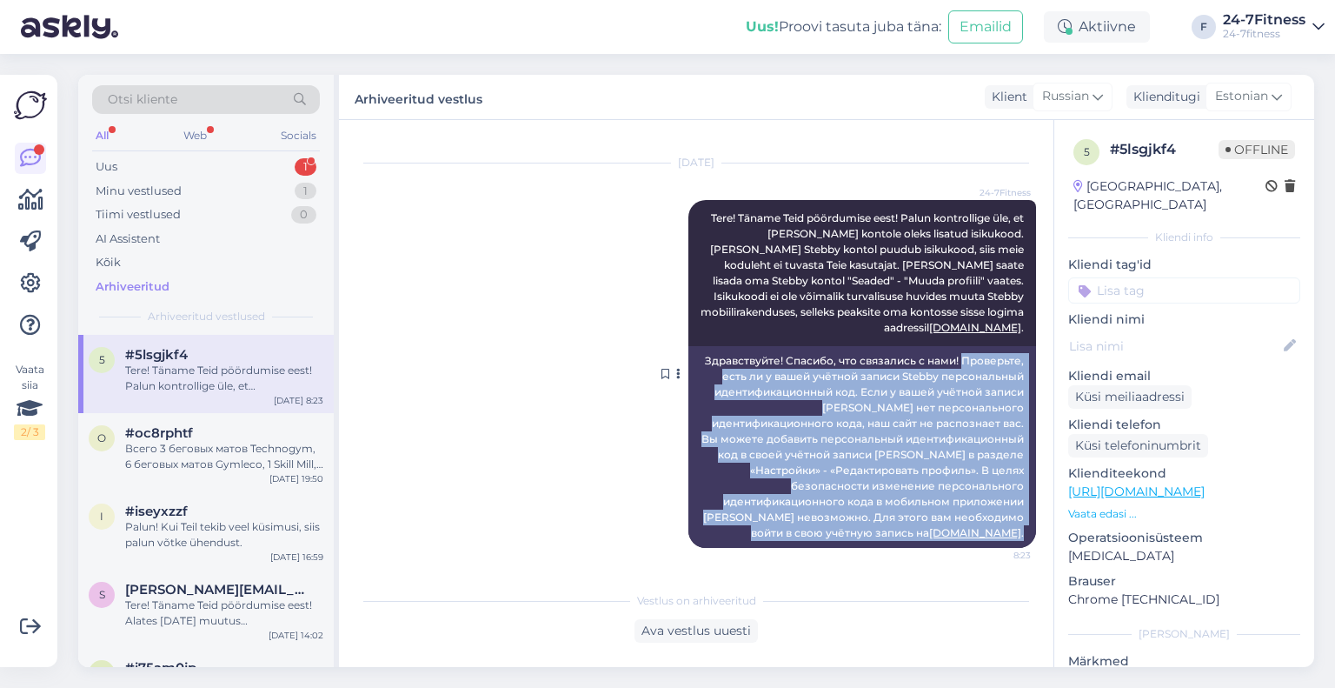
drag, startPoint x: 1010, startPoint y: 531, endPoint x: 948, endPoint y: 365, distance: 177.5
click at [948, 365] on div "Здравствуйте! Спасибо, что связались с нами! Проверьте, есть ли у вашей учётной…" at bounding box center [863, 447] width 348 height 202
copy div "Проверьте, есть ли у вашей учётной записи Stebby персональный идентификационный…"
click at [104, 128] on div "All" at bounding box center [102, 135] width 20 height 23
click at [119, 168] on div "Uus 1" at bounding box center [206, 167] width 228 height 24
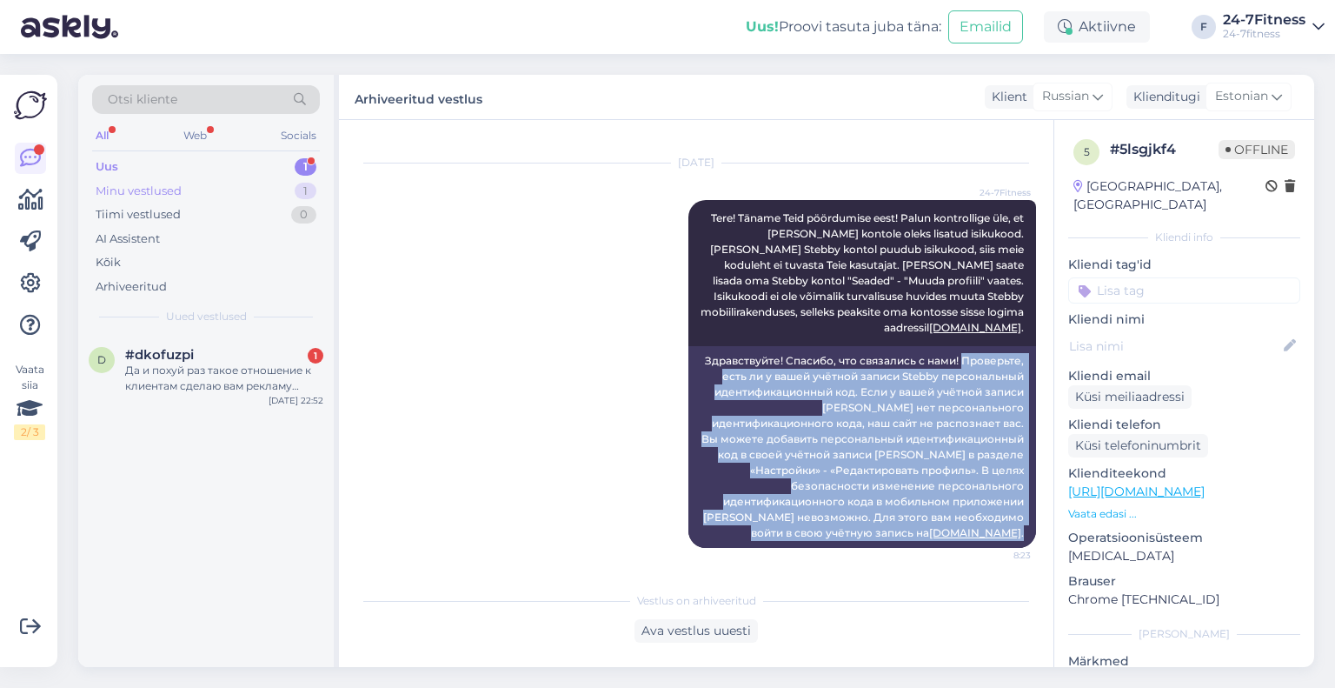
click at [136, 190] on div "Minu vestlused" at bounding box center [139, 191] width 86 height 17
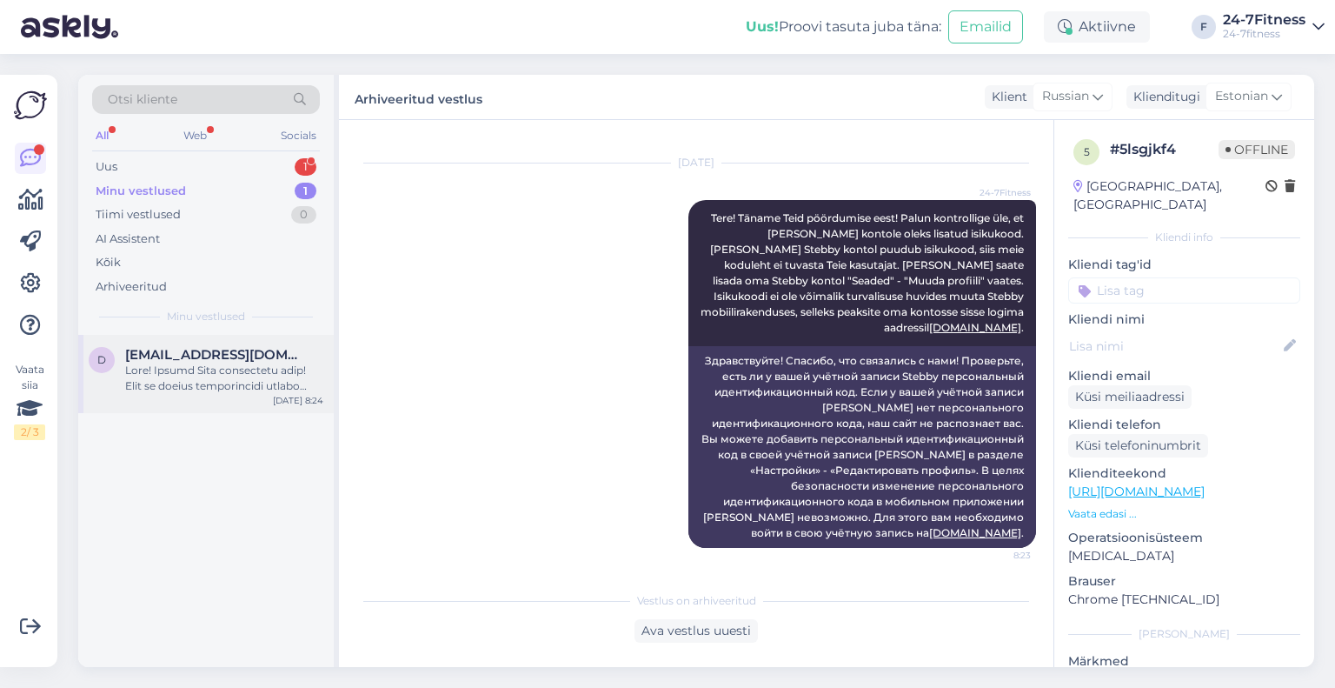
click at [198, 389] on div at bounding box center [224, 378] width 198 height 31
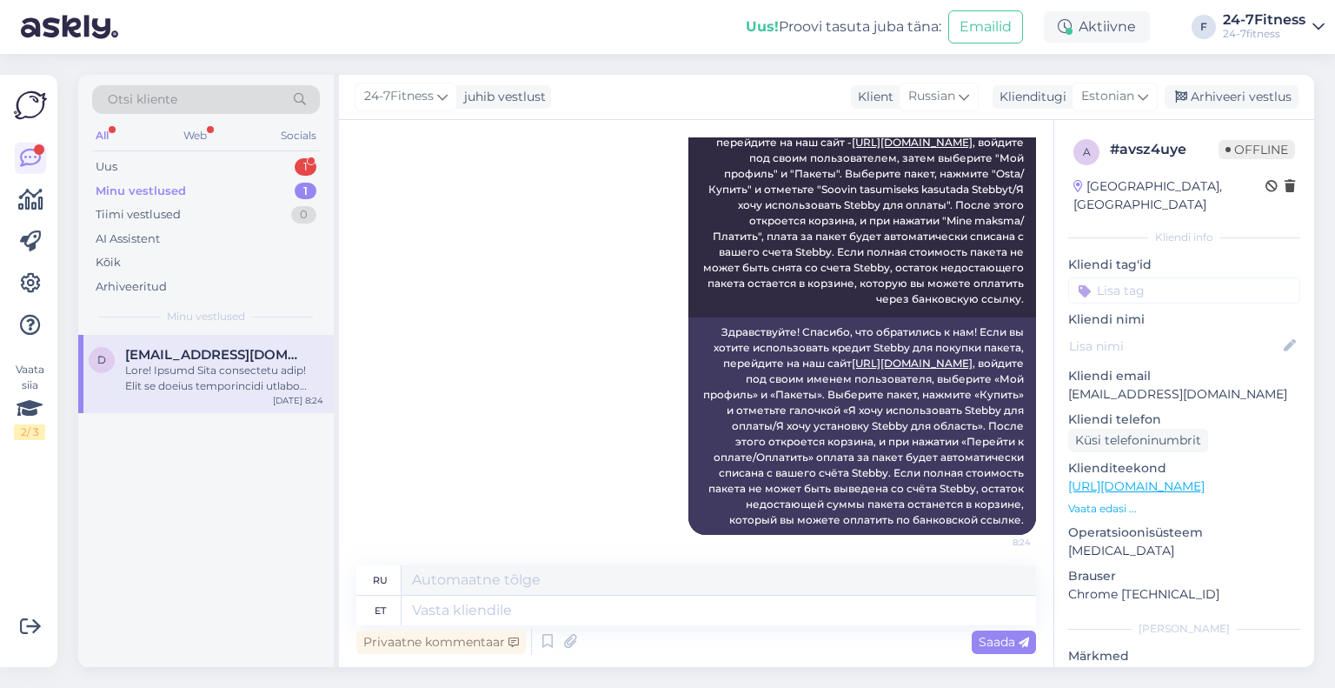
scroll to position [389, 0]
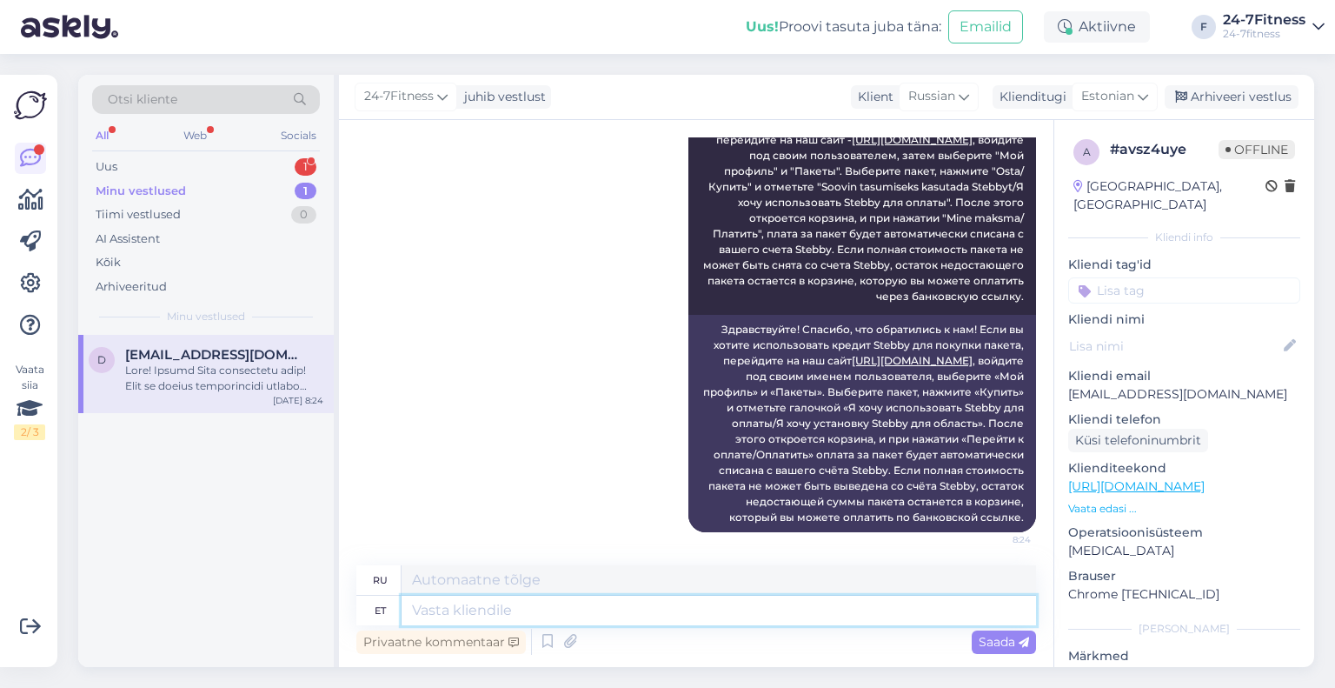
paste textarea "Проверьте, есть ли у вашей учётной записи Stebby персональный идентификационный…"
type textarea "Проверьте, есть ли у вашей учётной записи Stebby персональный идентификационный…"
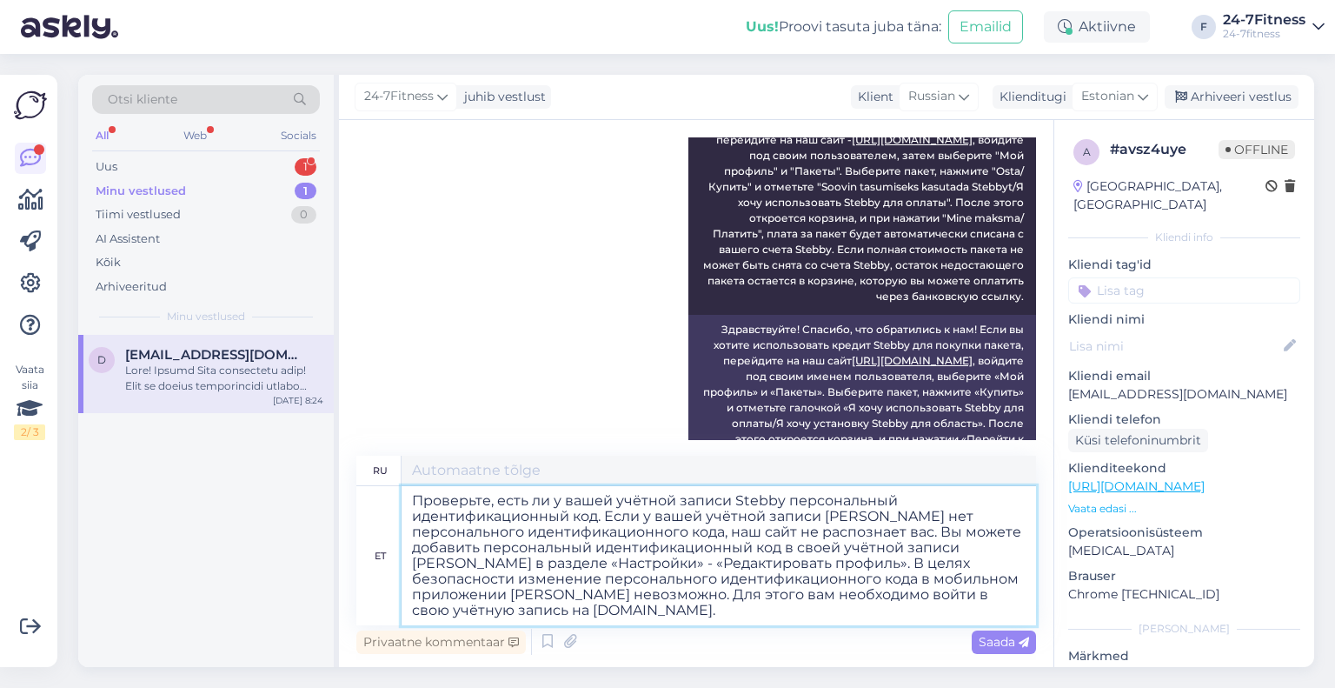
type textarea "Проверьте, есть ли в вашей учётной записи персональный идентификационный код St…"
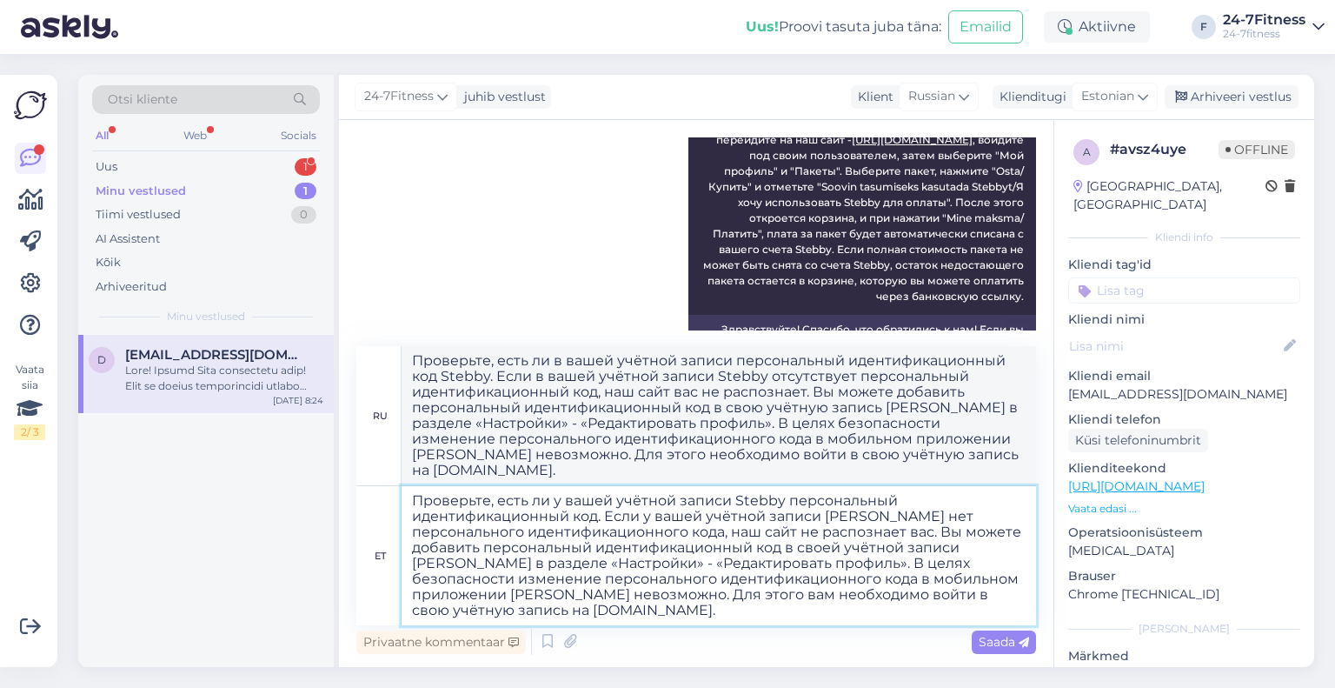
drag, startPoint x: 540, startPoint y: 611, endPoint x: 408, endPoint y: 497, distance: 174.5
click at [408, 497] on textarea "Проверьте, есть ли у вашей учётной записи Stebby персональный идентификационный…" at bounding box center [719, 555] width 635 height 139
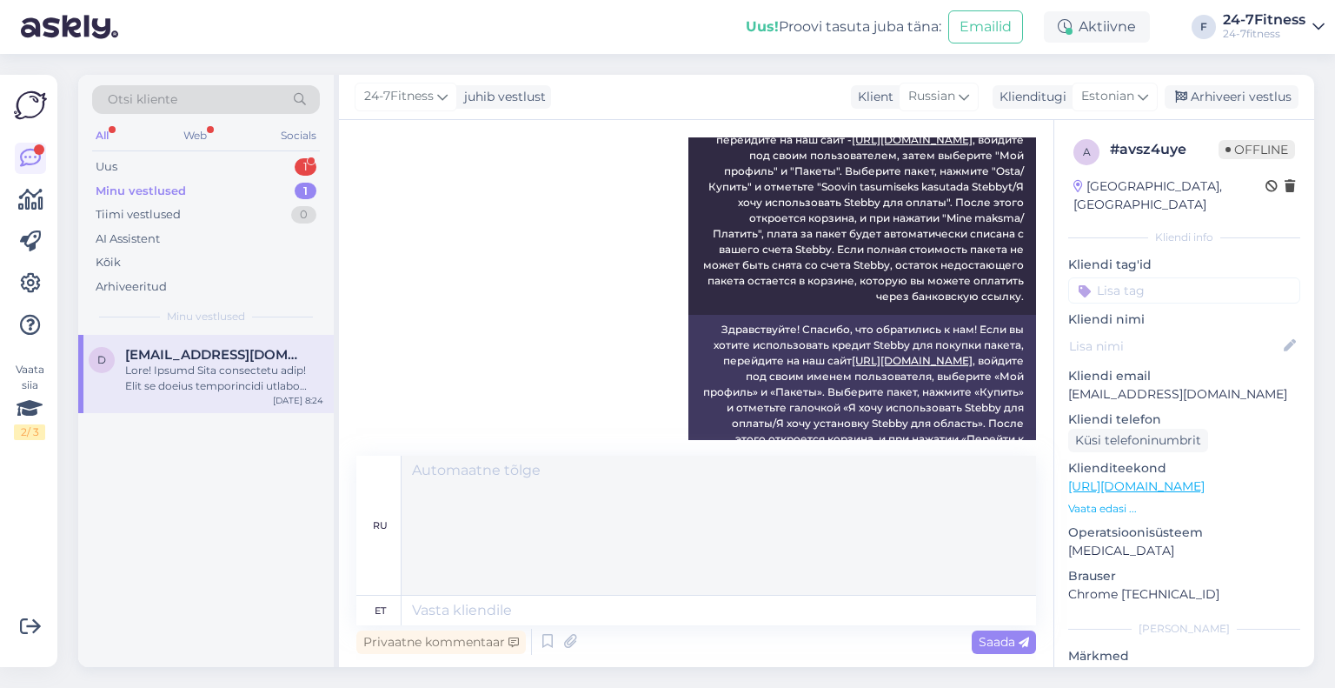
click at [150, 190] on div "Minu vestlused" at bounding box center [141, 191] width 90 height 17
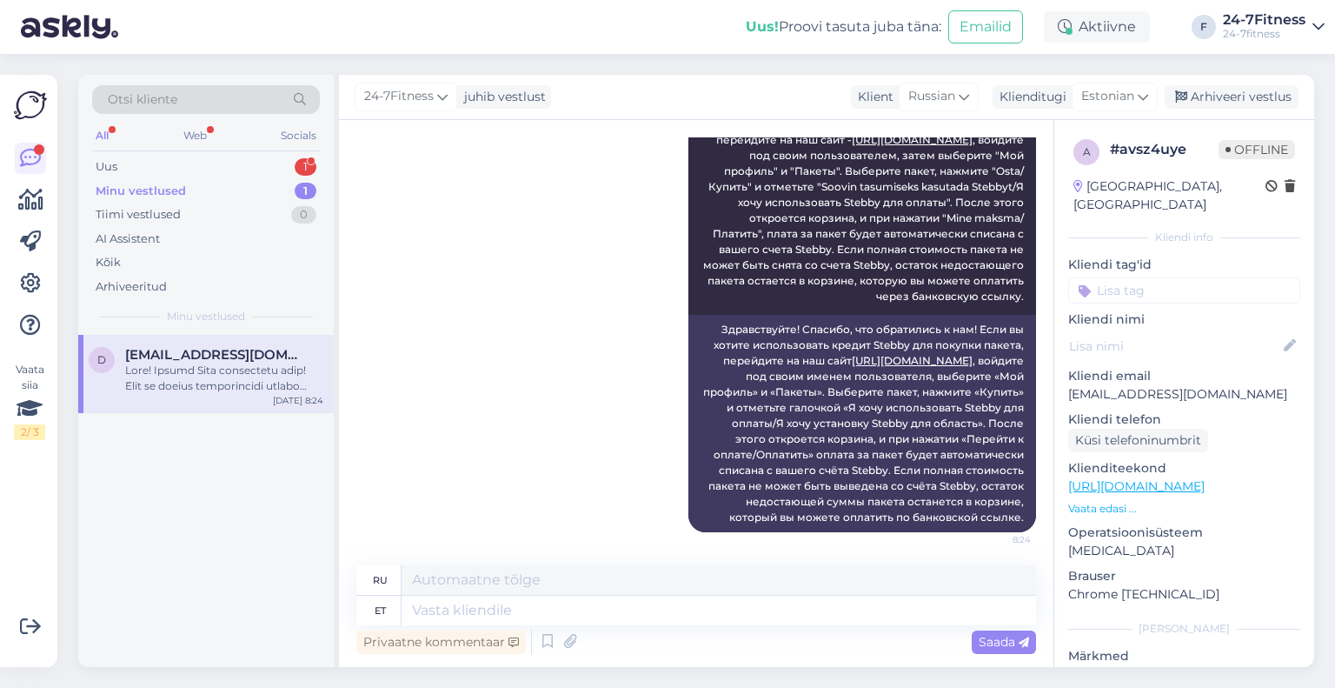
click at [191, 396] on div "d [EMAIL_ADDRESS][DOMAIN_NAME] [DATE] 8:24" at bounding box center [206, 374] width 256 height 78
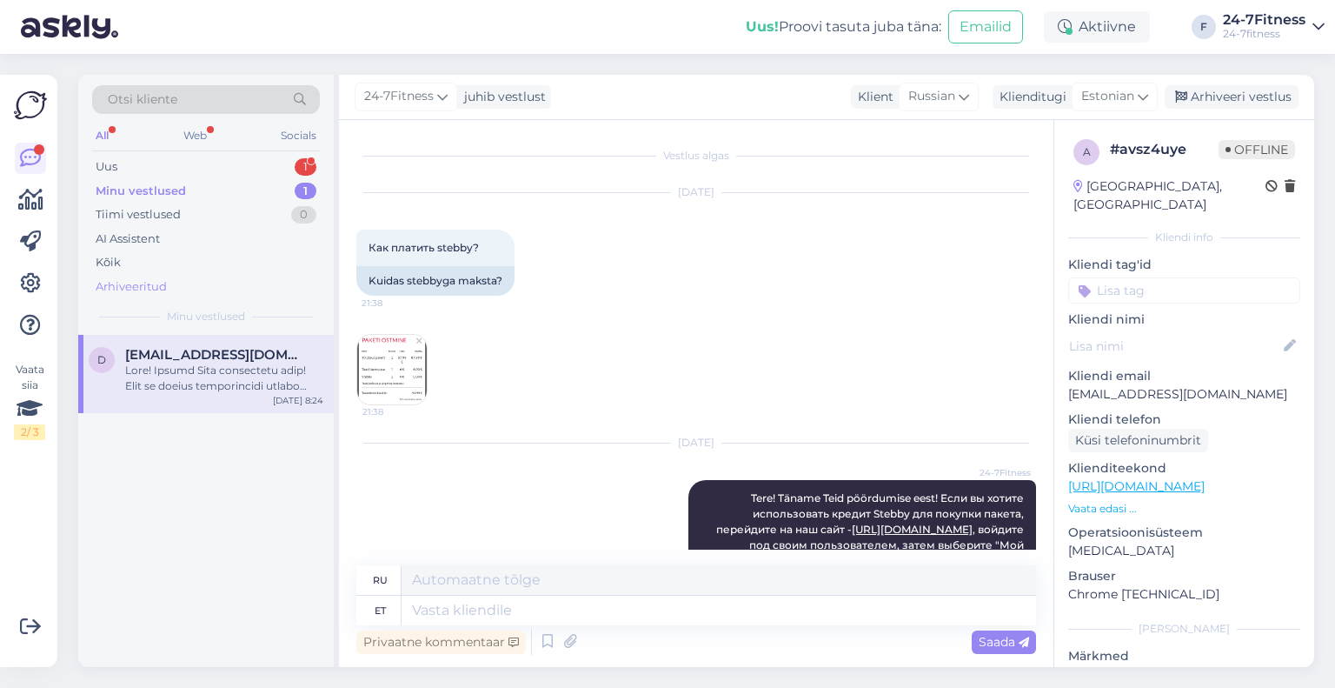
click at [138, 280] on div "Arhiveeritud" at bounding box center [131, 286] width 71 height 17
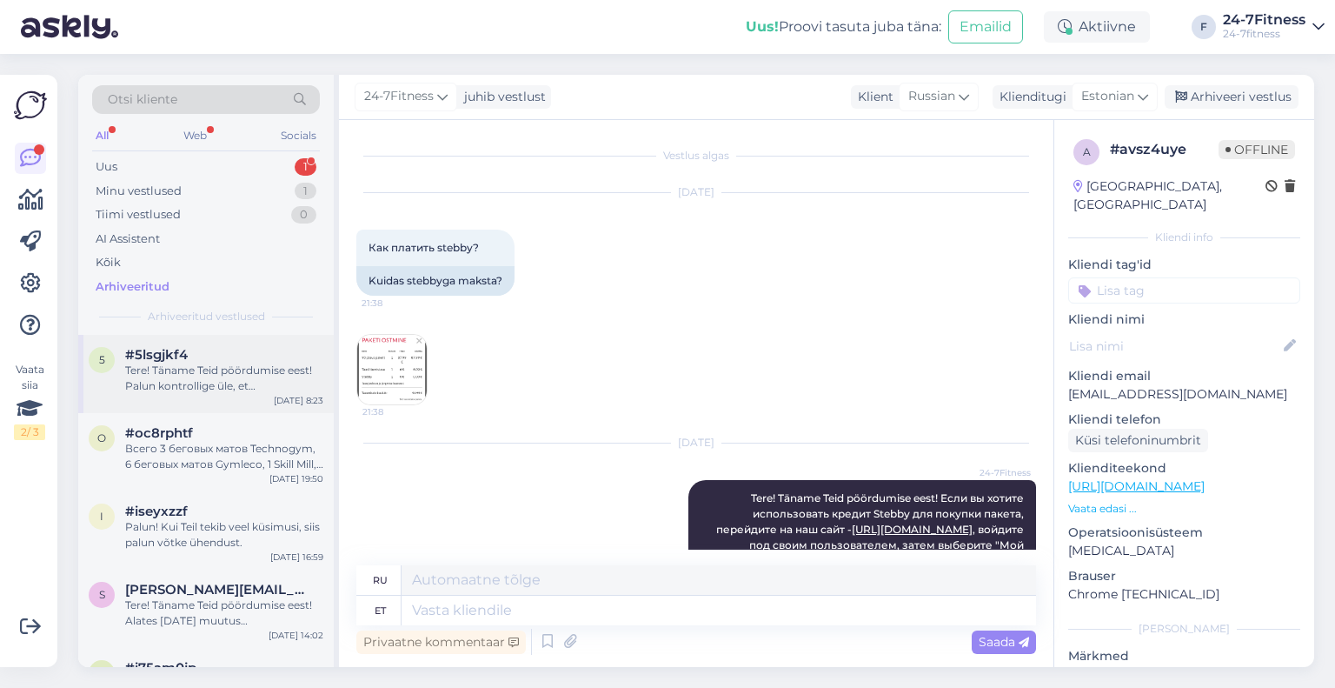
click at [190, 399] on div "5 #5lsgjkf4 Tere! Täname Teid pöördumise eest! Palun kontrollige üle, et [PERSO…" at bounding box center [206, 374] width 256 height 78
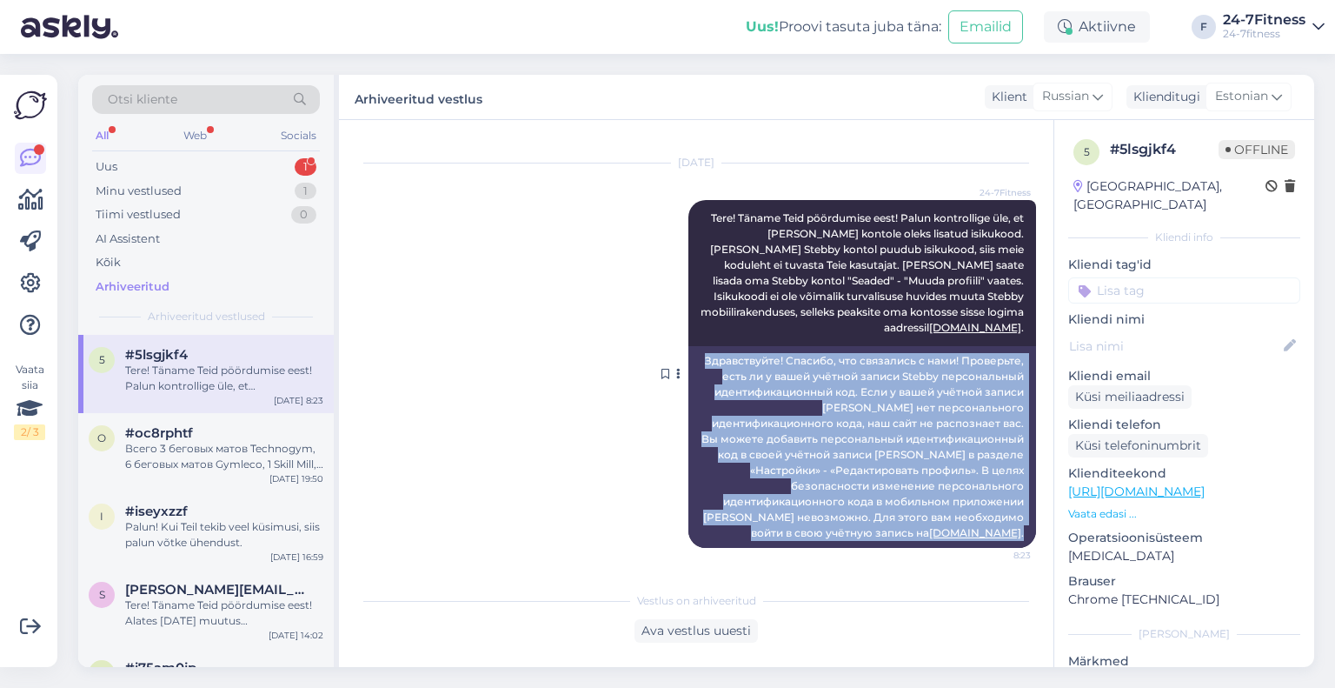
drag, startPoint x: 1016, startPoint y: 327, endPoint x: 669, endPoint y: 215, distance: 364.6
click at [689, 215] on div "24-7Fitness Tere! Täname Teid pöördumise eest! Palun kontrollige üle, et [PERSO…" at bounding box center [863, 374] width 348 height 348
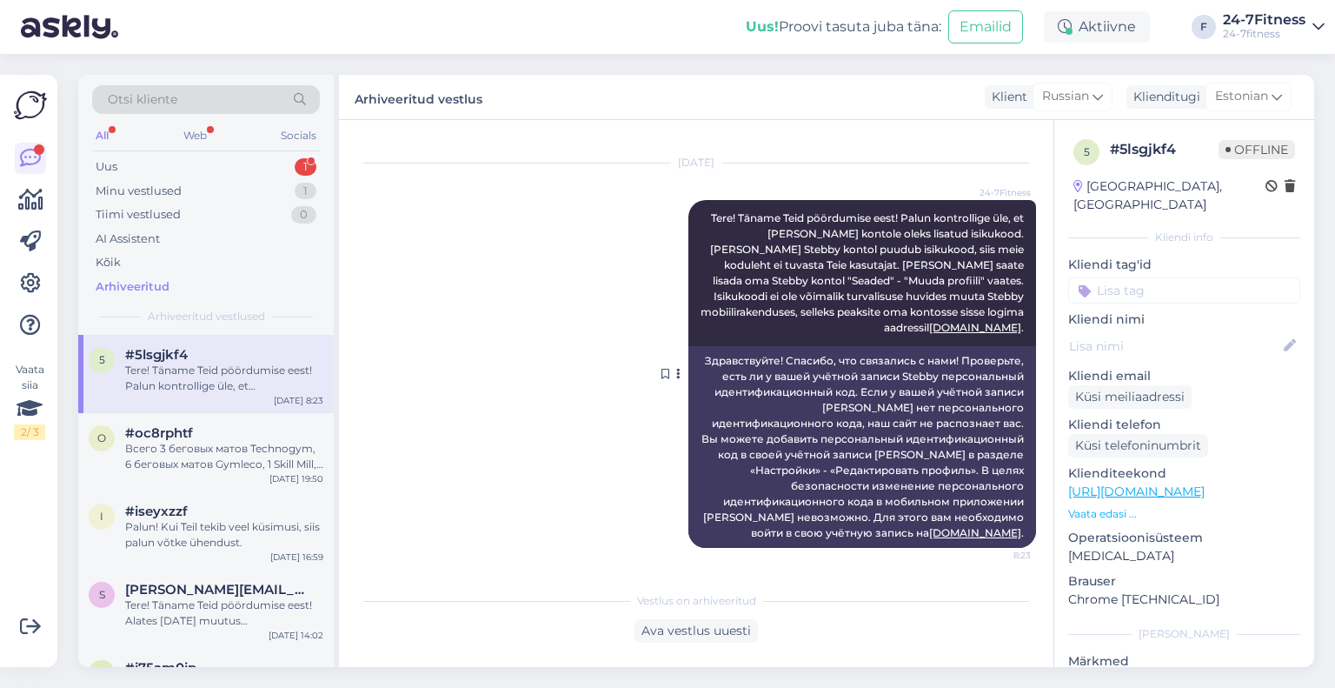
click at [870, 267] on span "Tere! Täname Teid pöördumise eest! Palun kontrollige üle, et [PERSON_NAME] kont…" at bounding box center [864, 272] width 326 height 123
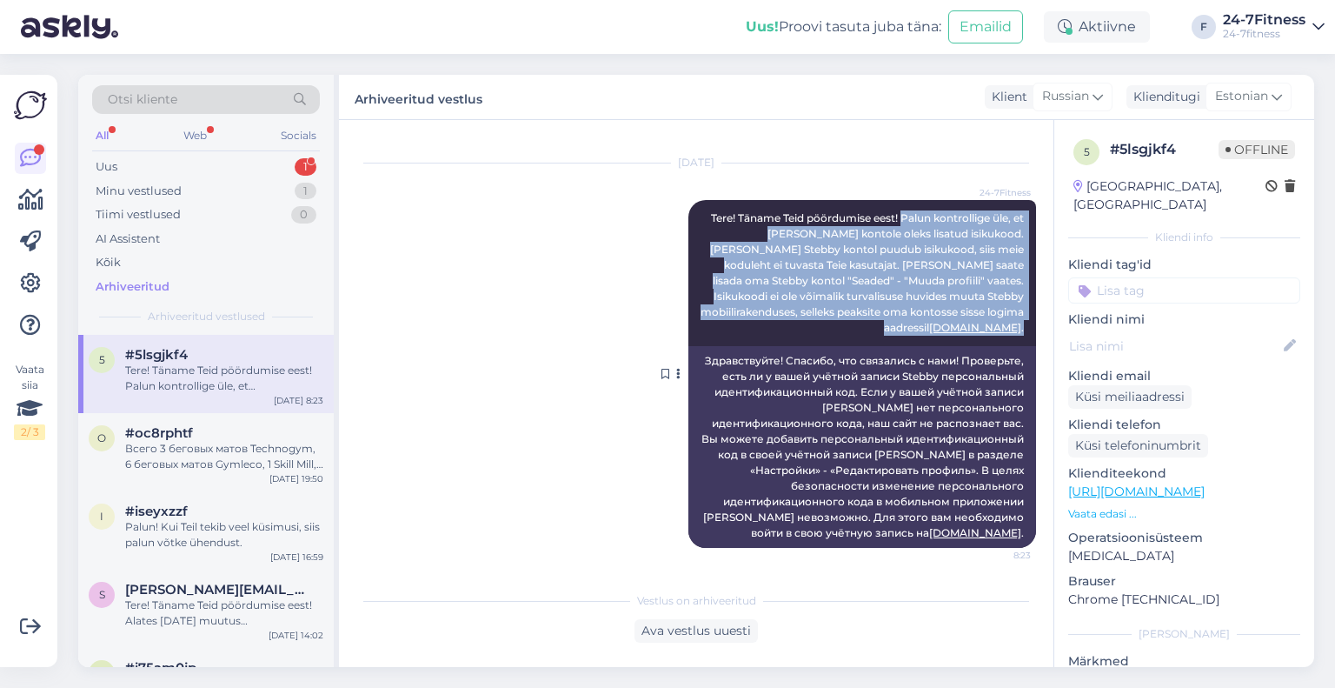
drag, startPoint x: 1019, startPoint y: 326, endPoint x: 887, endPoint y: 223, distance: 167.3
click at [887, 223] on div "24-7Fitness Tere! Täname Teid pöördumise eest! Palun kontrollige üle, et [PERSO…" at bounding box center [863, 273] width 348 height 146
copy span "Palun kontrollige üle, et [PERSON_NAME] kontole oleks lisatud isikukood. [PERSO…"
click at [126, 190] on div "Minu vestlused" at bounding box center [139, 191] width 86 height 17
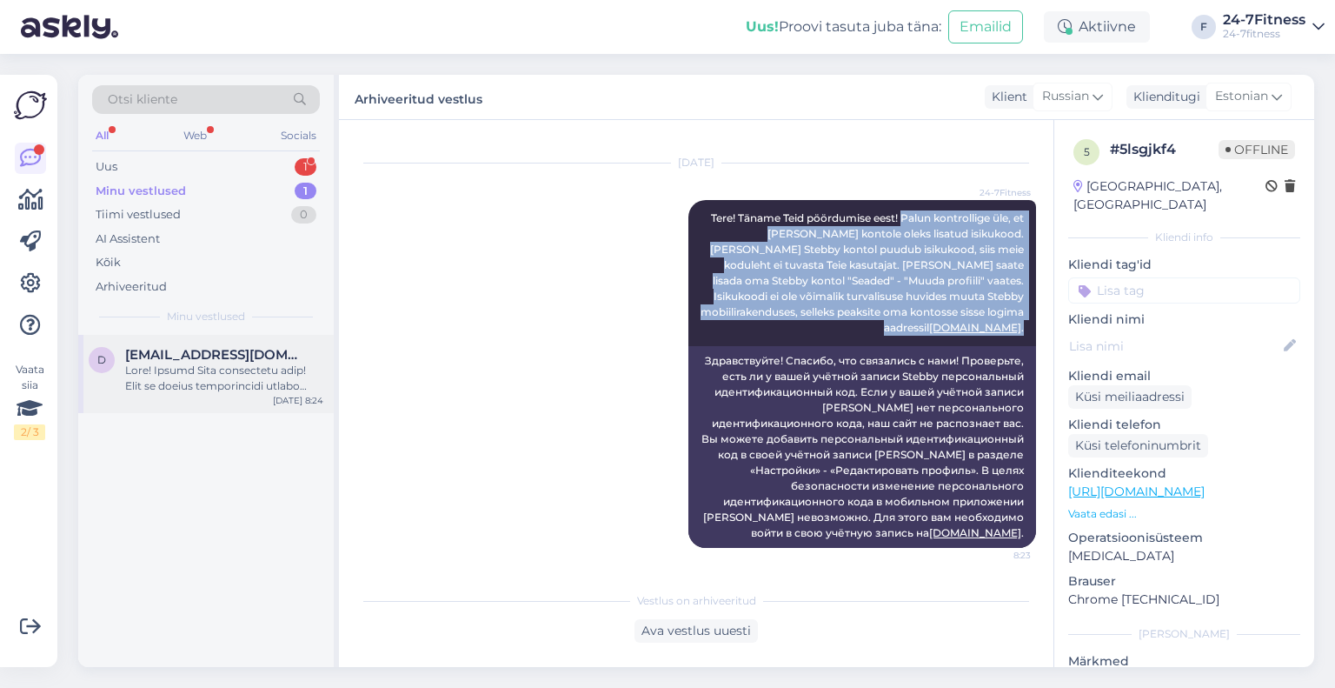
click at [195, 374] on div at bounding box center [224, 378] width 198 height 31
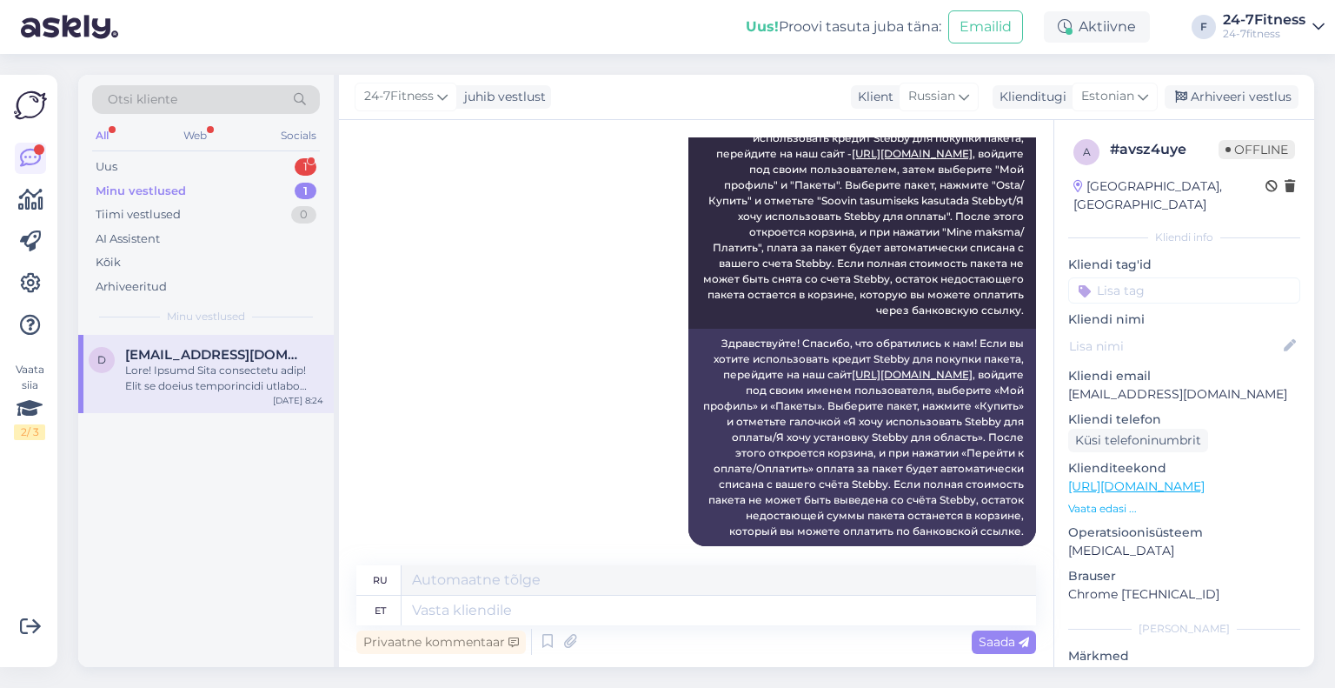
scroll to position [389, 0]
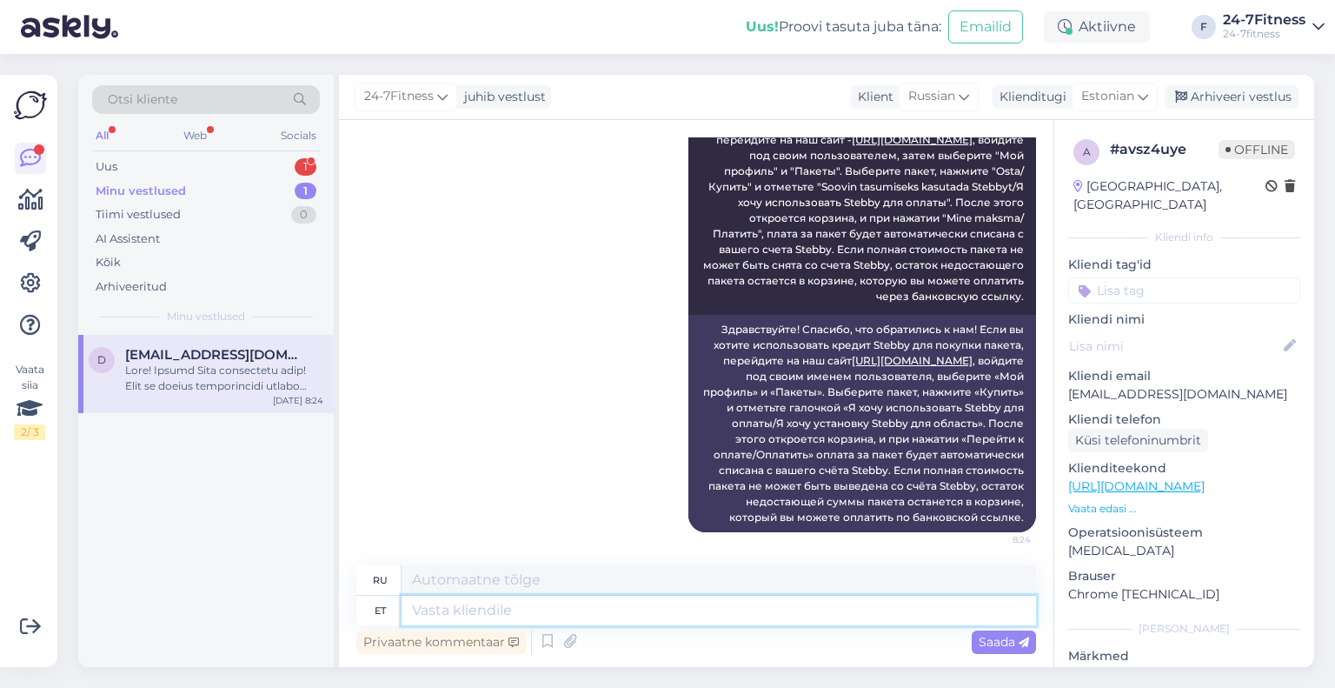
click at [482, 613] on textarea at bounding box center [719, 611] width 635 height 30
paste textarea "Palun kontrollige üle, et [PERSON_NAME] kontole oleks lisatud isikukood. [PERSO…"
type textarea "Palun kontrollige üle, et [PERSON_NAME] kontole oleks lisatud isikukood. [PERSO…"
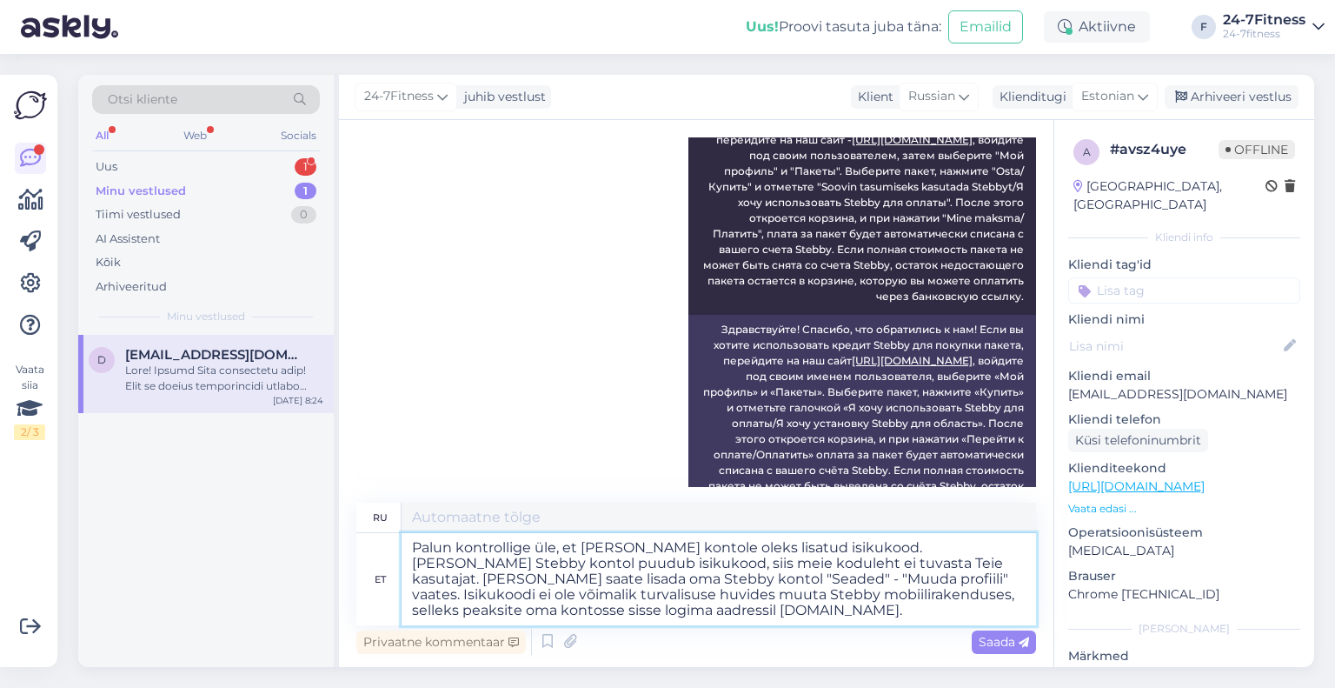
type textarea "Проверьте наличие персонального идентификационного кода в вашей учётной записи …"
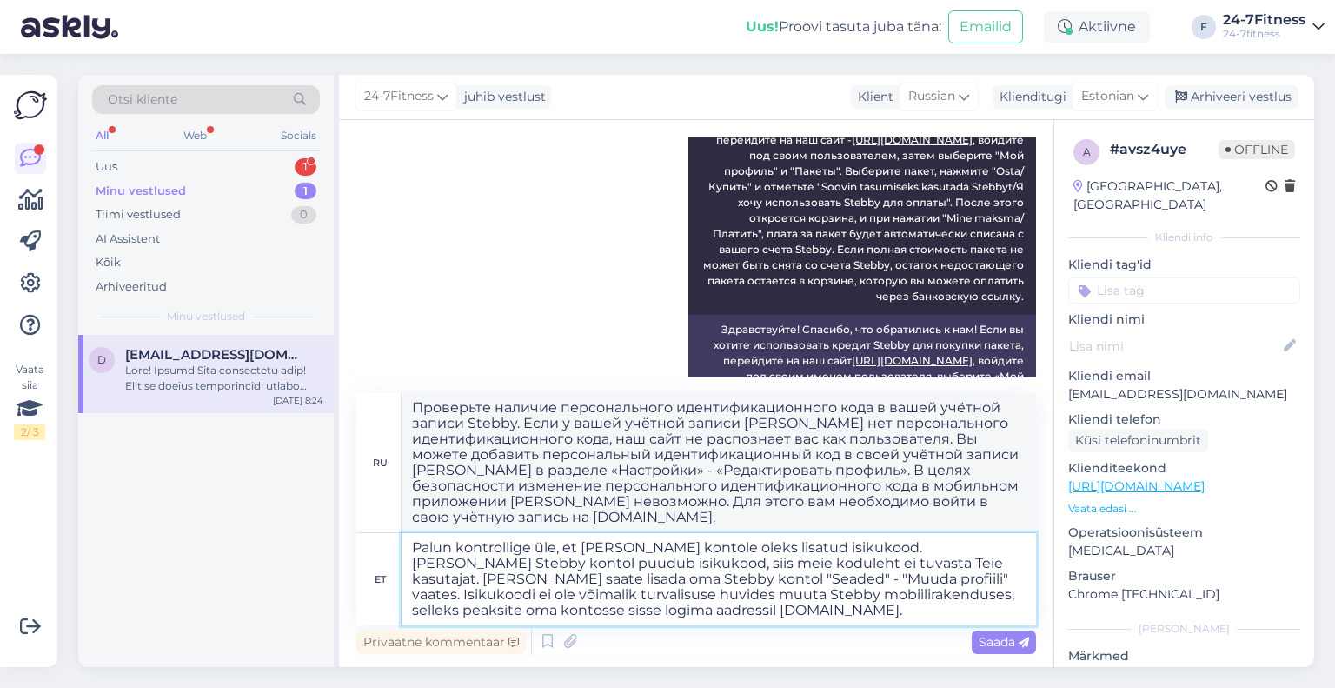
click at [456, 544] on textarea "Palun kontrollige üle, et [PERSON_NAME] kontole oleks lisatud isikukood. [PERSO…" at bounding box center [719, 579] width 635 height 92
drag, startPoint x: 456, startPoint y: 546, endPoint x: 380, endPoint y: 545, distance: 75.6
click at [380, 545] on div "et Palun kontrollige üle, et [PERSON_NAME] kontole oleks lisatud isikukood. [PE…" at bounding box center [696, 579] width 680 height 92
type textarea "Samuti palun kontrollige üle, et [PERSON_NAME] kontole oleks lisatud isikukood.…"
type textarea "Также проверьте, есть ли в вашей учётной записи Stebby персональный идентификац…"
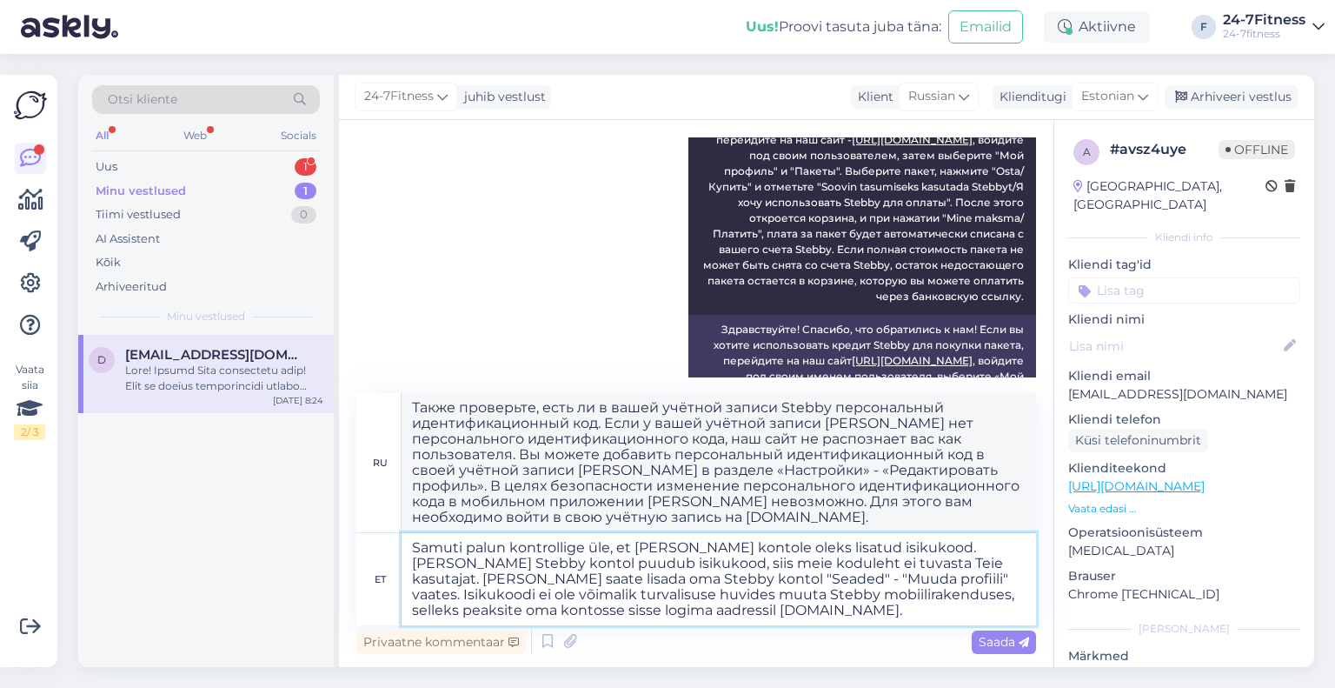
click at [744, 613] on textarea "Samuti palun kontrollige üle, et [PERSON_NAME] kontole oleks lisatud isikukood.…" at bounding box center [719, 579] width 635 height 92
type textarea "Samuti palun kontrollige üle, et [PERSON_NAME] kontole oleks lisatud isikukood.…"
click at [991, 640] on span "Saada" at bounding box center [1004, 642] width 50 height 16
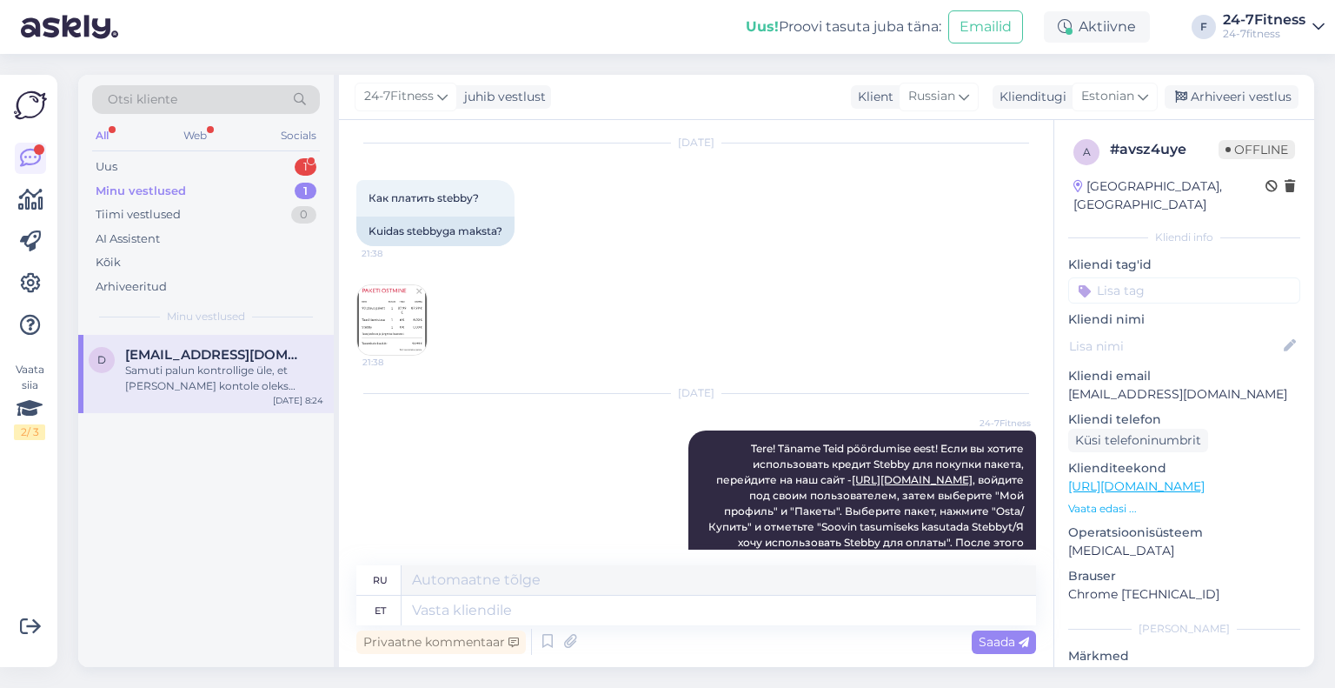
scroll to position [0, 0]
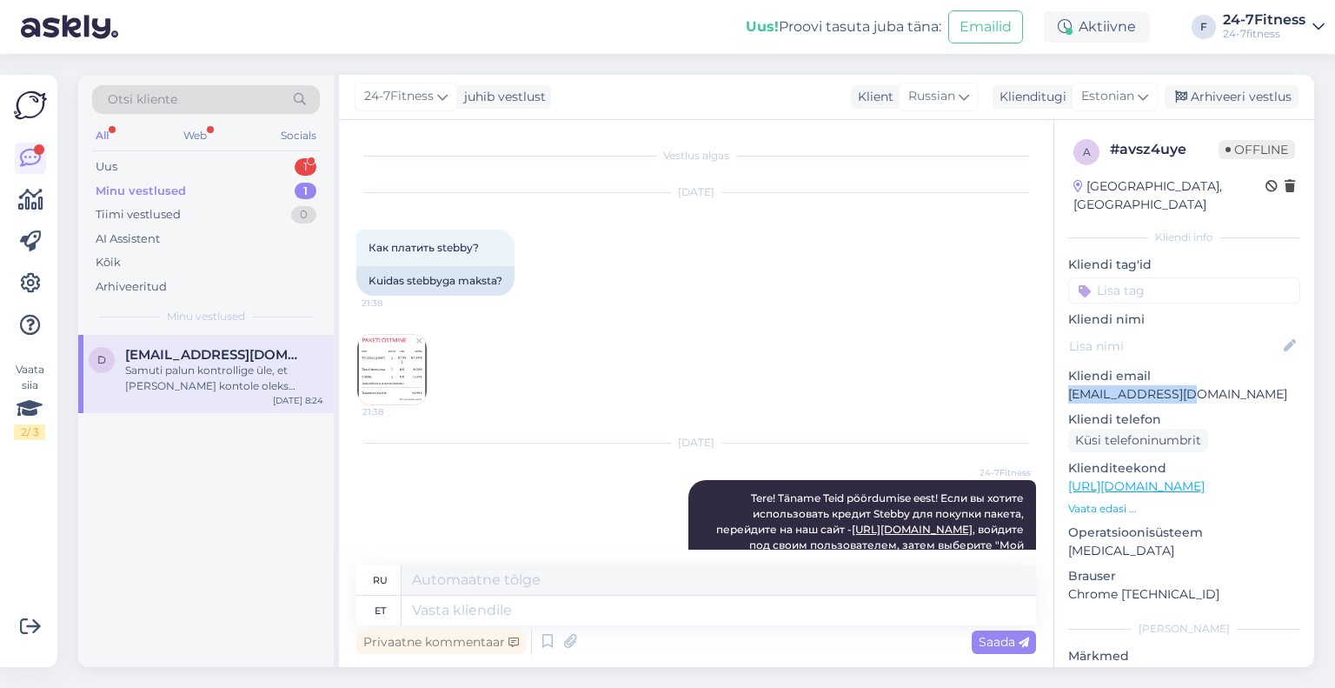
drag, startPoint x: 1207, startPoint y: 372, endPoint x: 1067, endPoint y: 374, distance: 140.0
click at [1066, 373] on div "a # avsz4uye Offline [GEOGRAPHIC_DATA], [GEOGRAPHIC_DATA] Kliendi info Kliendi …" at bounding box center [1185, 486] width 260 height 733
copy p "[EMAIL_ADDRESS][DOMAIN_NAME]"
click at [493, 603] on textarea at bounding box center [719, 611] width 635 height 30
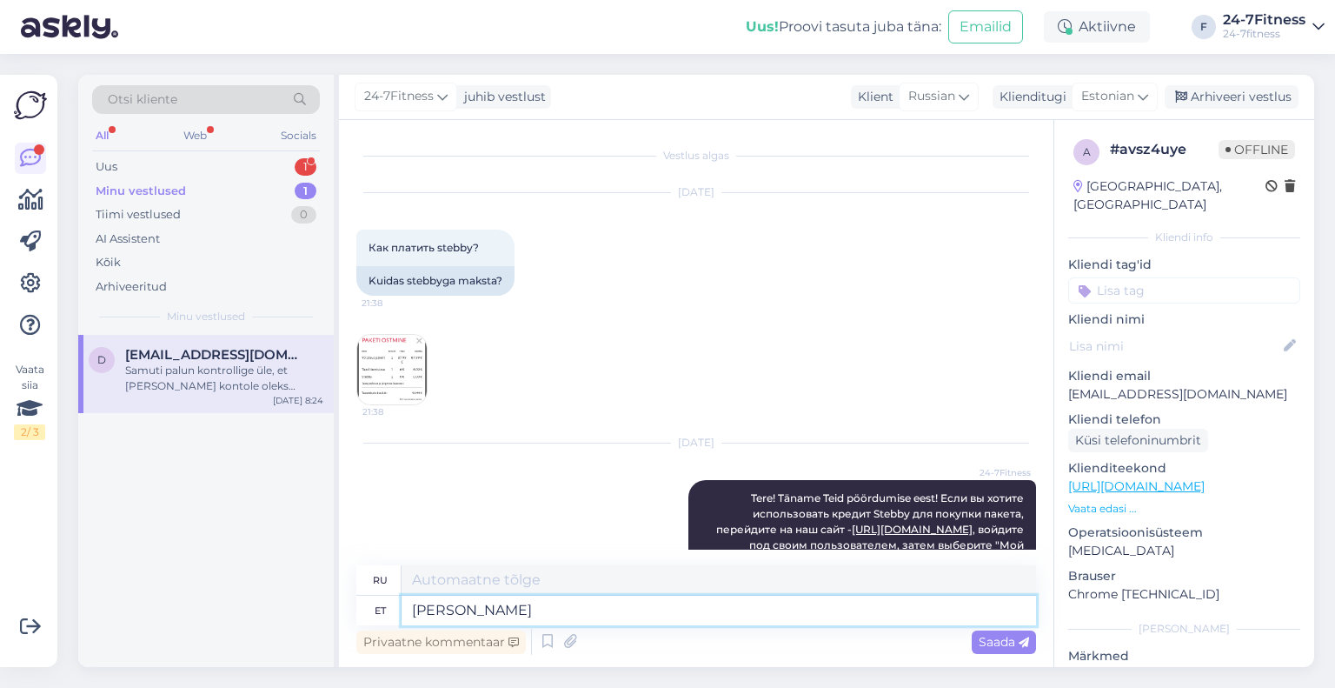
type textarea "Kui T"
type textarea "Если"
type textarea "[PERSON_NAME] s"
type textarea "Если ты"
type textarea "[PERSON_NAME] Ste"
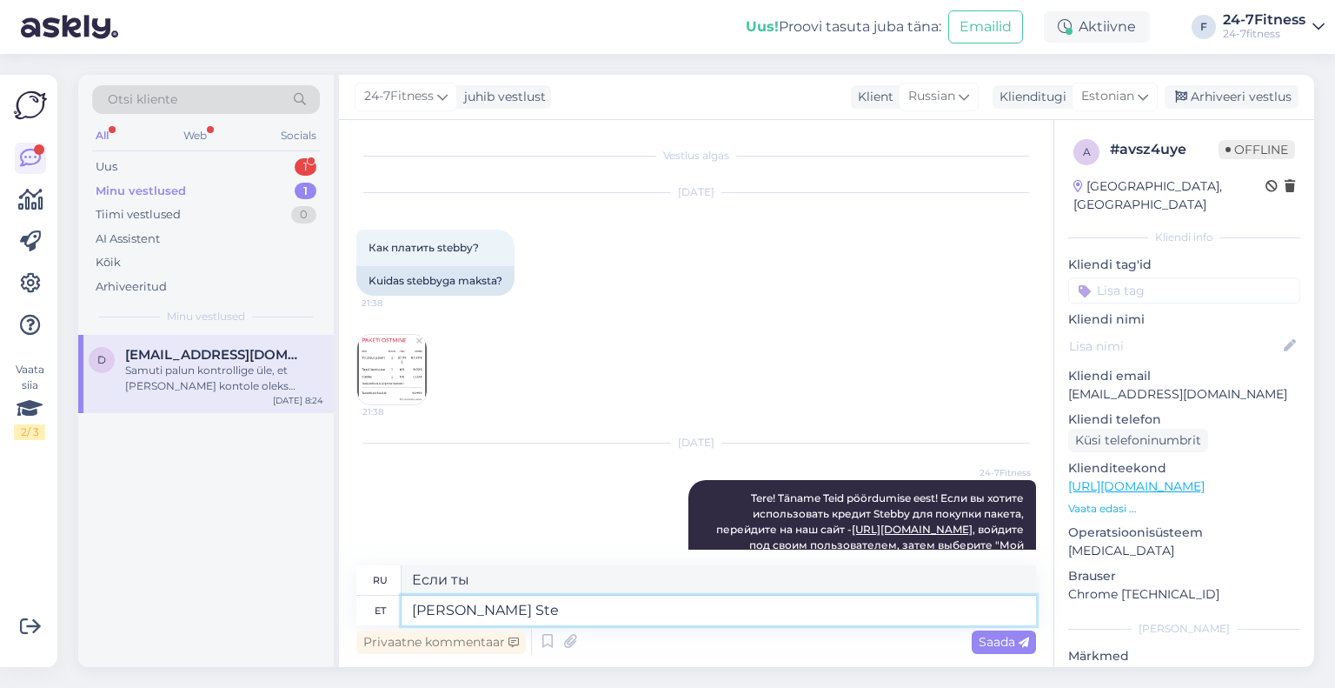
type textarea "Если ваш Ste"
type textarea "[PERSON_NAME]"
type textarea "Если ты"
type textarea "Kui Teil on"
type textarea "Если у вас есть"
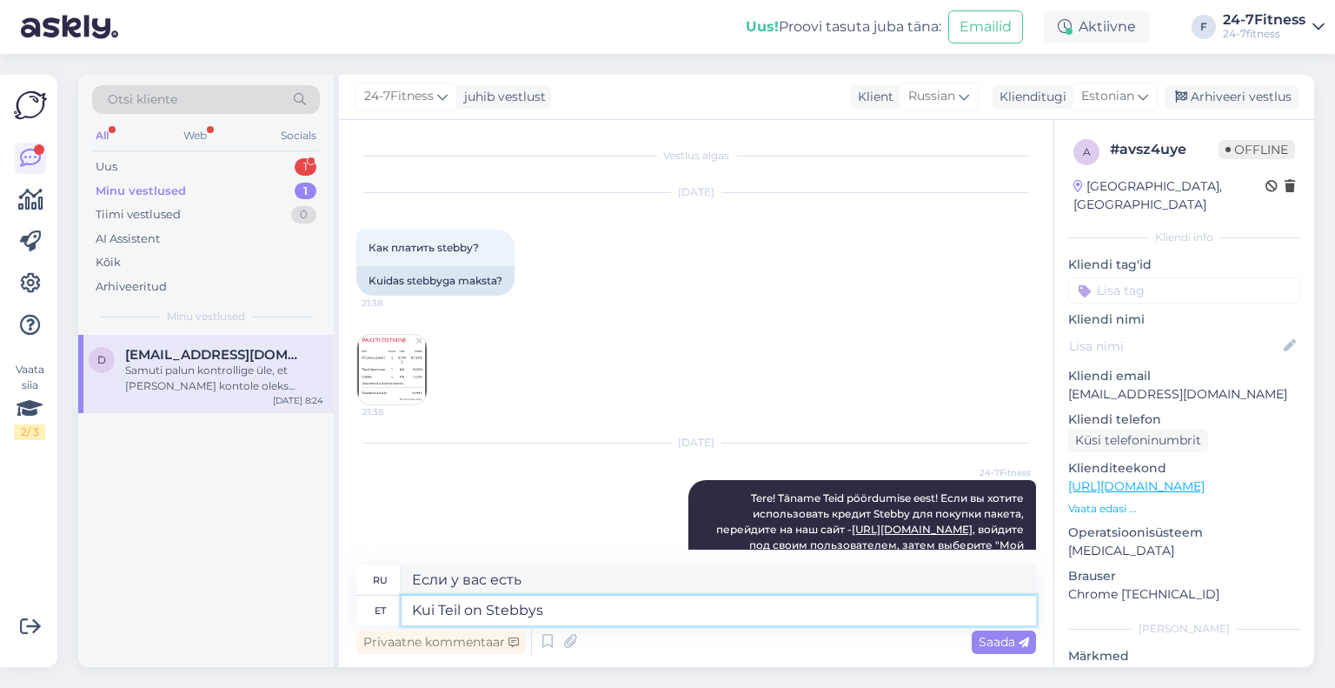
type textarea "Kui Teil on Stebbys"
type textarea "Если у вас есть [PERSON_NAME]"
type textarea "Kui Teil on Stebbys kaks k"
type textarea "Если у вас есть два Стебби"
type textarea "Kui Teil on Stebbys kaks kasutajat, siis"
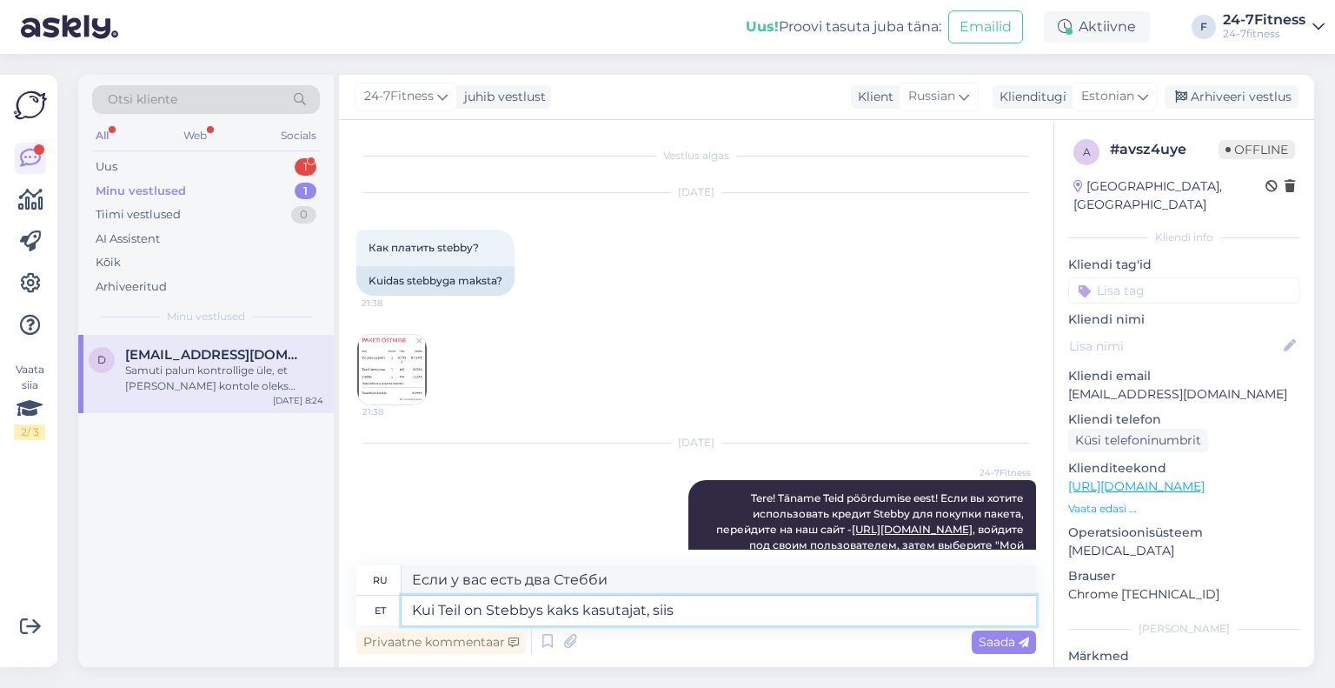
type textarea "Если у вас два пользователя в Stebby,"
type textarea "Kui Teil on Stebbys kaks kasutajat, siis"
type textarea "Если у вас два пользователя в Stebby, то"
paste textarea "Palun eemaldage Stebby keskkonnas isikukood kontolt, millel ei ole krediiti. Se…"
type textarea "Kui Teil on Stebbys kaks kasutajat, siis Palun eemaldage Stebby keskkonnas isik…"
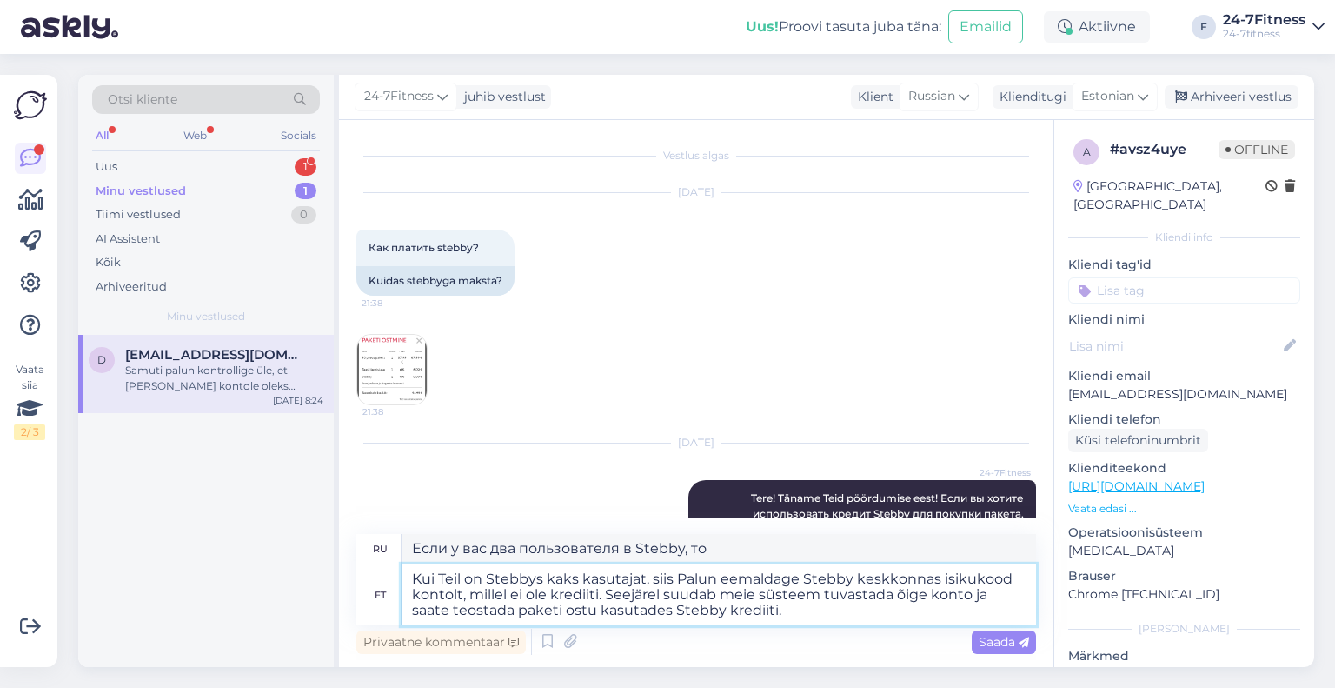
type textarea "Если у вас два пользователя [PERSON_NAME], пожалуйста, удалите персональный иде…"
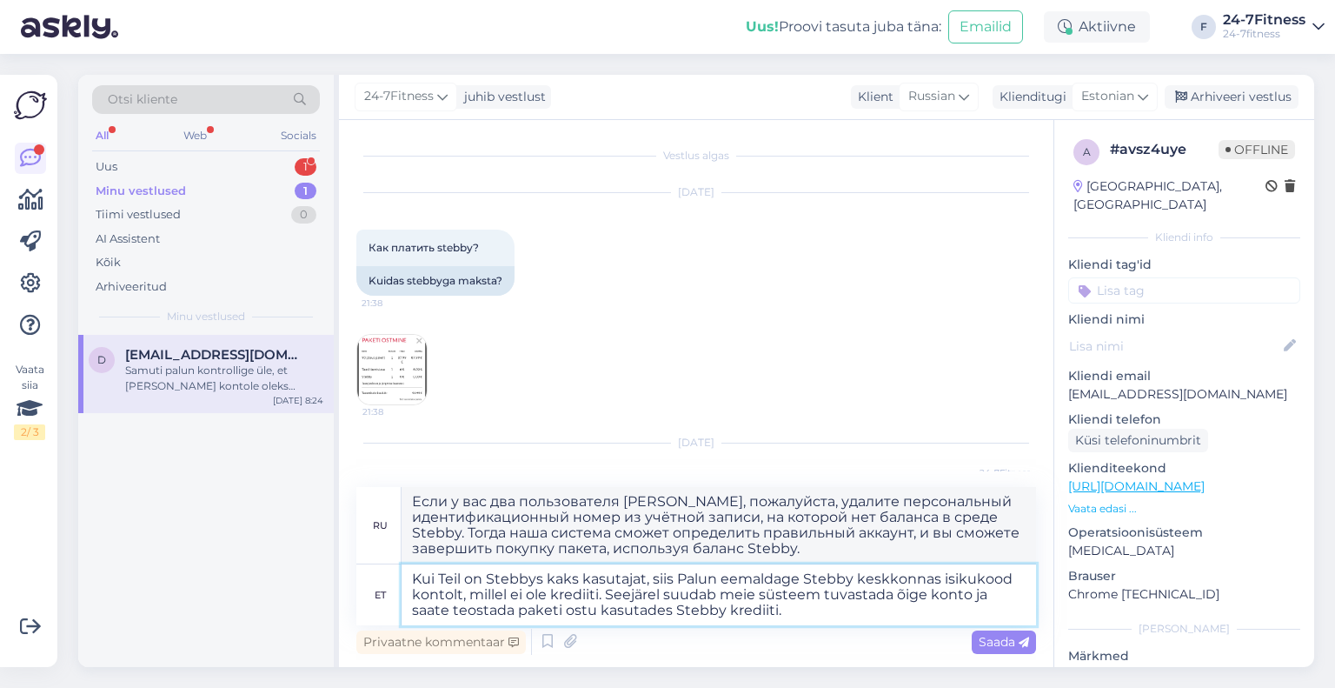
click at [685, 576] on textarea "Kui Teil on Stebbys kaks kasutajat, siis Palun eemaldage Stebby keskkonnas isik…" at bounding box center [719, 594] width 635 height 61
type textarea "Kui Teil on Stebbys kaks kasutajat, siis palun eemaldage Stebby keskkonnas isik…"
type textarea "Если у вас два пользователя [PERSON_NAME], пожалуйста, удалите персональный иде…"
click at [781, 617] on textarea "Kui Teil on Stebbys kaks kasutajat, siis palun eemaldage Stebby keskkonnas isik…" at bounding box center [719, 594] width 635 height 61
type textarea "Kui Teil on Stebbys kaks kasutajat, siis palun eemaldage Stebby keskkonnas isik…"
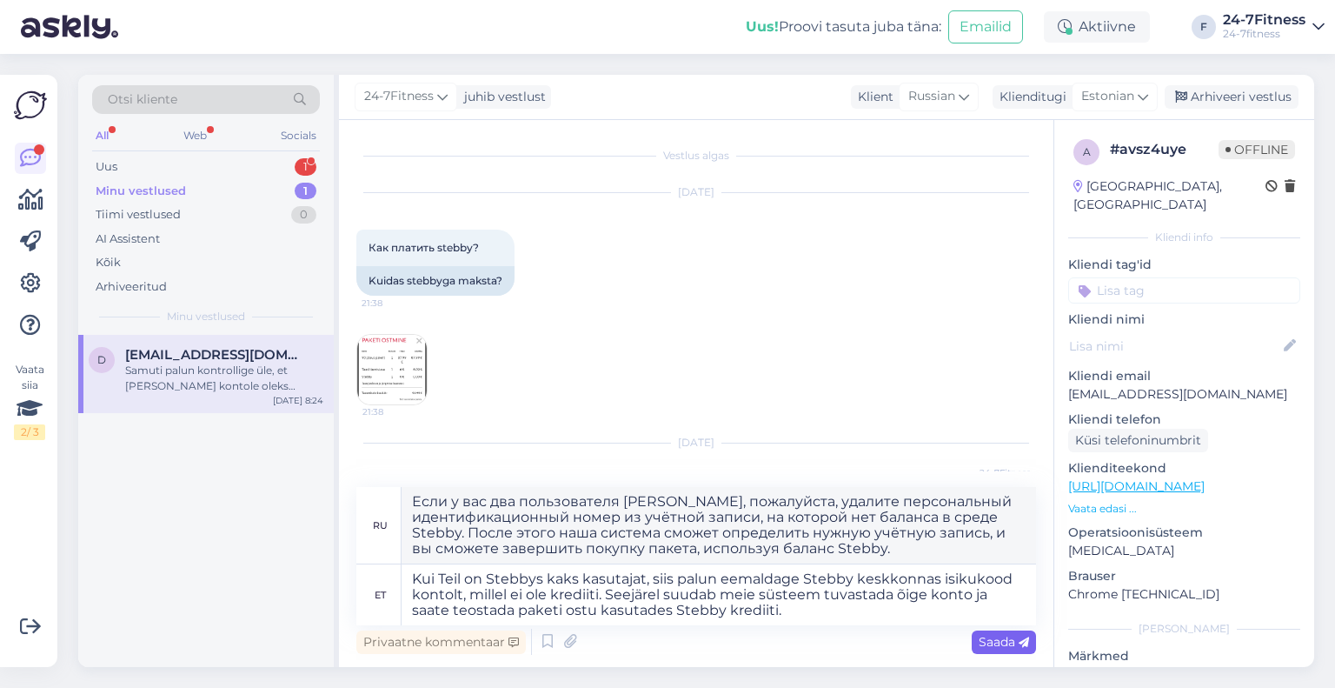
click at [994, 640] on span "Saada" at bounding box center [1004, 642] width 50 height 16
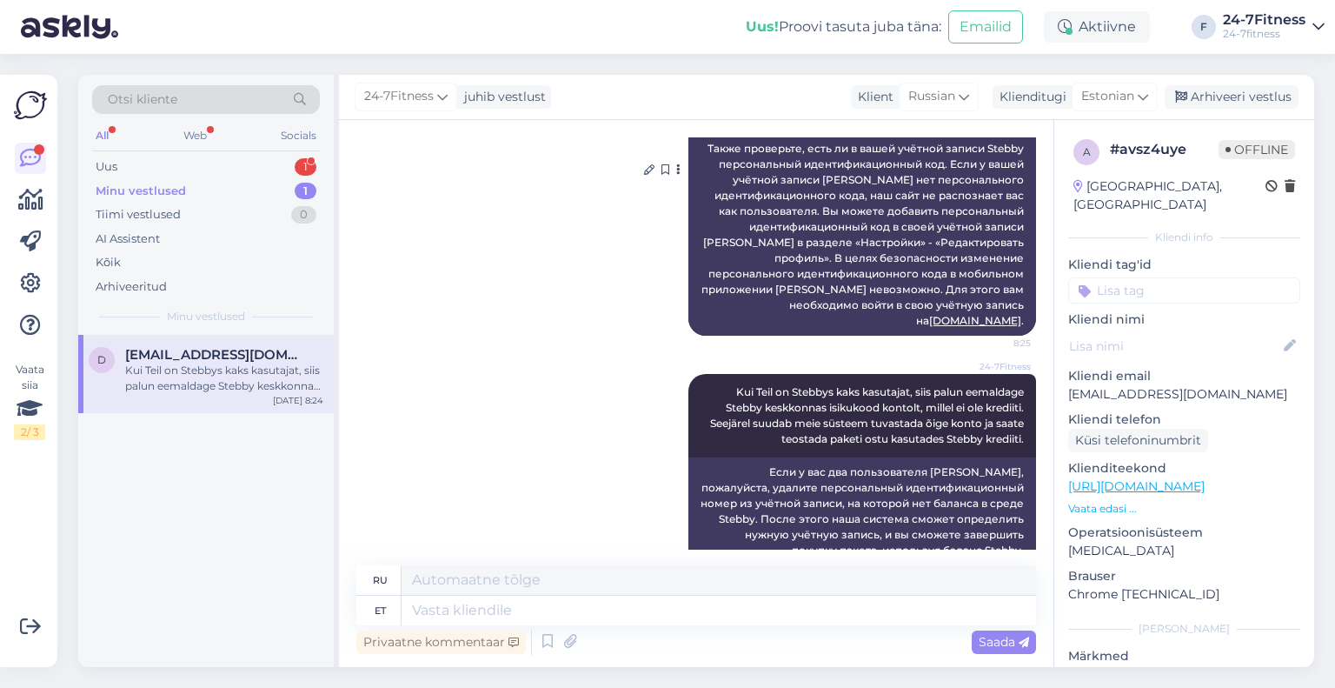
scroll to position [974, 0]
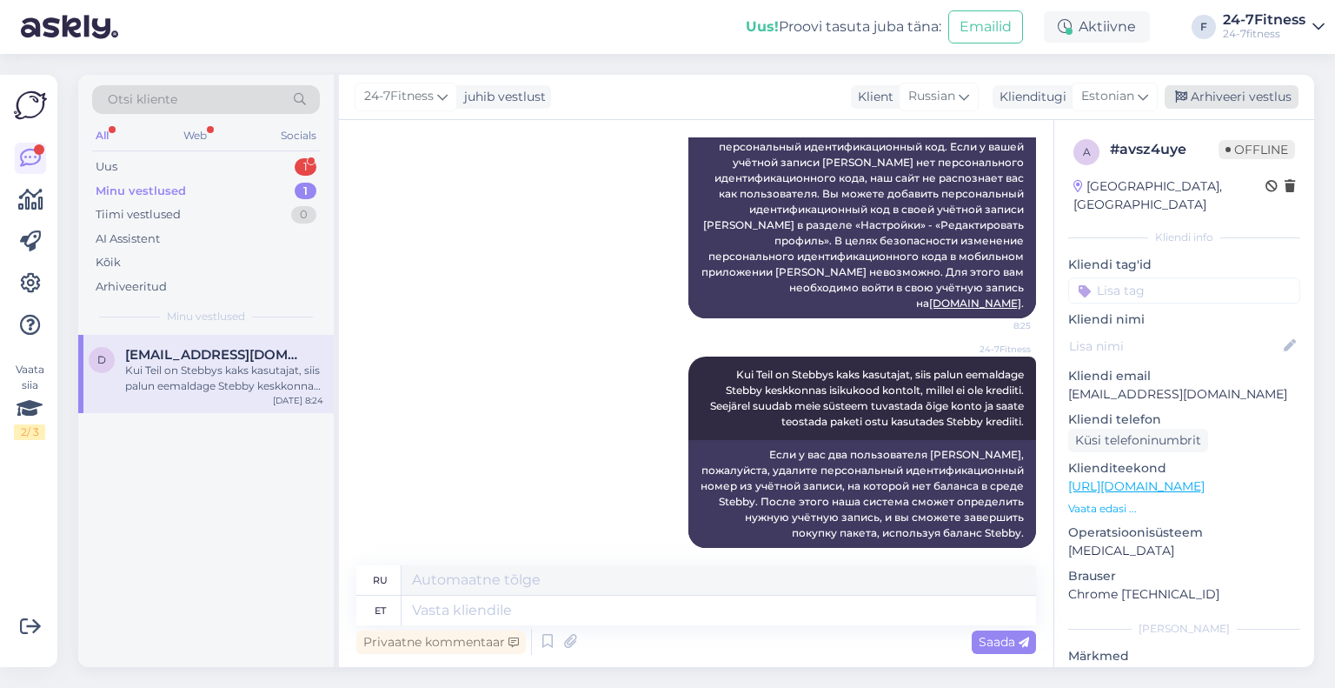
click at [1209, 100] on div "Arhiveeri vestlus" at bounding box center [1232, 96] width 134 height 23
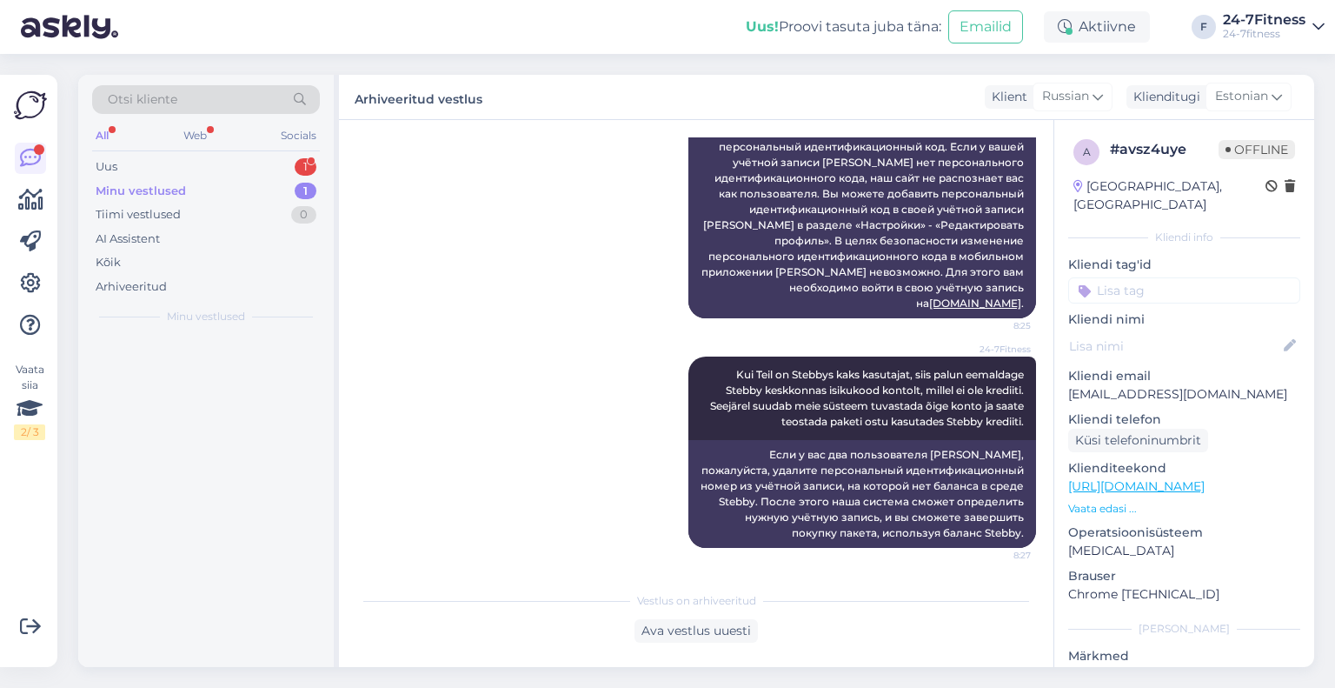
scroll to position [957, 0]
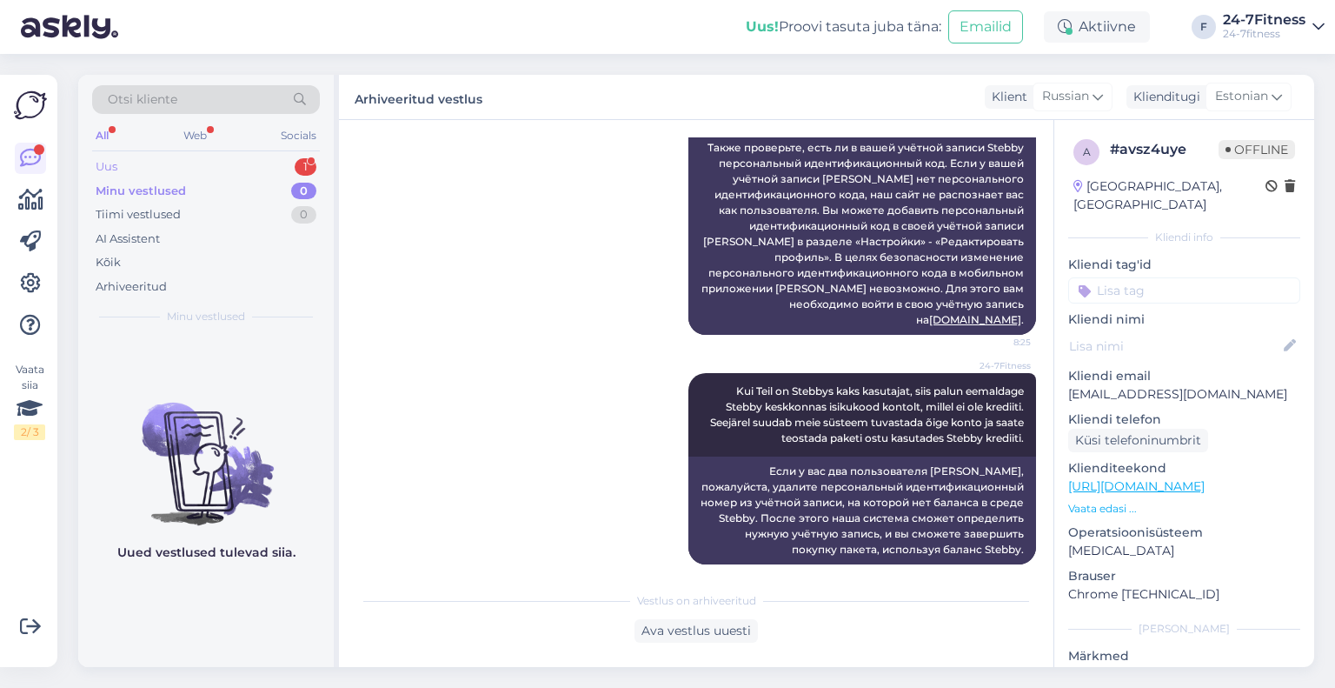
click at [120, 170] on div "Uus 1" at bounding box center [206, 167] width 228 height 24
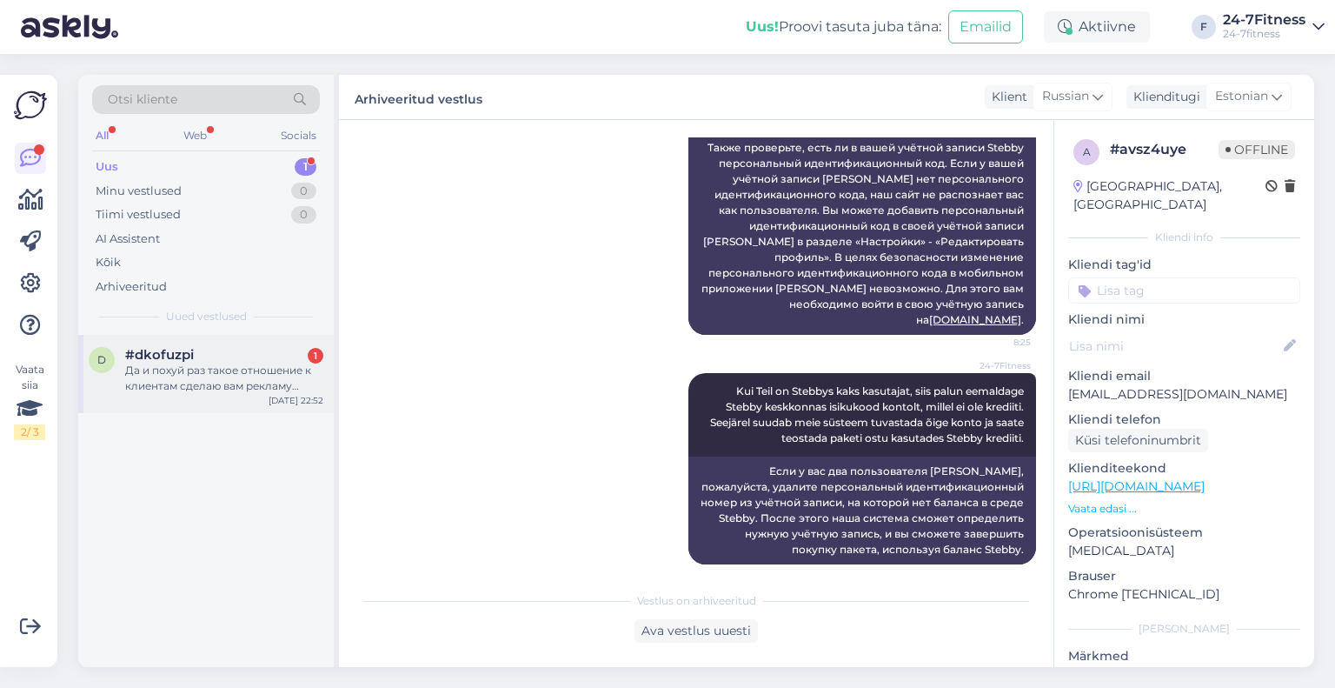
click at [151, 384] on div "Да и похуй раз такое отношение к клиентам сделаю вам рекламу город небольшой" at bounding box center [224, 378] width 198 height 31
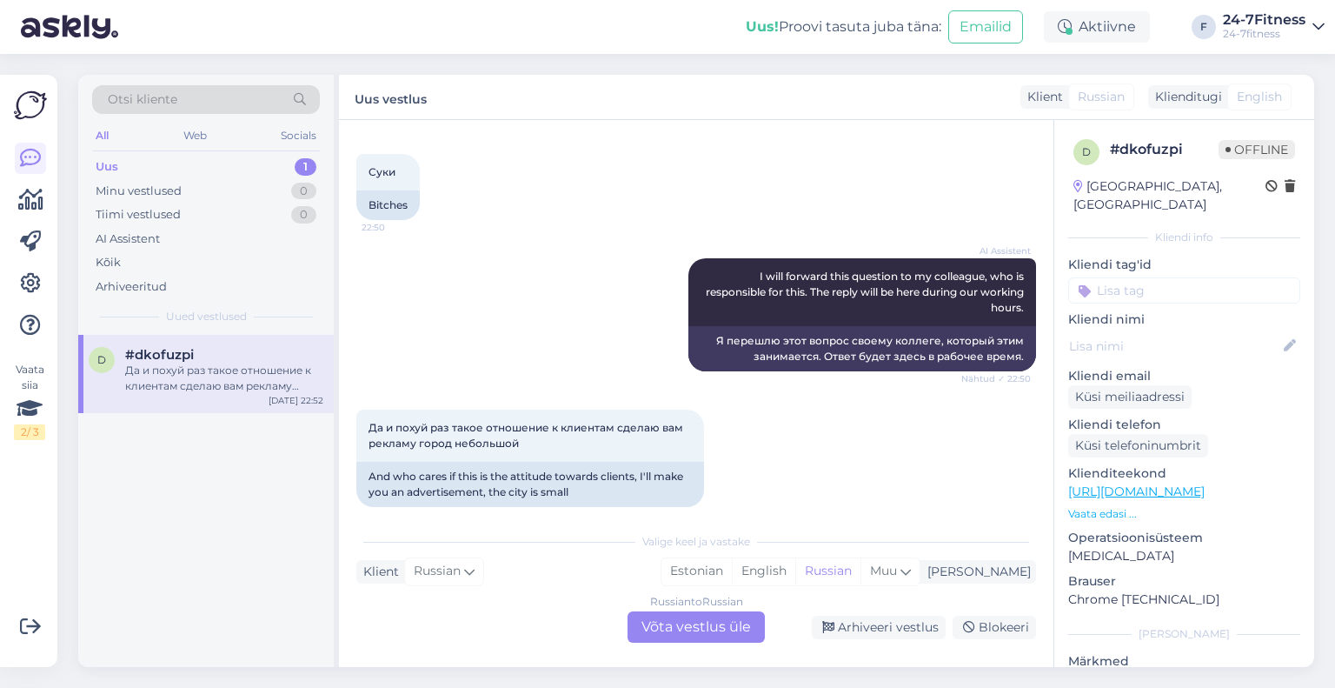
scroll to position [727, 0]
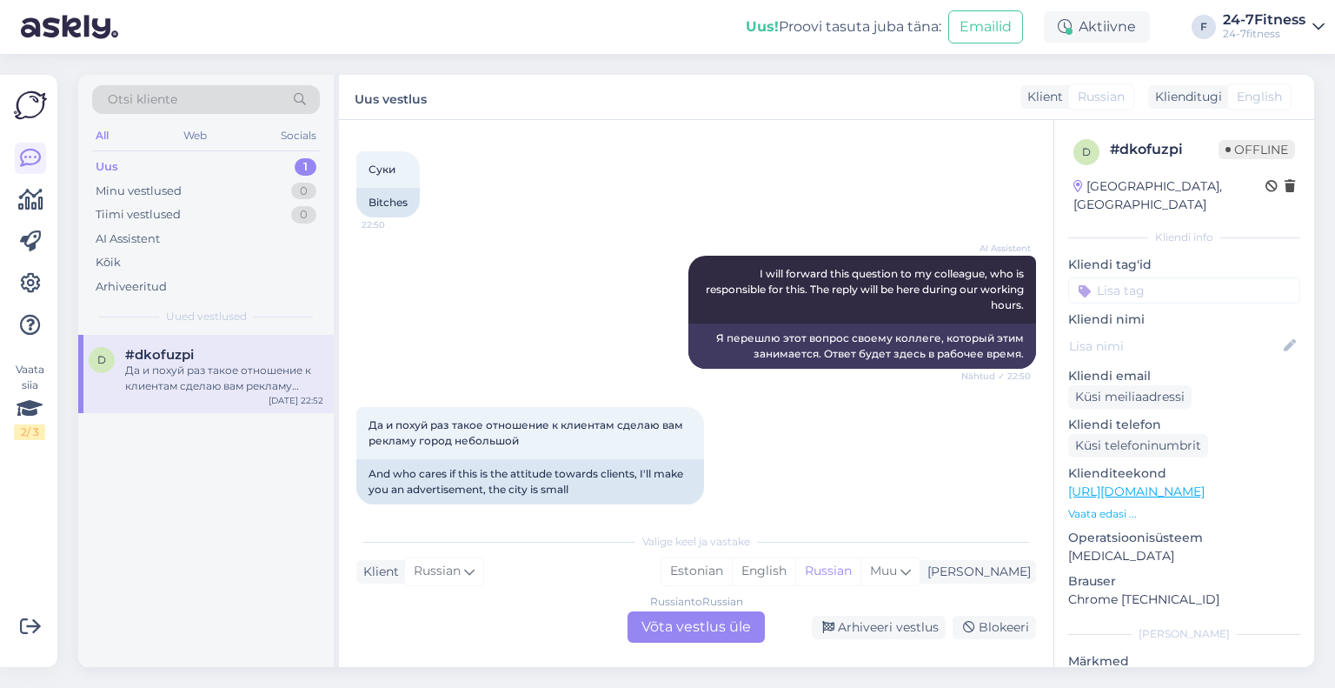
click at [720, 629] on div "Russian to Russian Võta vestlus üle" at bounding box center [696, 626] width 137 height 31
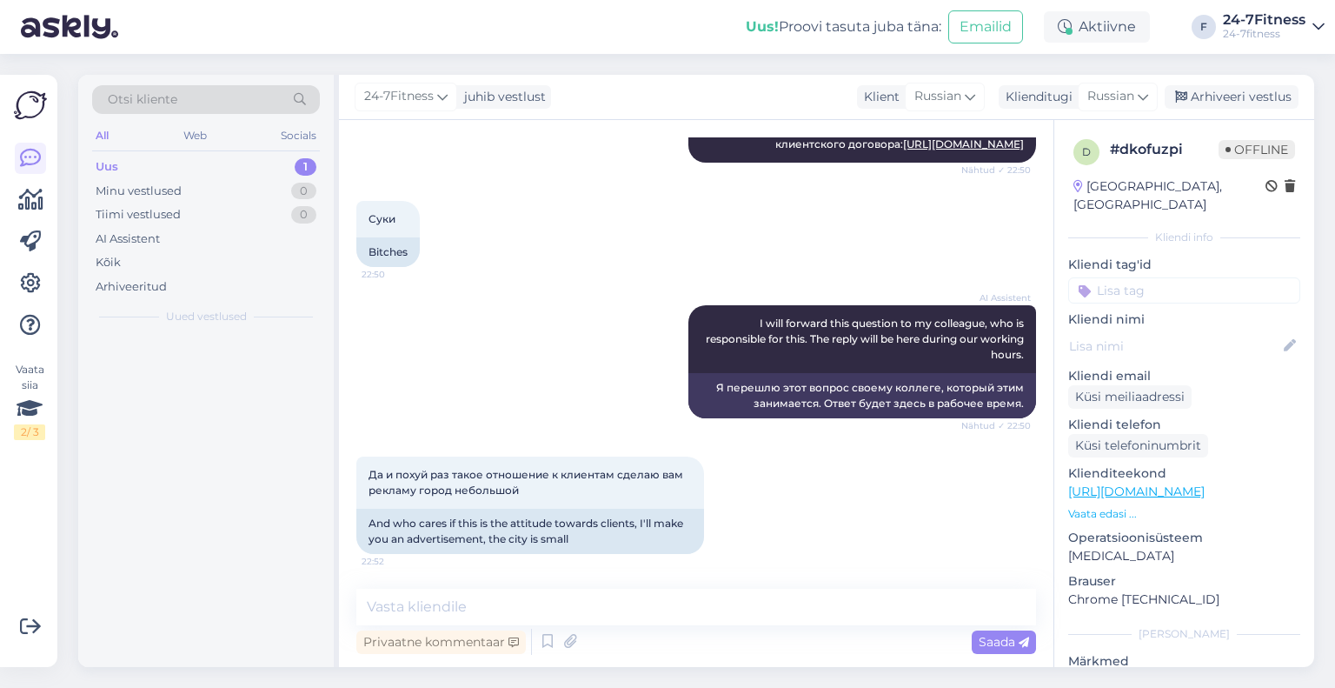
scroll to position [661, 0]
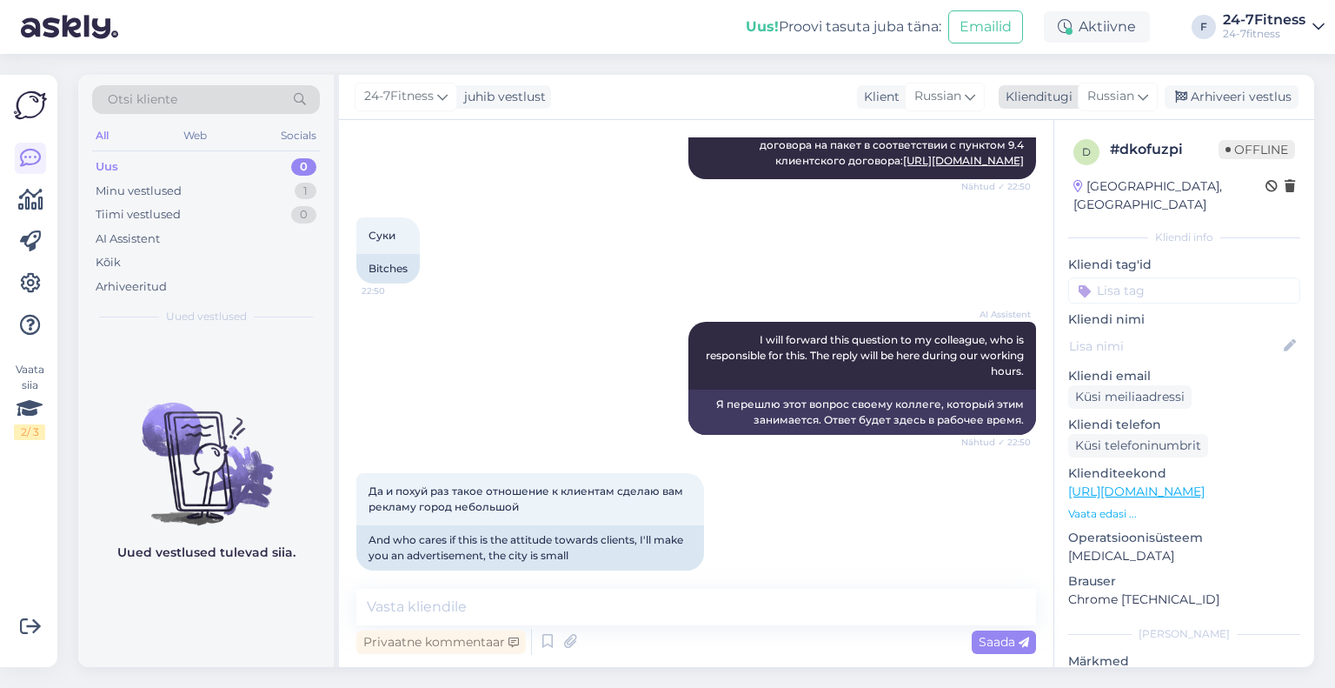
click at [1118, 97] on span "Russian" at bounding box center [1111, 96] width 47 height 19
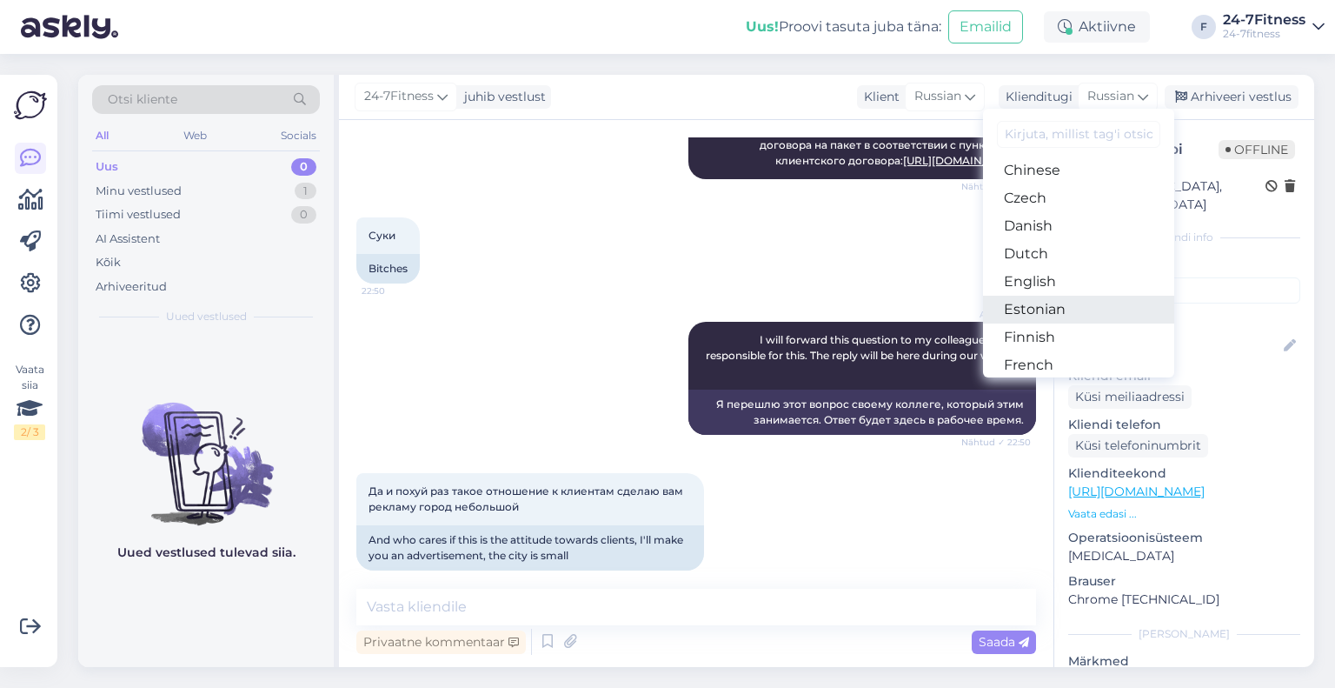
click at [1061, 301] on link "Estonian" at bounding box center [1078, 310] width 191 height 28
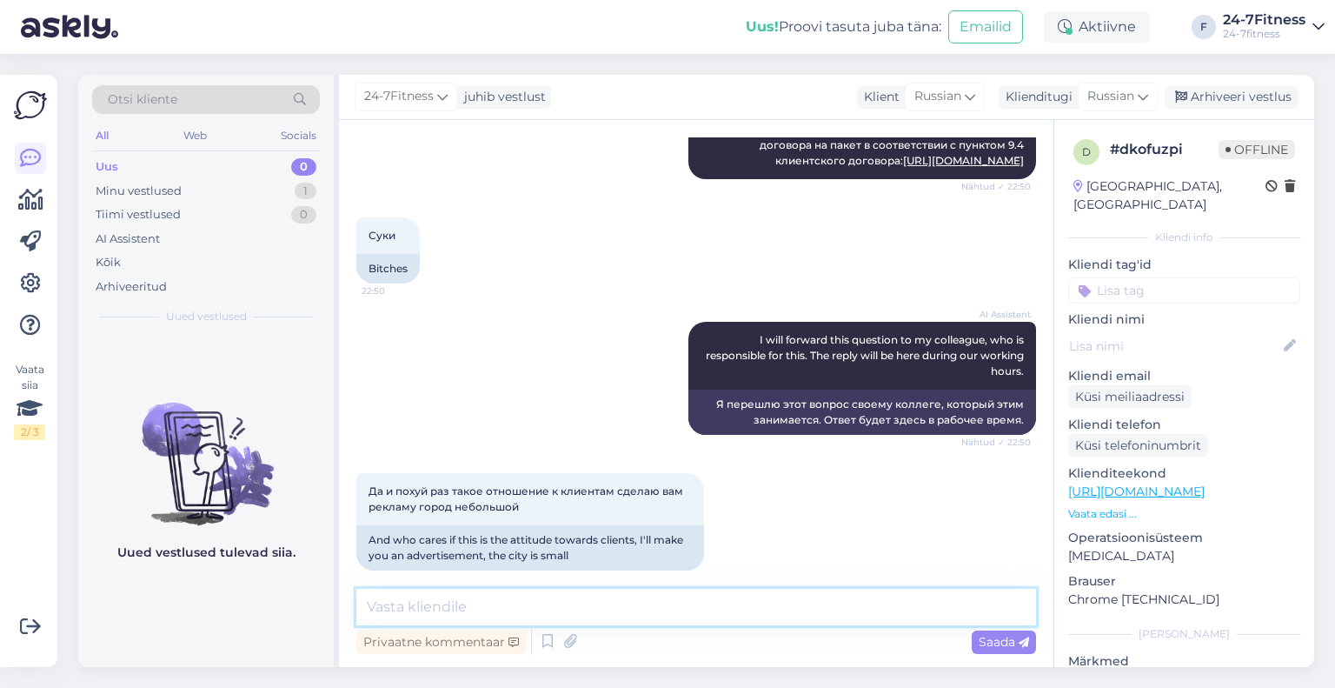
click at [531, 605] on textarea at bounding box center [696, 607] width 680 height 37
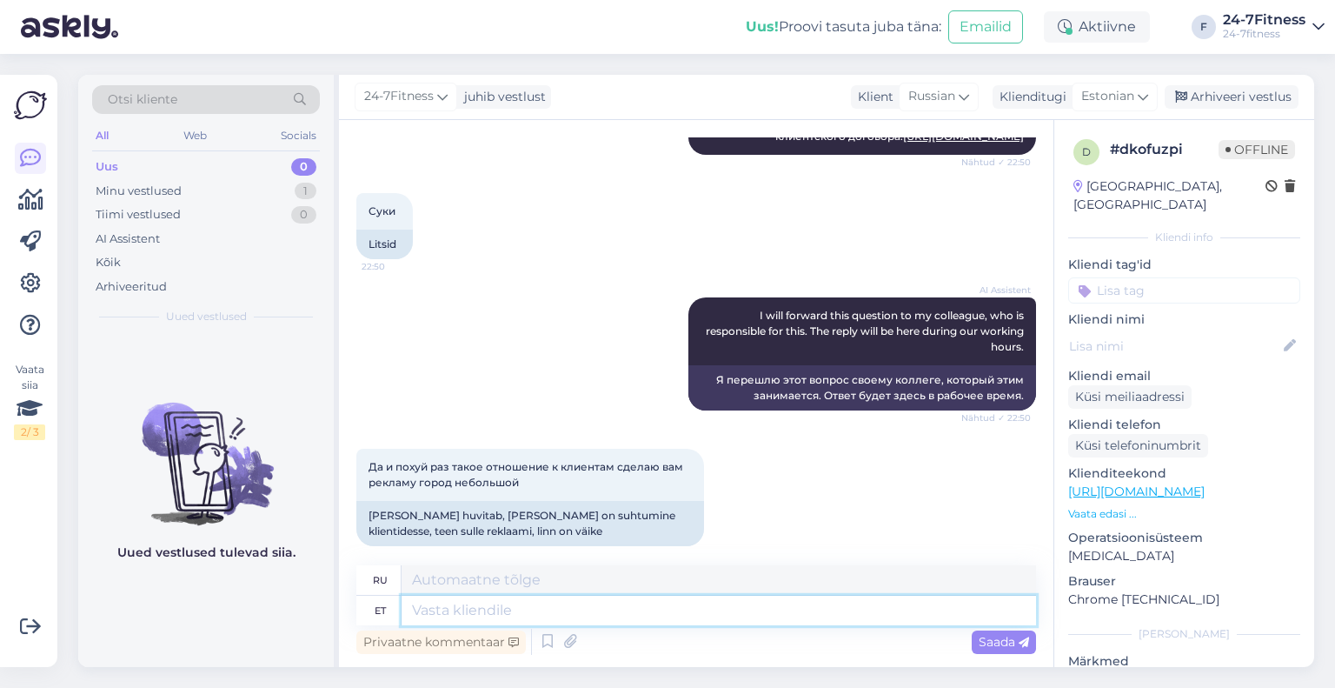
click at [644, 605] on textarea at bounding box center [719, 611] width 635 height 30
type textarea "Tere!"
type textarea "Привет!"
type textarea "Tere! Täname T"
type textarea "Привет! [GEOGRAPHIC_DATA]."
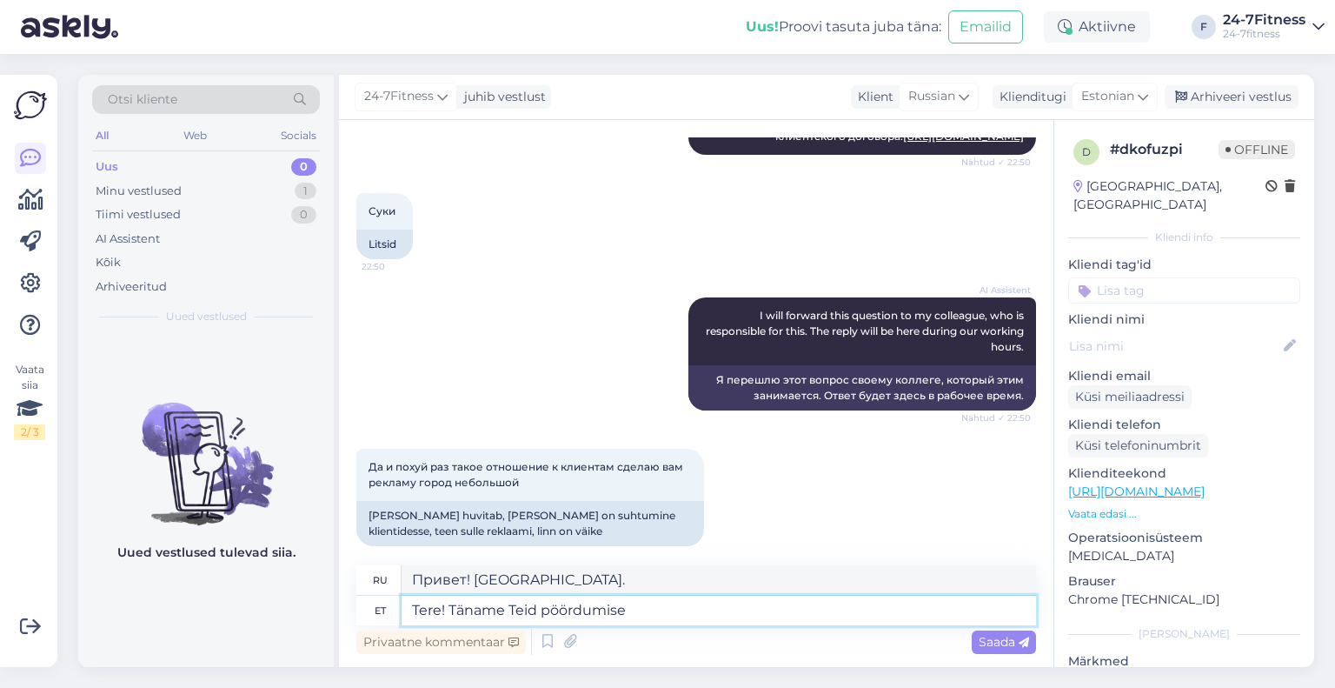
type textarea "Tere! Täname Teid pöördumise e"
type textarea "Здравствуйте! Спасибо, что обратились к нам."
type textarea "Tere! Täname Teid pöördumise eest!"
type textarea "Здравствуйте! Спасибо, что обратились к нам!"
paste textarea "Paraku kehtivad kõigile klientidele ühesugused reeglid. Kui soovite oma lepingu…"
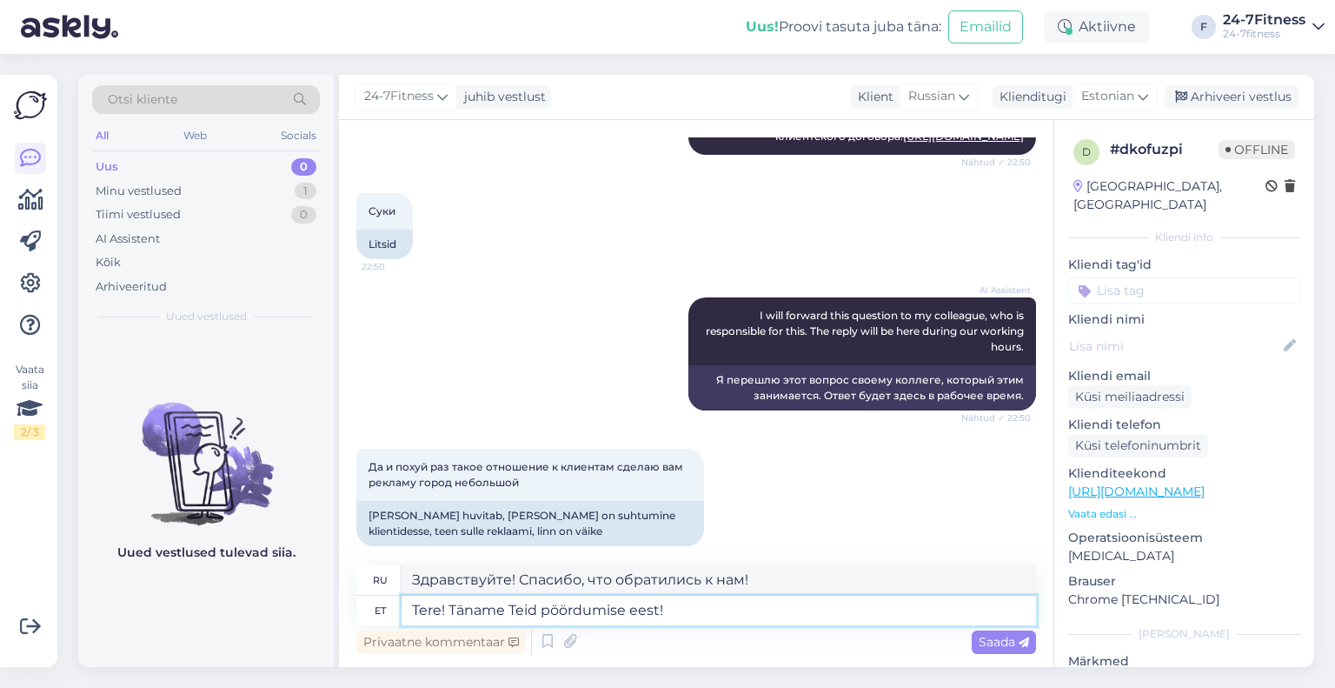
type textarea "Tere! Täname Teid pöördumise eest! Paraku kehtivad kõigile klientidele ühesugus…"
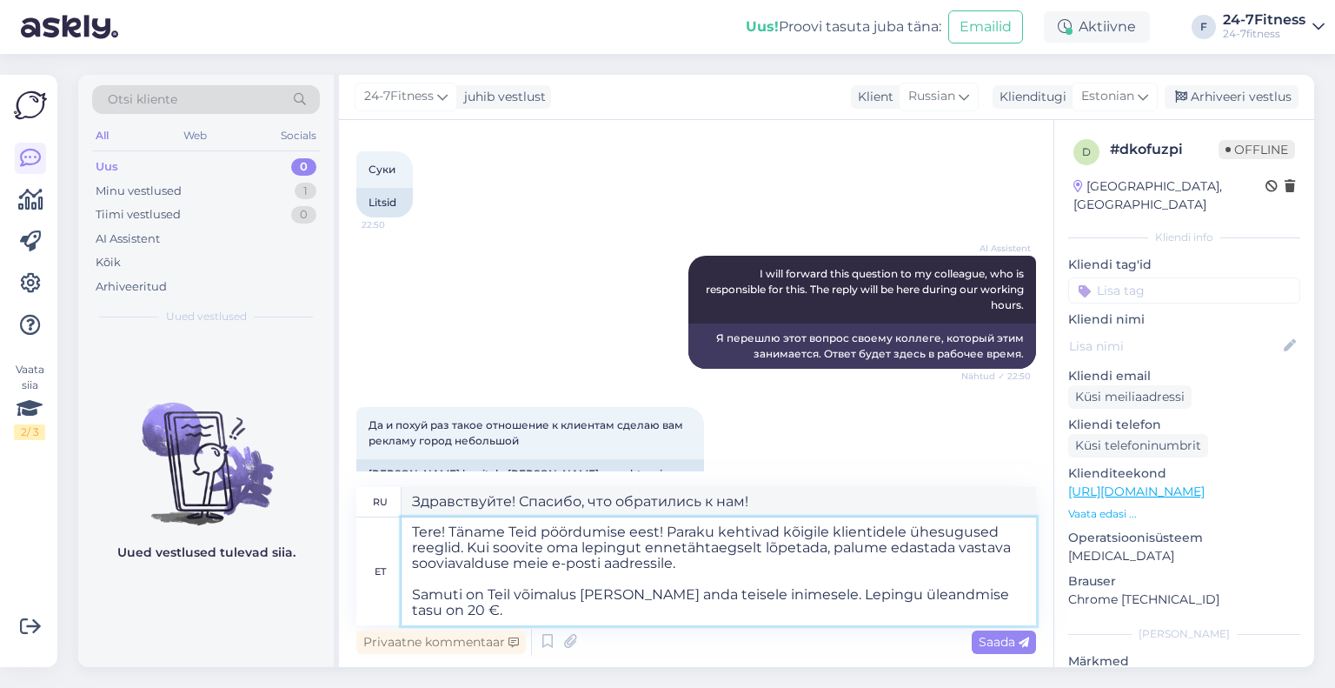
type textarea "Здравствуйте! Благодарим вас за обращение! К сожалению, правила действуют для в…"
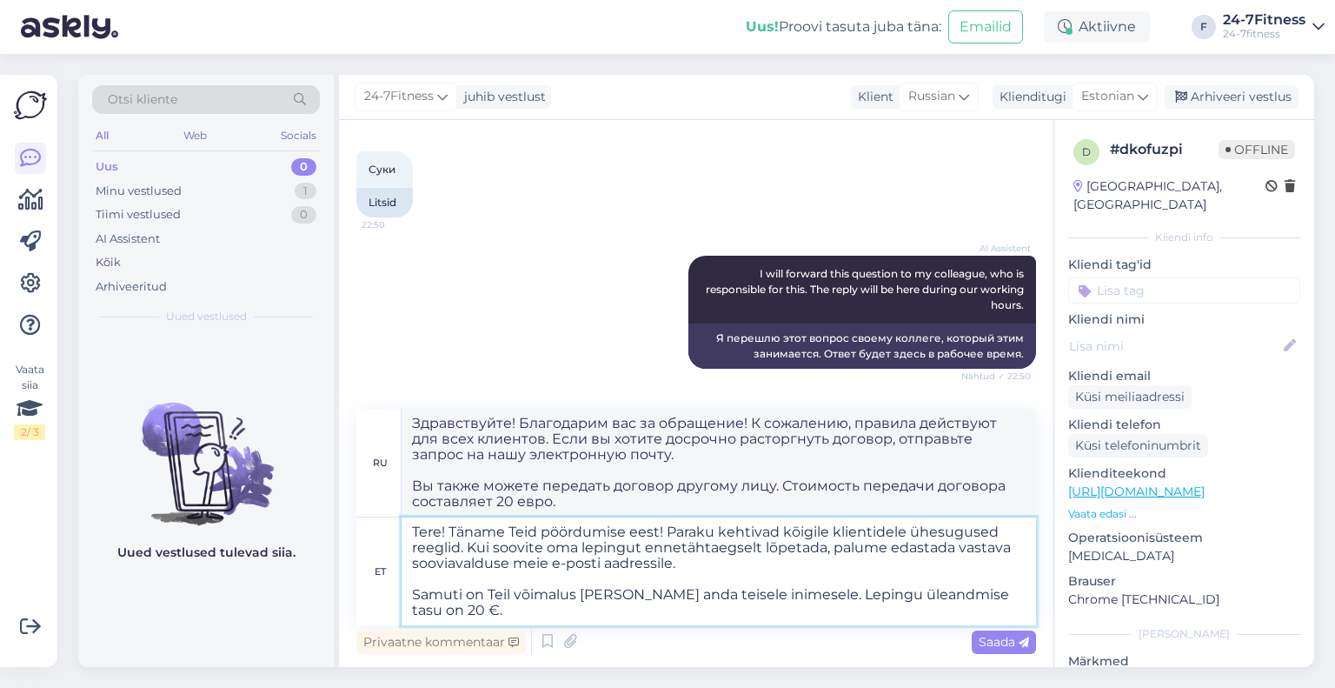
drag, startPoint x: 714, startPoint y: 564, endPoint x: 569, endPoint y: 571, distance: 145.4
click at [569, 571] on textarea "Tere! Täname Teid pöördumise eest! Paraku kehtivad kõigile klientidele ühesugus…" at bounding box center [719, 571] width 635 height 108
paste textarea "[EMAIL_ADDRESS][DOMAIN_NAME]"
type textarea "Tere! Täname Teid pöördumise eest! Paraku kehtivad kõigile klientidele ühesugus…"
type textarea "Здравствуйте! Спасибо, что обратились к нам! К сожалению, правила для всех клие…"
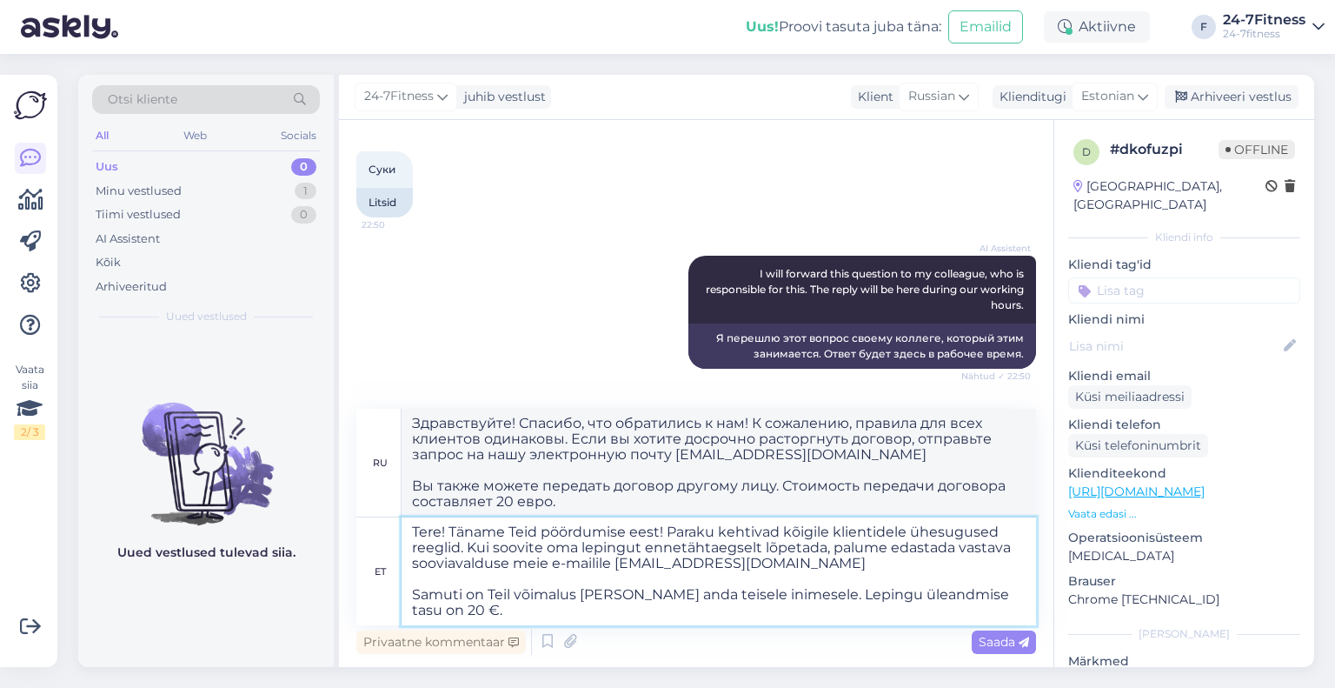
click at [885, 553] on textarea "Tere! Täname Teid pöördumise eest! Paraku kehtivad kõigile klientidele ühesugus…" at bounding box center [719, 571] width 635 height 108
click at [433, 583] on textarea "Tere! Täname Teid pöördumise eest! Paraku kehtivad kõigile klientidele ühesugus…" at bounding box center [719, 571] width 635 height 108
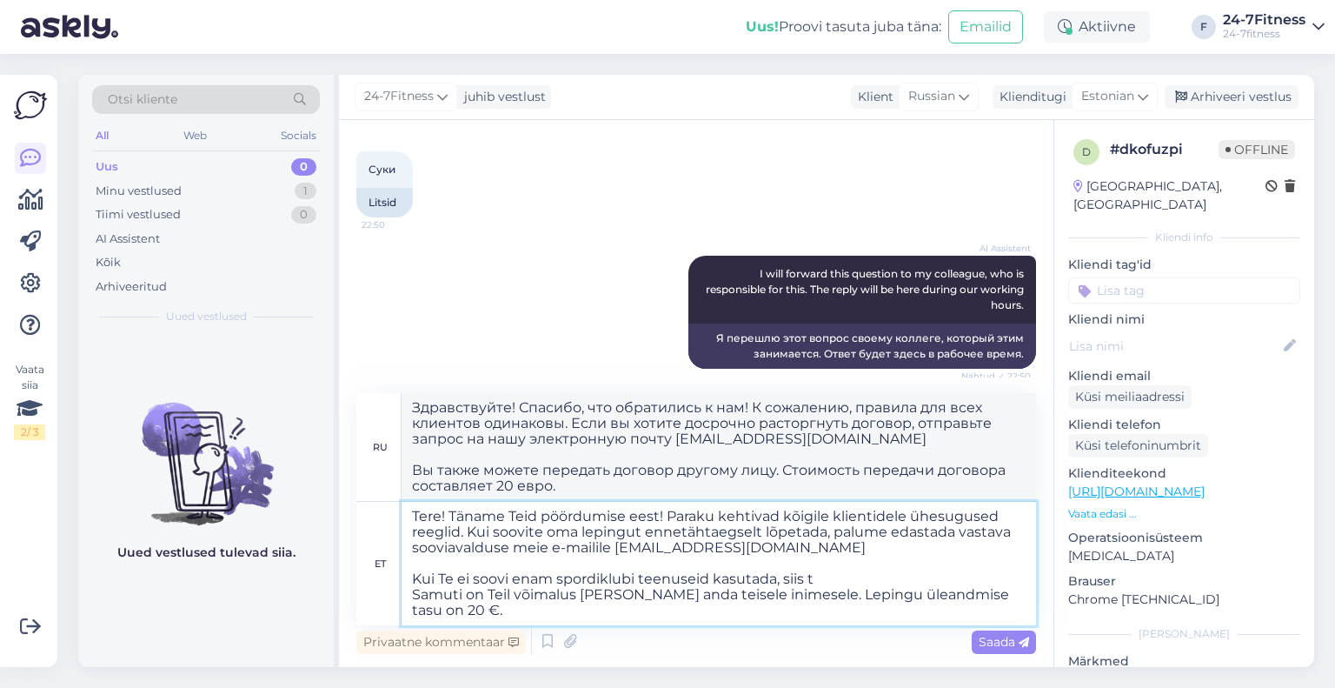
type textarea "Tere! Täname Teid pöördumise eest! Paraku kehtivad kõigile klientidele ühesugus…"
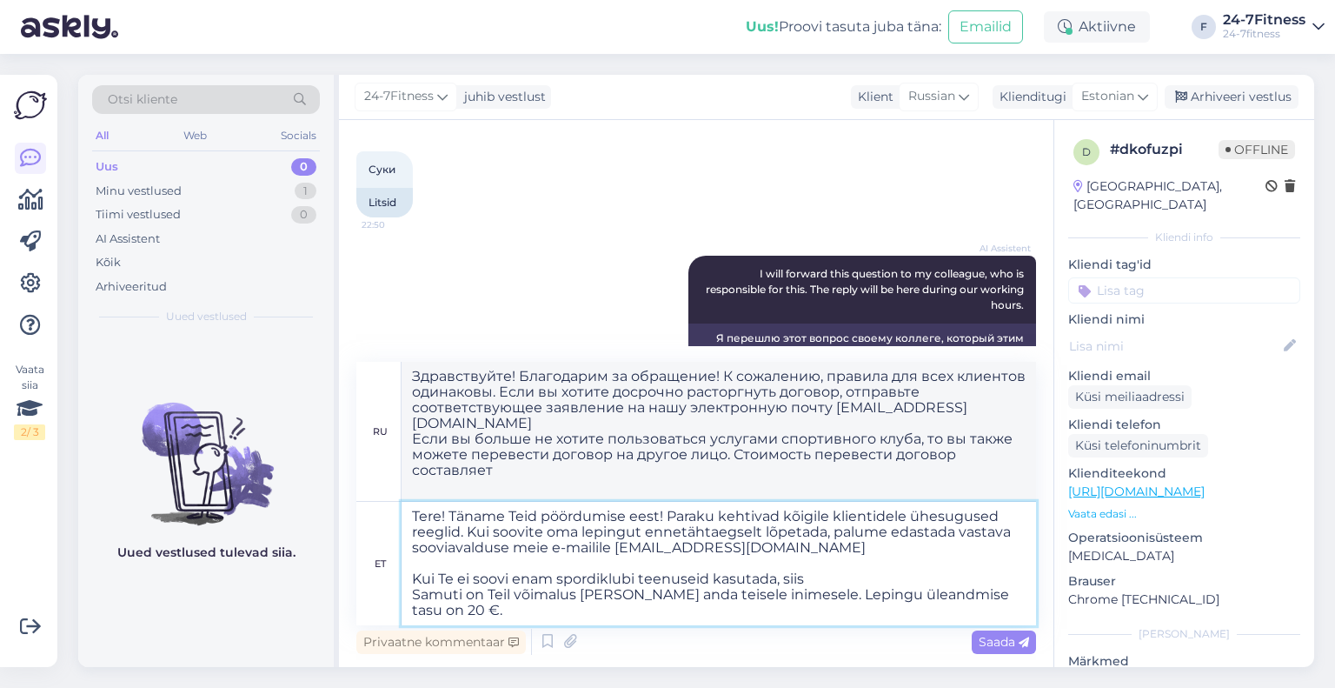
type textarea "Здравствуйте! Благодарим за обращение! К сожалению, правила для всех клиентов о…"
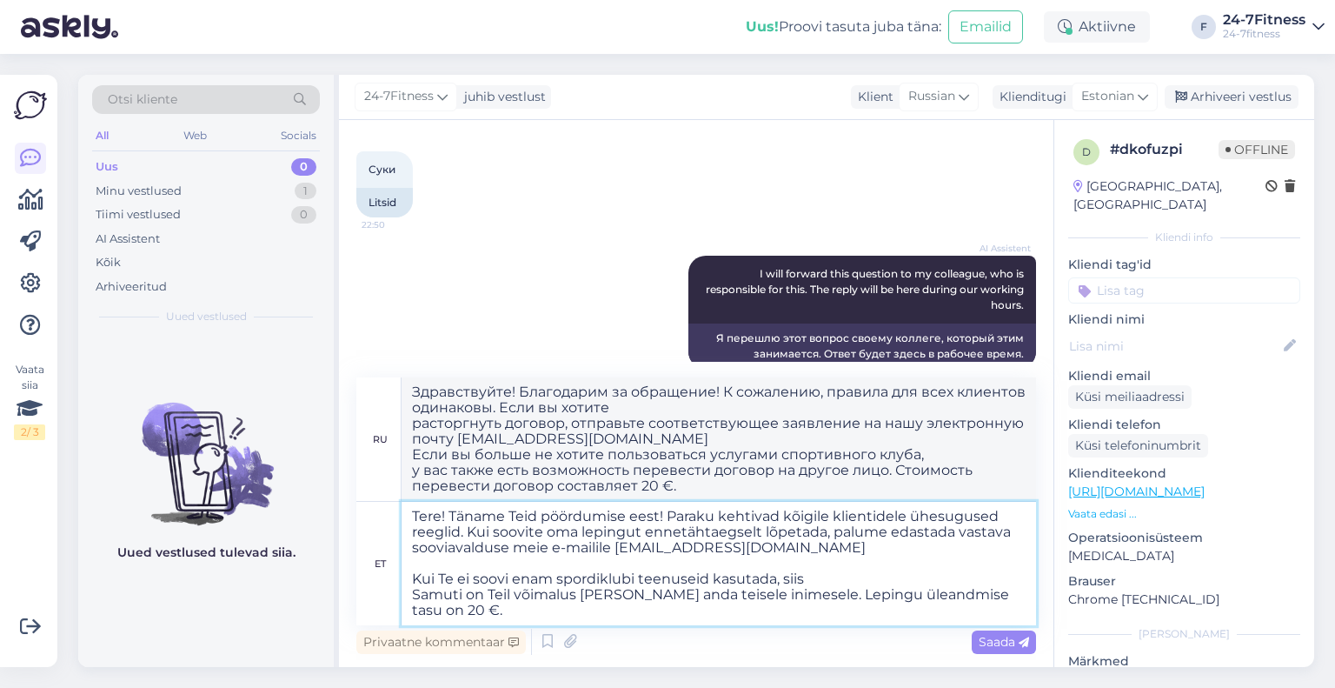
drag, startPoint x: 483, startPoint y: 597, endPoint x: 389, endPoint y: 596, distance: 93.9
click at [389, 596] on div "et Tere! Täname Teid pöördumise eest! Paraku kehtivad kõigile klientidele ühesu…" at bounding box center [696, 563] width 680 height 123
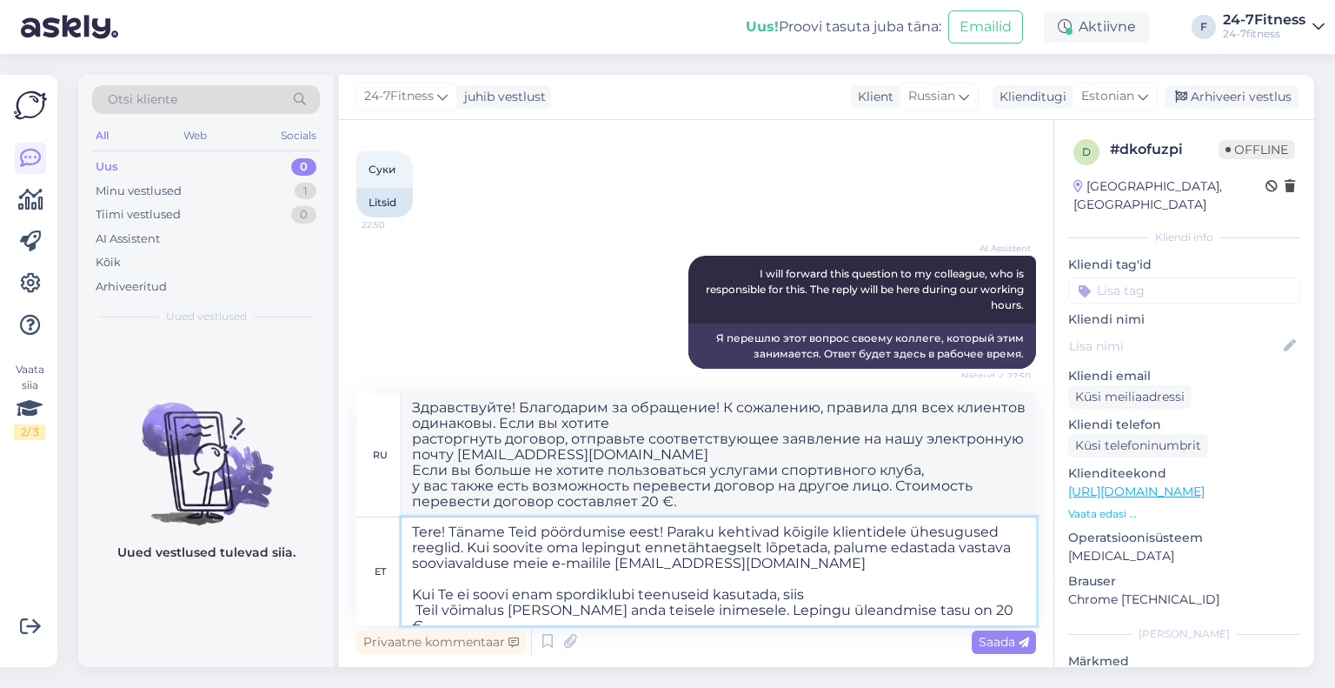
type textarea "Tere! Täname Teid pöördumise eest! Paraku kehtivad kõigile klientidele ühesugus…"
type textarea "Здравствуйте! Благодарим за обращение! К сожалению, правила для всех клиентов о…"
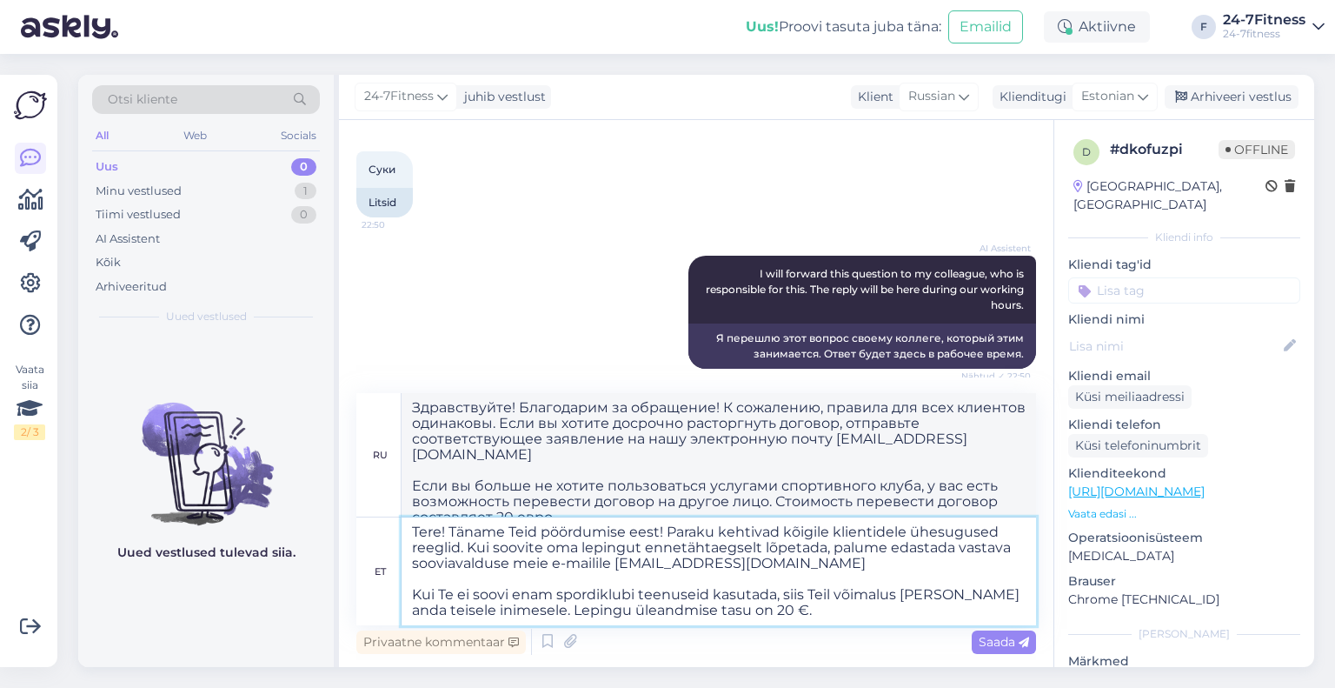
click at [829, 592] on textarea "Tere! Täname Teid pöördumise eest! Paraku kehtivad kõigile klientidele ühesugus…" at bounding box center [719, 571] width 635 height 108
type textarea "Tere! Täname Teid pöördumise eest! Paraku kehtivad kõigile klientidele ühesugus…"
type textarea "Здравствуйте! Благодарим Вас за обращение! К сожалению, правила для всех клиент…"
click at [917, 594] on textarea "Tere! Täname Teid pöördumise eest! Paraku kehtivad kõigile klientidele ühesugus…" at bounding box center [719, 571] width 635 height 108
type textarea "Tere! Täname Teid pöördumise eest! Paraku kehtivad kõigile klientidele ühesugus…"
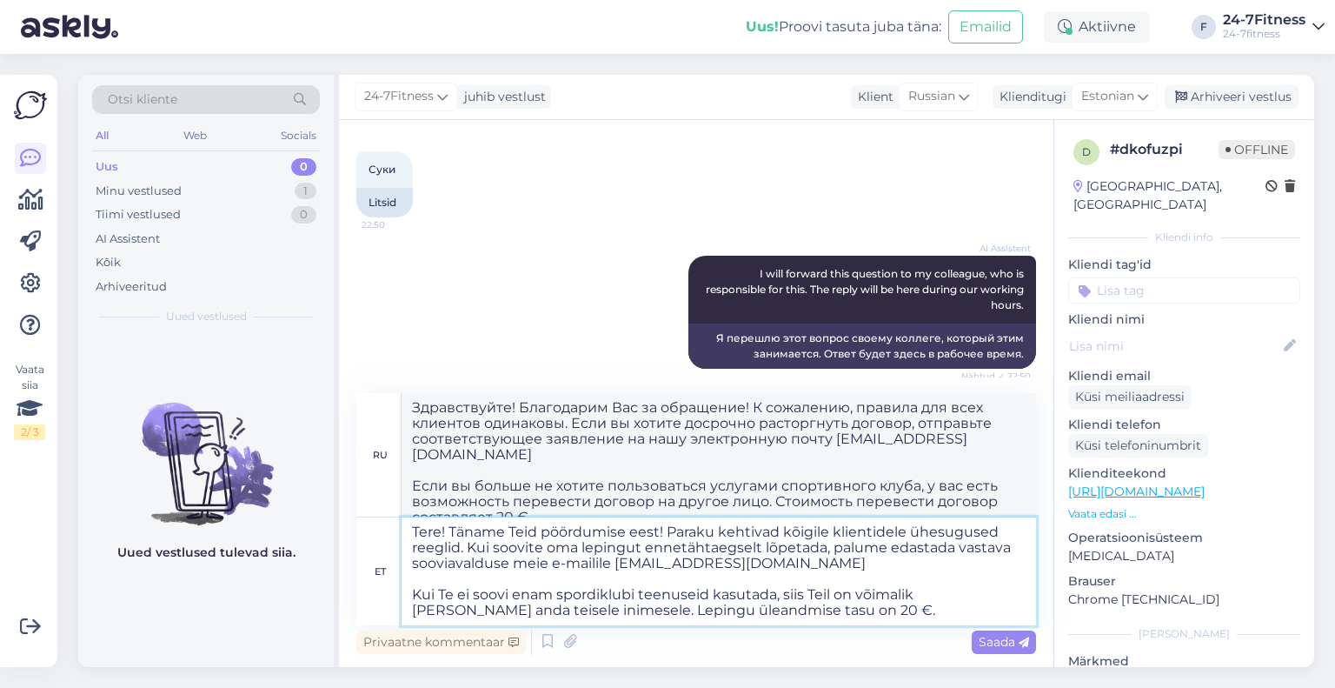
type textarea "Здравствуйте! Благодарим за обращение! К сожалению, правила для всех клиентов о…"
type textarea "Tere! Täname Teid pöördumise eest! Paraku kehtivad kõigile klientidele ühesugus…"
type textarea "Здравствуйте! Спасибо, что обратились к нам! К сожалению, правила для всех клие…"
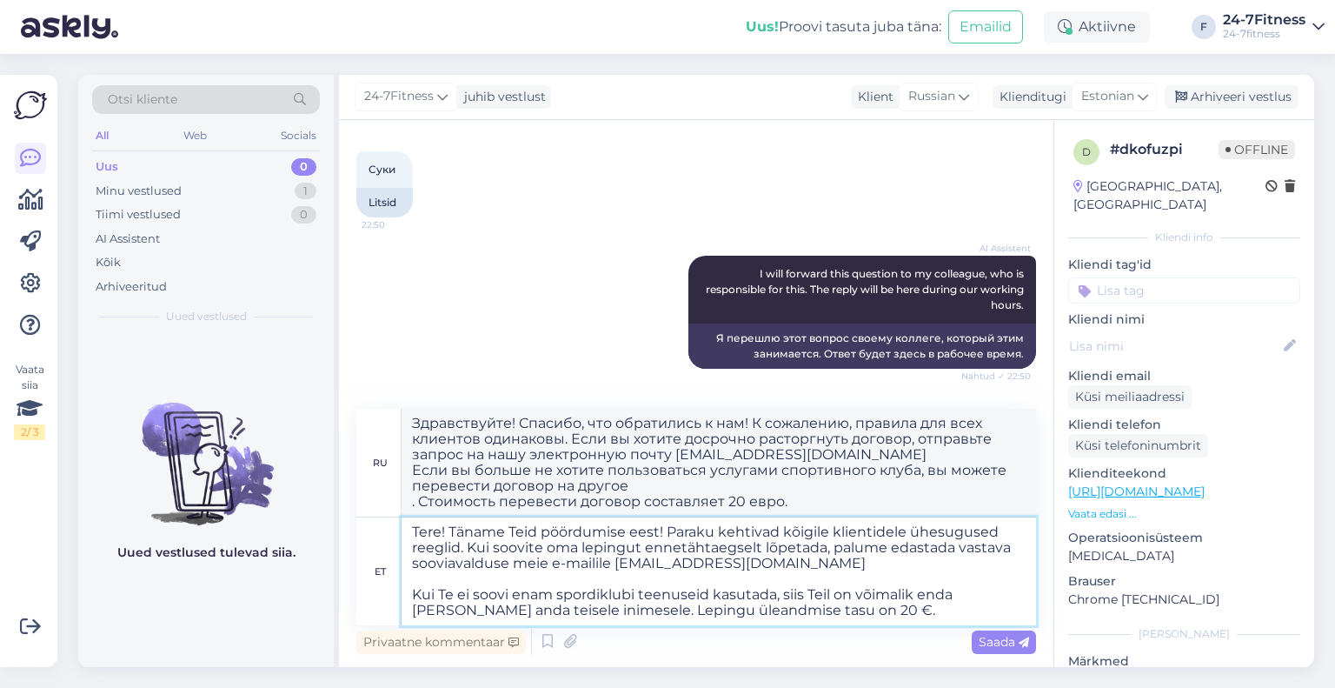
click at [452, 606] on textarea "Tere! Täname Teid pöördumise eest! Paraku kehtivad kõigile klientidele ühesugus…" at bounding box center [719, 571] width 635 height 108
type textarea "Tere! Täname Teid pöördumise eest! Paraku kehtivad kõigile klientidele ühesugus…"
type textarea "Здравствуйте! Благодарим вас за обращение! К сожалению, правила для всех клиент…"
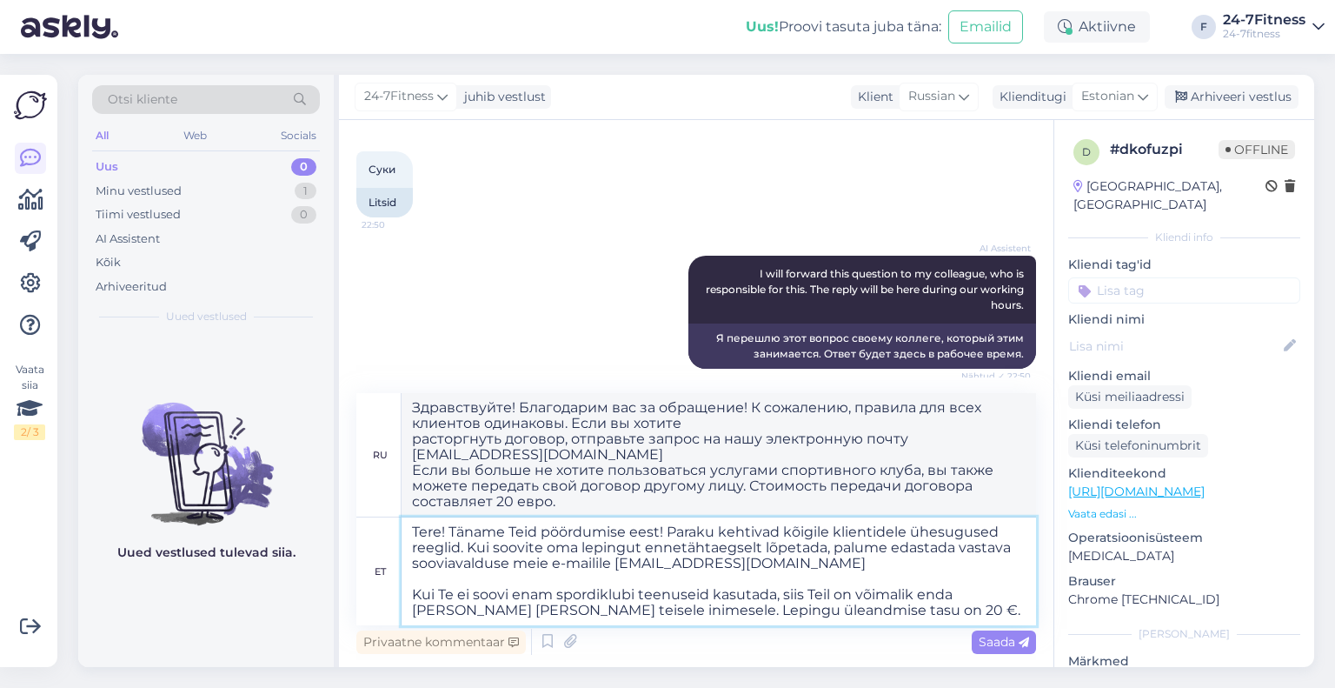
click at [844, 609] on textarea "Tere! Täname Teid pöördumise eest! Paraku kehtivad kõigile klientidele ühesugus…" at bounding box center [719, 571] width 635 height 108
drag, startPoint x: 852, startPoint y: 609, endPoint x: 390, endPoint y: 526, distance: 469.1
click at [390, 526] on div "et Tere! Täname Teid pöördumise eest! Paraku kehtivad kõigile klientidele ühesu…" at bounding box center [696, 571] width 680 height 108
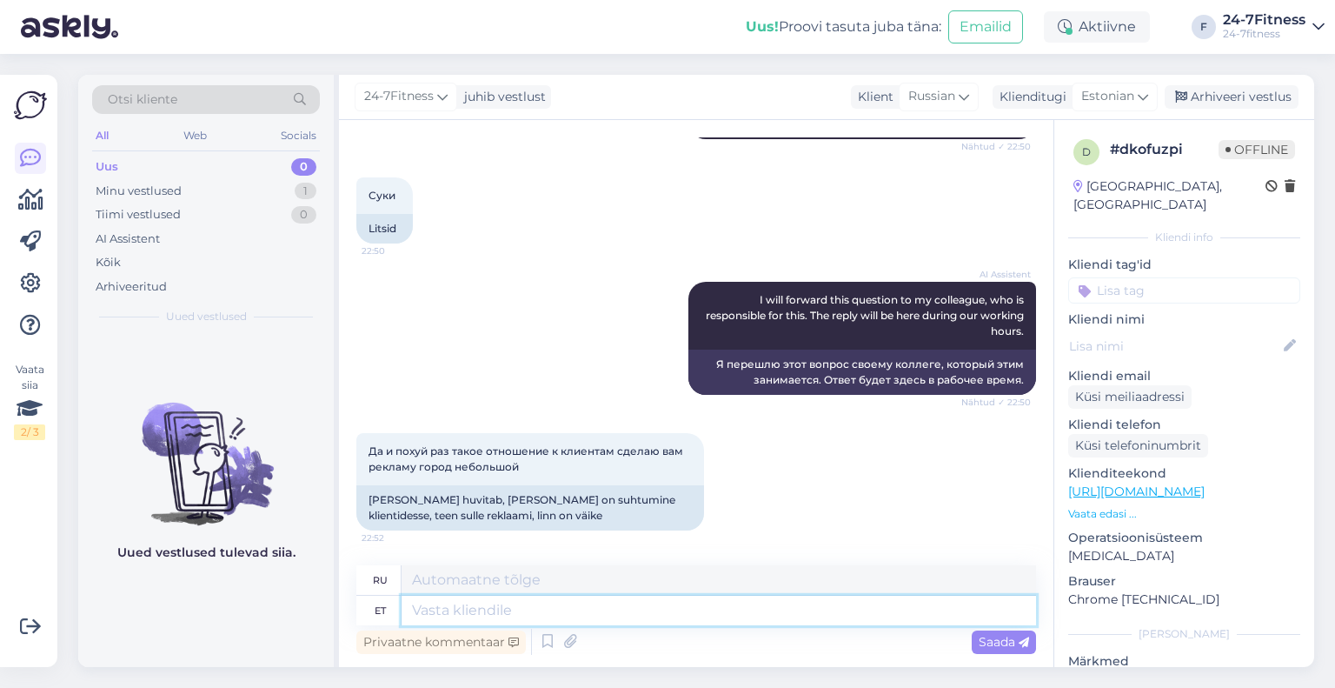
scroll to position [685, 0]
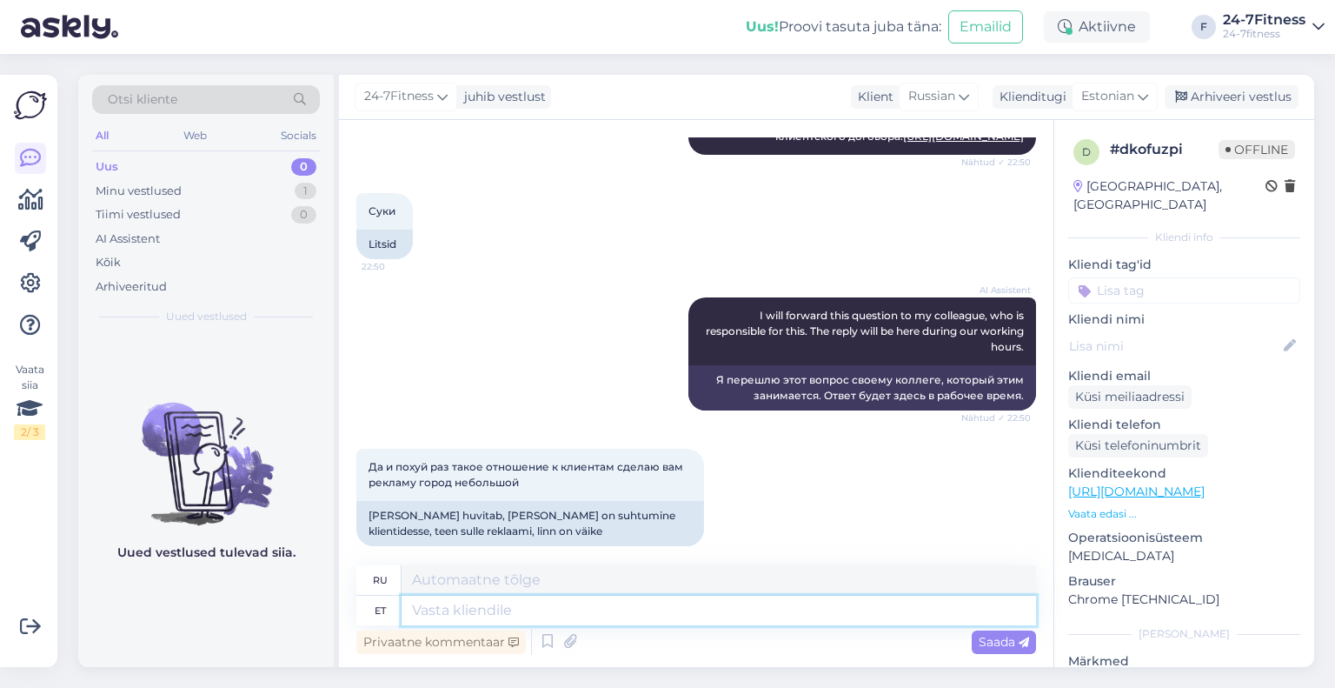
paste textarea "Tere! Täname Teid pöördumise eest. Lepingu lõpetamise tingimused kehtivad kõiki…"
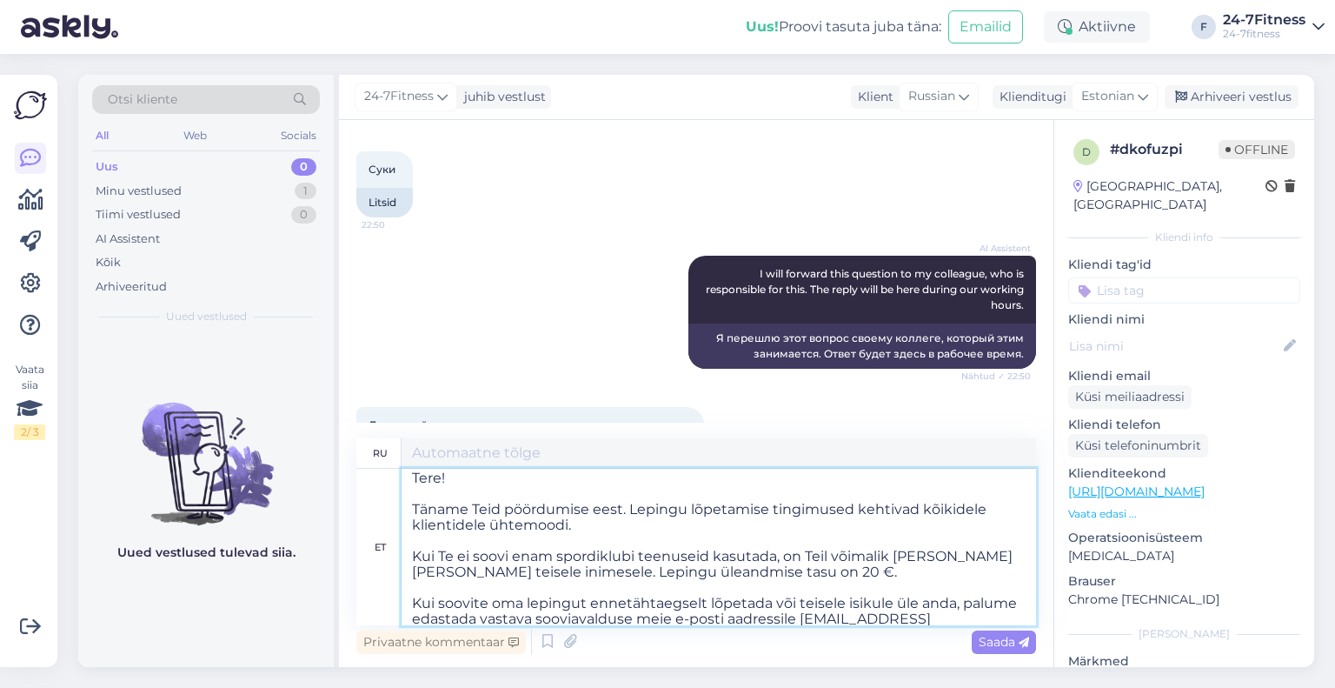
scroll to position [0, 0]
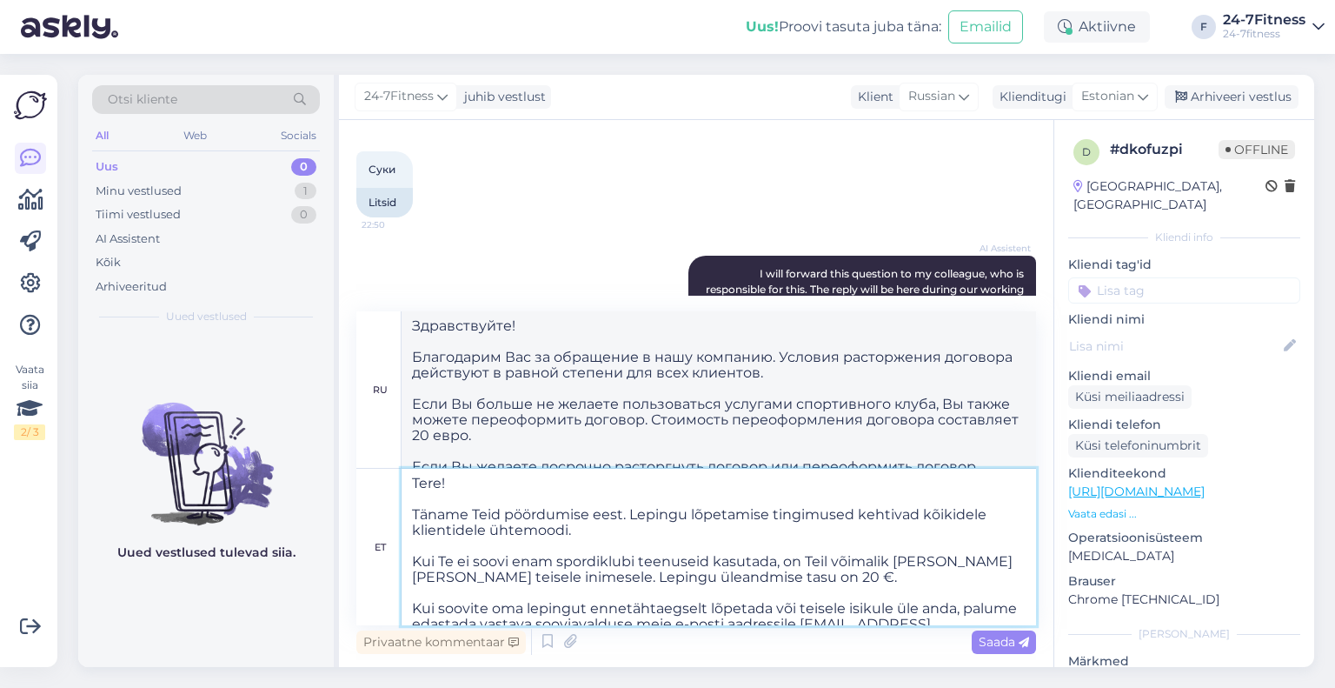
click at [414, 515] on textarea "Tere! Täname Teid pöördumise eest. Lepingu lõpetamise tingimused kehtivad kõiki…" at bounding box center [719, 547] width 635 height 156
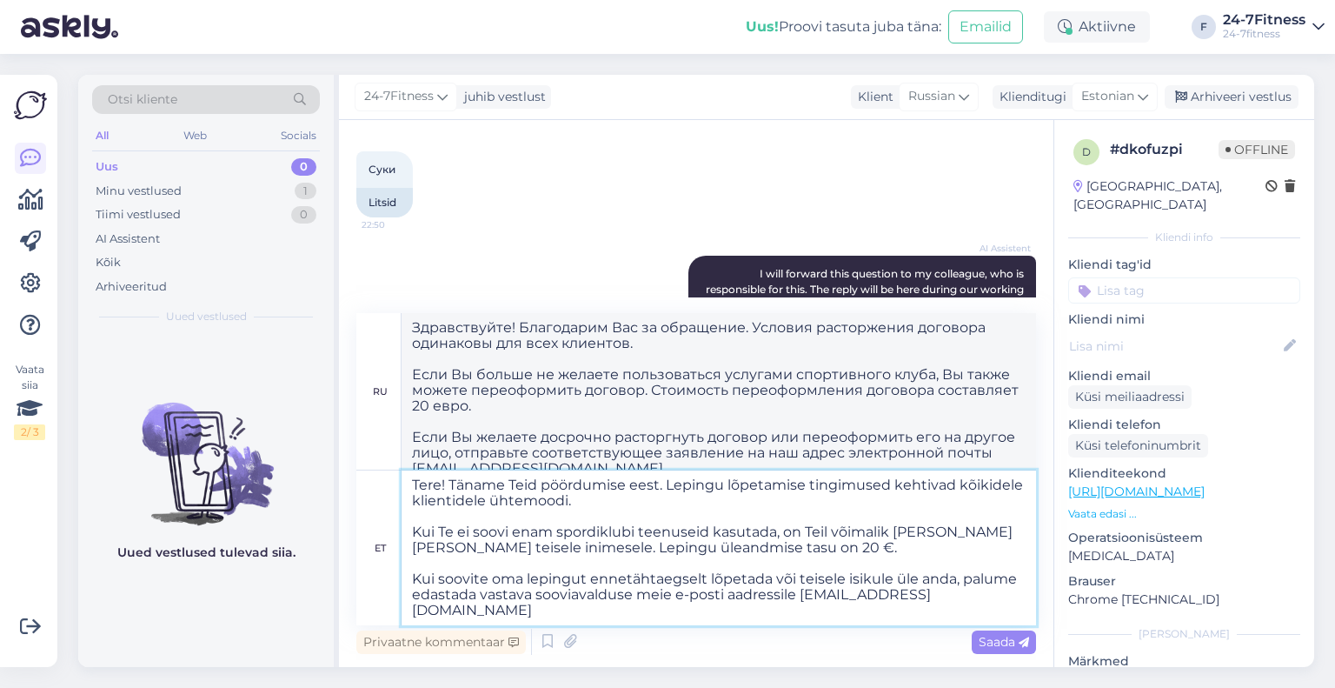
click at [412, 538] on textarea "Tere! Täname Teid pöördumise eest. Lepingu lõpetamise tingimused kehtivad kõiki…" at bounding box center [719, 547] width 635 height 155
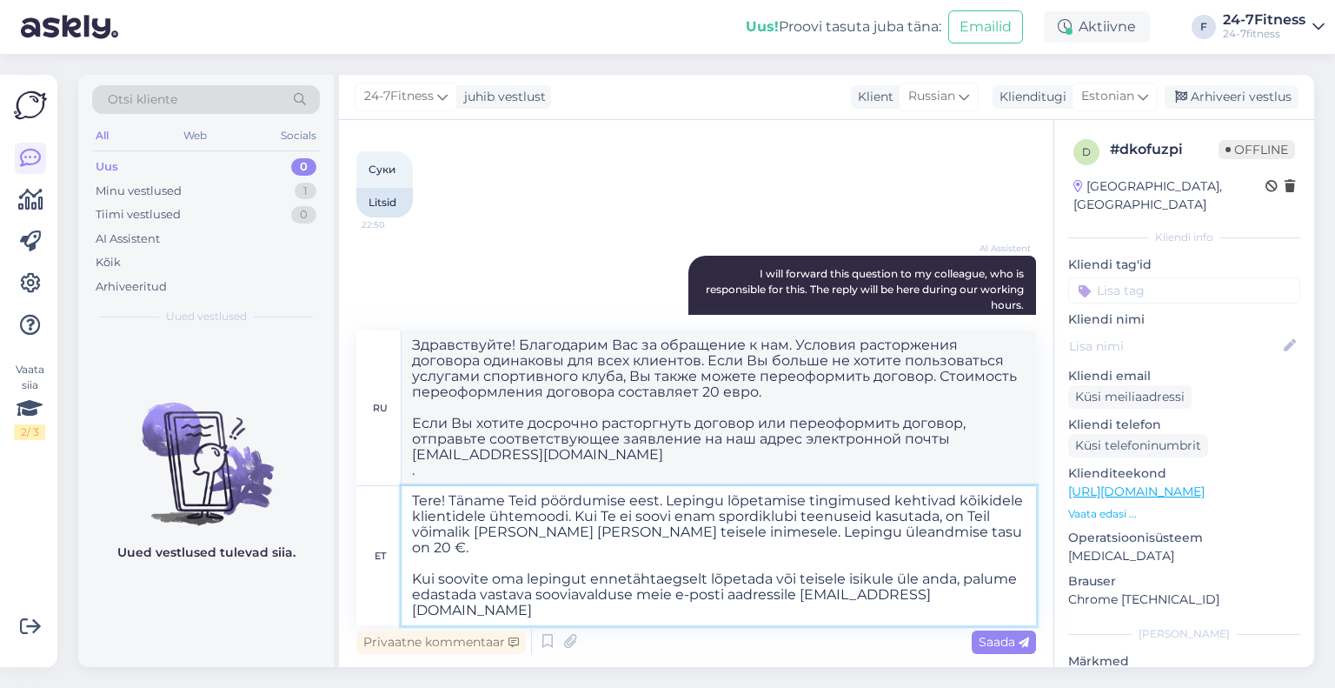
click at [955, 583] on textarea "Tere! Täname Teid pöördumise eest. Lepingu lõpetamise tingimused kehtivad kõiki…" at bounding box center [719, 555] width 635 height 139
click at [631, 622] on textarea "Tere! Täname Teid pöördumise eest. Lepingu lõpetamise tingimused kehtivad kõiki…" at bounding box center [719, 555] width 635 height 139
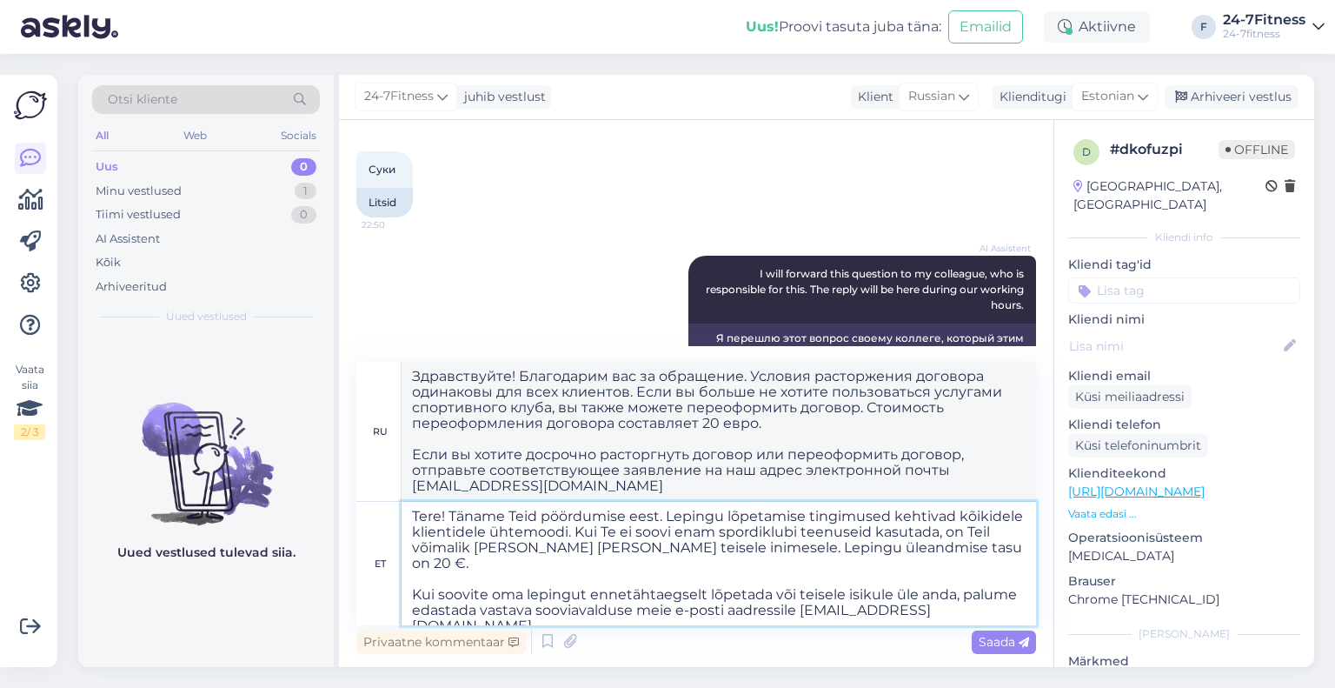
drag, startPoint x: 725, startPoint y: 549, endPoint x: 629, endPoint y: 549, distance: 95.6
click at [629, 549] on textarea "Tere! Täname Teid pöördumise eest. Lepingu lõpetamise tingimused kehtivad kõiki…" at bounding box center [719, 563] width 635 height 123
click at [897, 590] on textarea "Tere! Täname Teid pöördumise eest. Lepingu lõpetamise tingimused kehtivad kõiki…" at bounding box center [719, 563] width 635 height 123
drag, startPoint x: 724, startPoint y: 549, endPoint x: 584, endPoint y: 535, distance: 140.8
click at [584, 535] on textarea "Tere! Täname Teid pöördumise eest. Lepingu lõpetamise tingimused kehtivad kõiki…" at bounding box center [719, 563] width 635 height 123
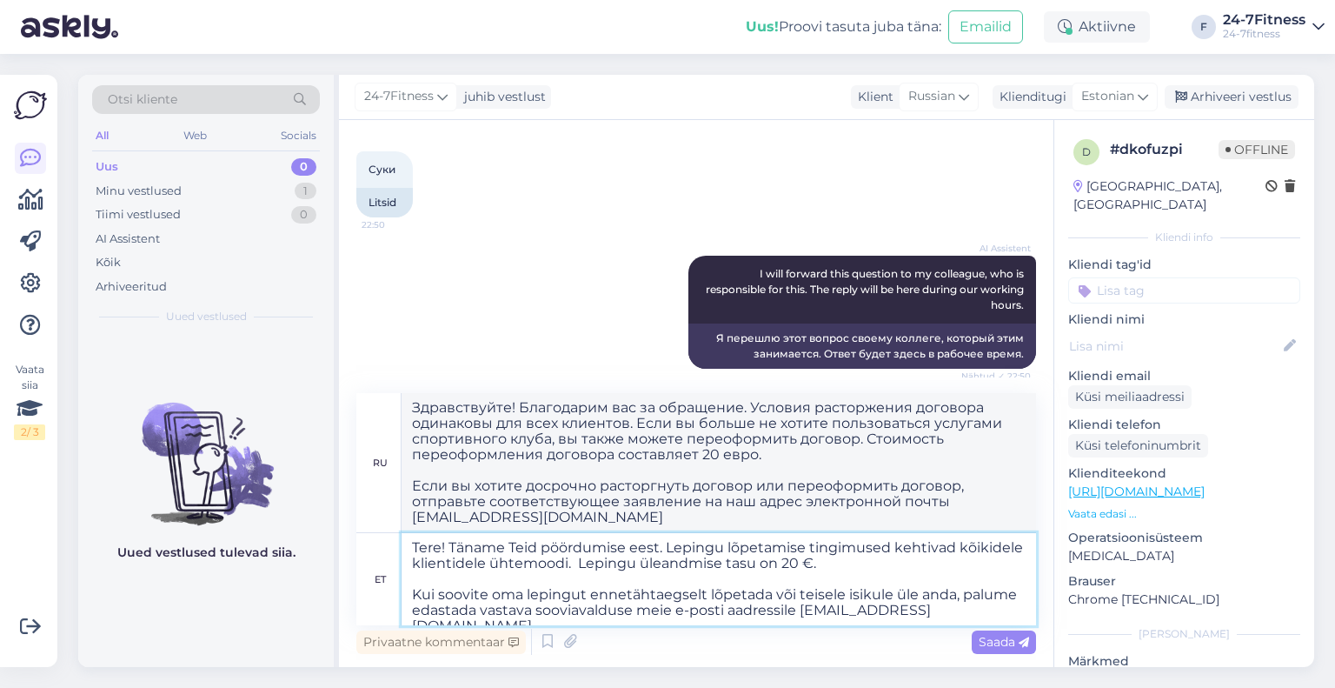
paste textarea "если Вы больше не желаете пользоваться услугами спортивного клуба, Вы можете пе…"
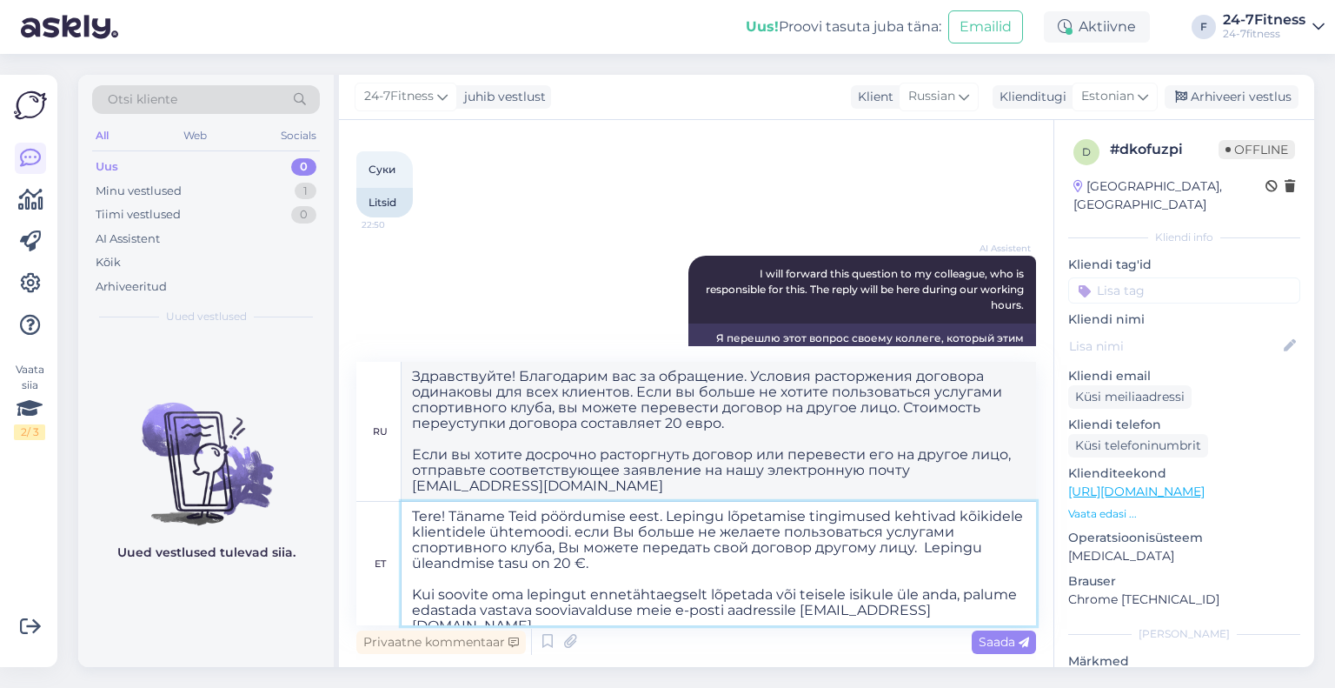
click at [960, 609] on textarea "Tere! Täname Teid pöördumise eest. Lepingu lõpetamise tingimused kehtivad kõiki…" at bounding box center [719, 563] width 635 height 123
drag, startPoint x: 949, startPoint y: 611, endPoint x: 392, endPoint y: 515, distance: 564.7
click at [392, 515] on div "et Tere! Täname Teid pöördumise eest. Lepingu lõpetamise tingimused kehtivad kõ…" at bounding box center [696, 563] width 680 height 123
drag, startPoint x: 453, startPoint y: 523, endPoint x: 623, endPoint y: 545, distance: 171.9
click at [623, 545] on textarea "Tere! Täname Teid pöördumise eest. Lepingu lõpetamise tingimused kehtivad kõiki…" at bounding box center [719, 563] width 635 height 123
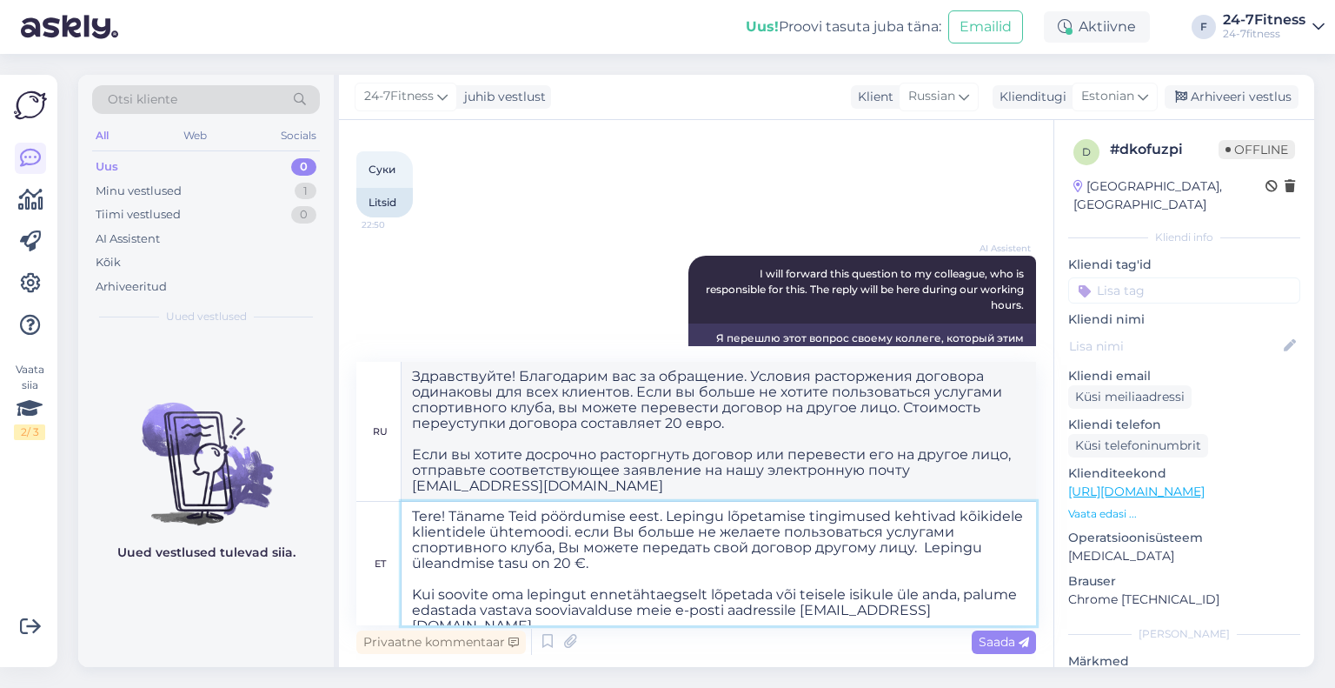
click at [830, 563] on textarea "Tere! Täname Teid pöördumise eest. Lepingu lõpetamise tingimused kehtivad kõiki…" at bounding box center [719, 563] width 635 height 123
drag, startPoint x: 962, startPoint y: 618, endPoint x: 352, endPoint y: 490, distance: 622.7
click at [353, 489] on div "Vestlus algas [DATE] Добрый вечер! Обязуюсь оплатить выставленный счёт в ближай…" at bounding box center [696, 393] width 715 height 547
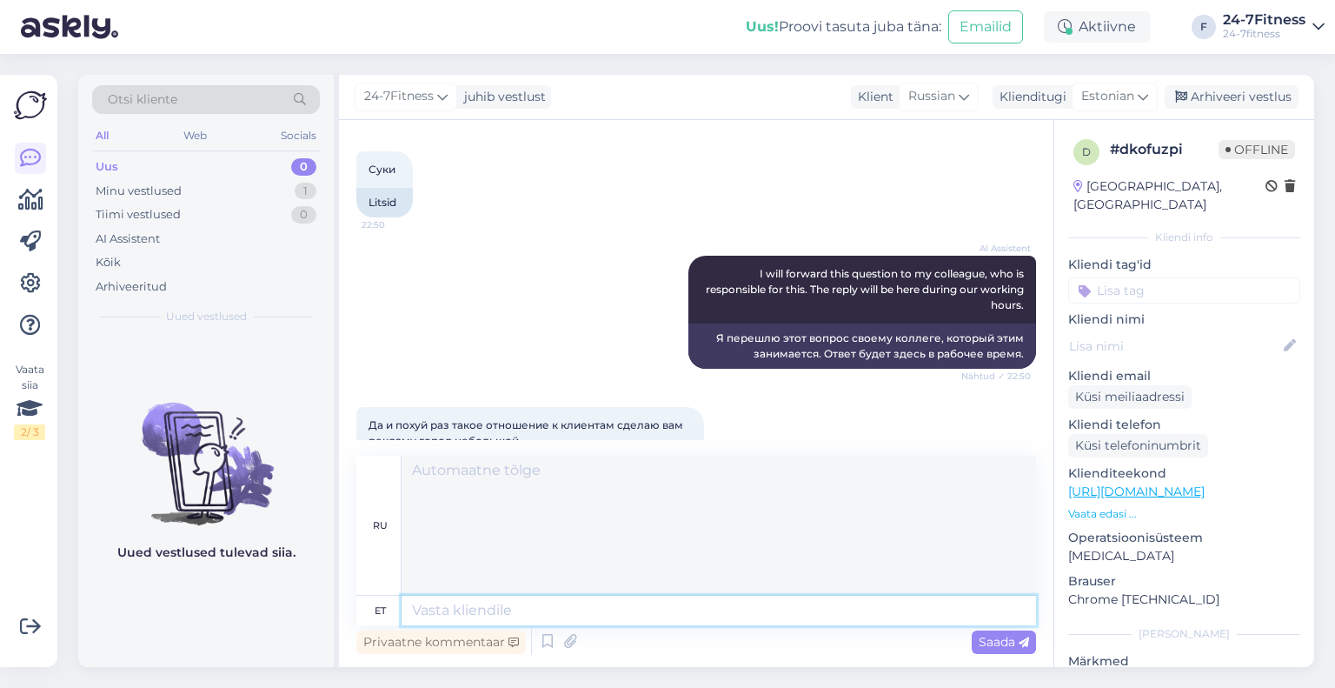
scroll to position [685, 0]
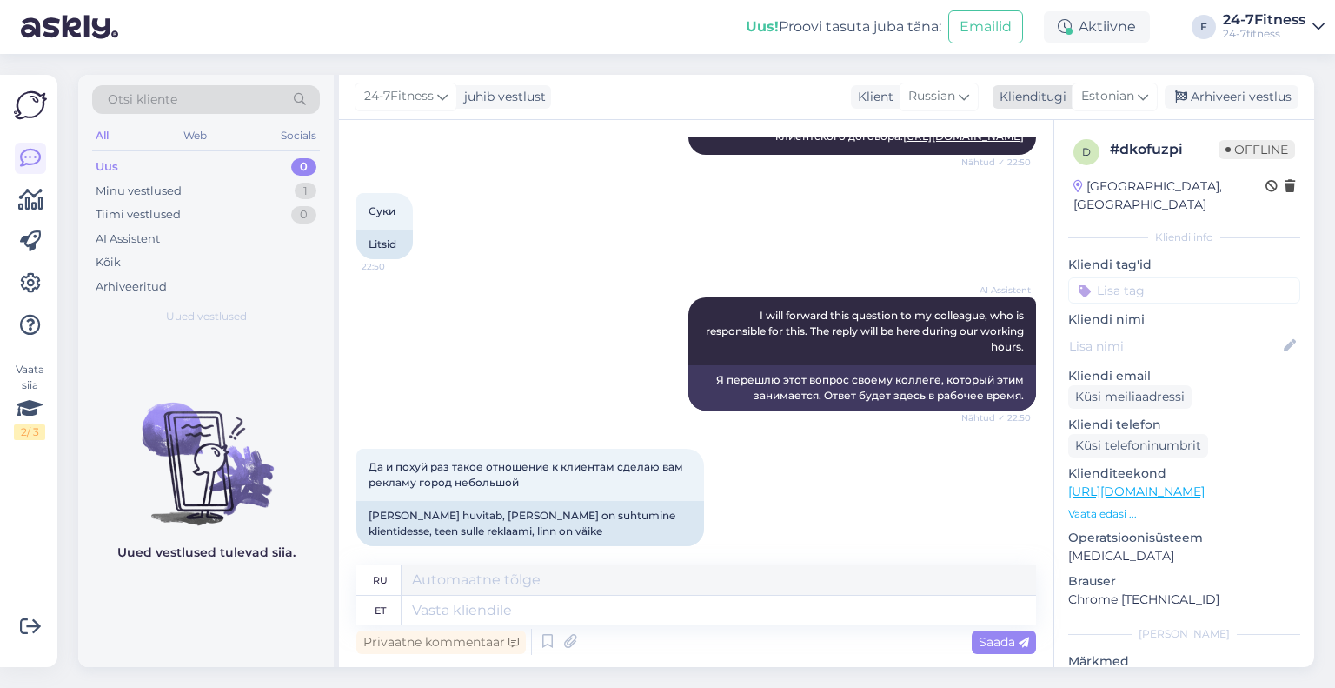
click at [1122, 88] on span "Estonian" at bounding box center [1108, 96] width 53 height 19
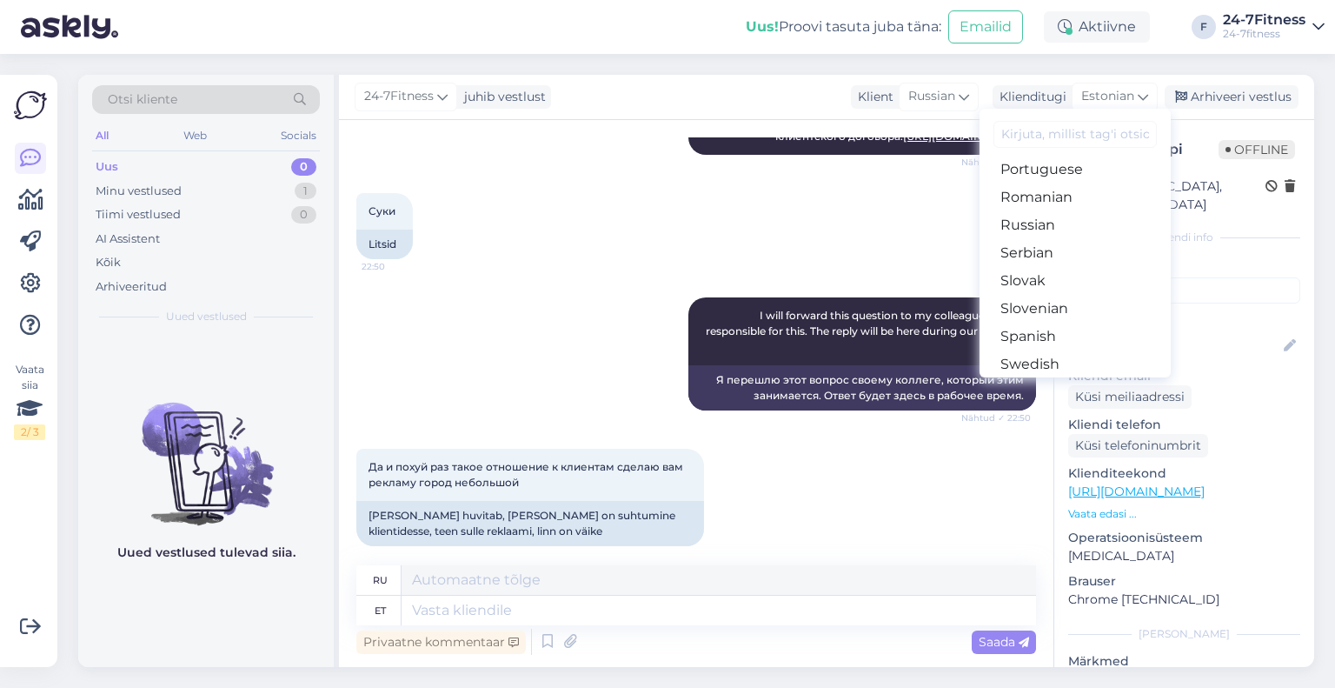
scroll to position [628, 0]
click at [1055, 245] on link "Russian" at bounding box center [1075, 242] width 191 height 28
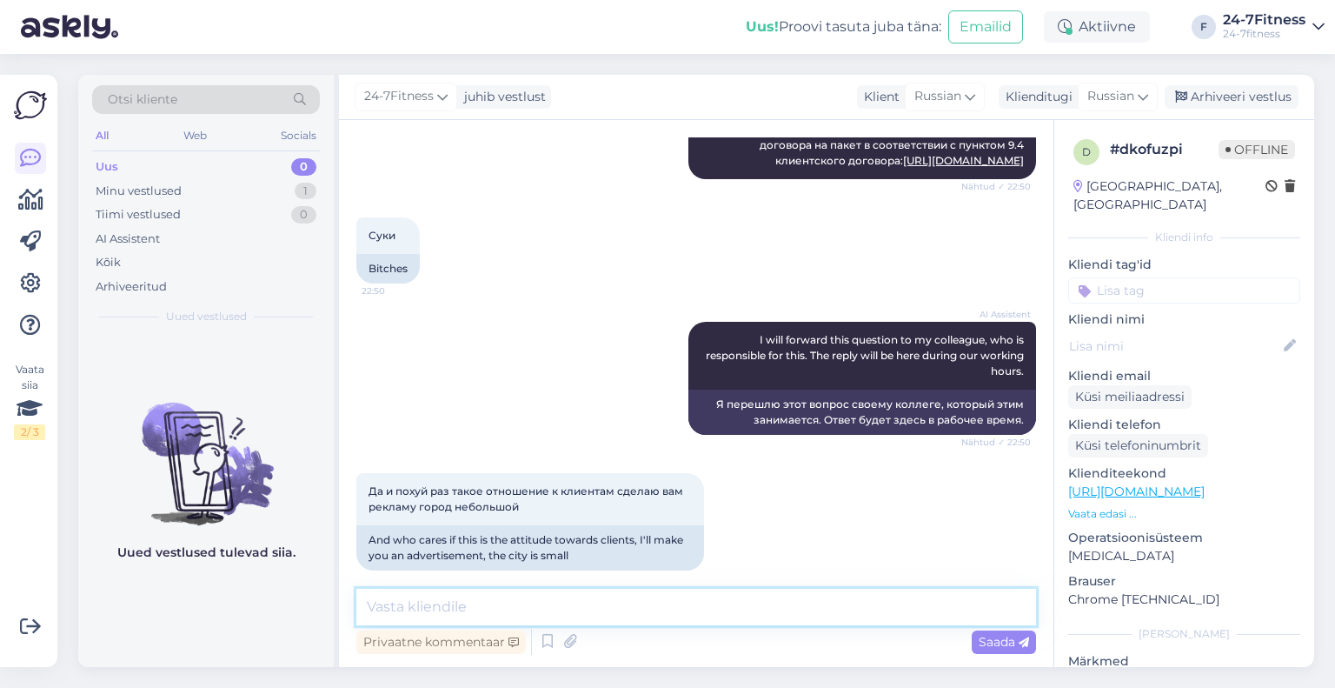
paste textarea "Здравствуйте! Благодарим Вас за обращение. Условия расторжения договора одинако…"
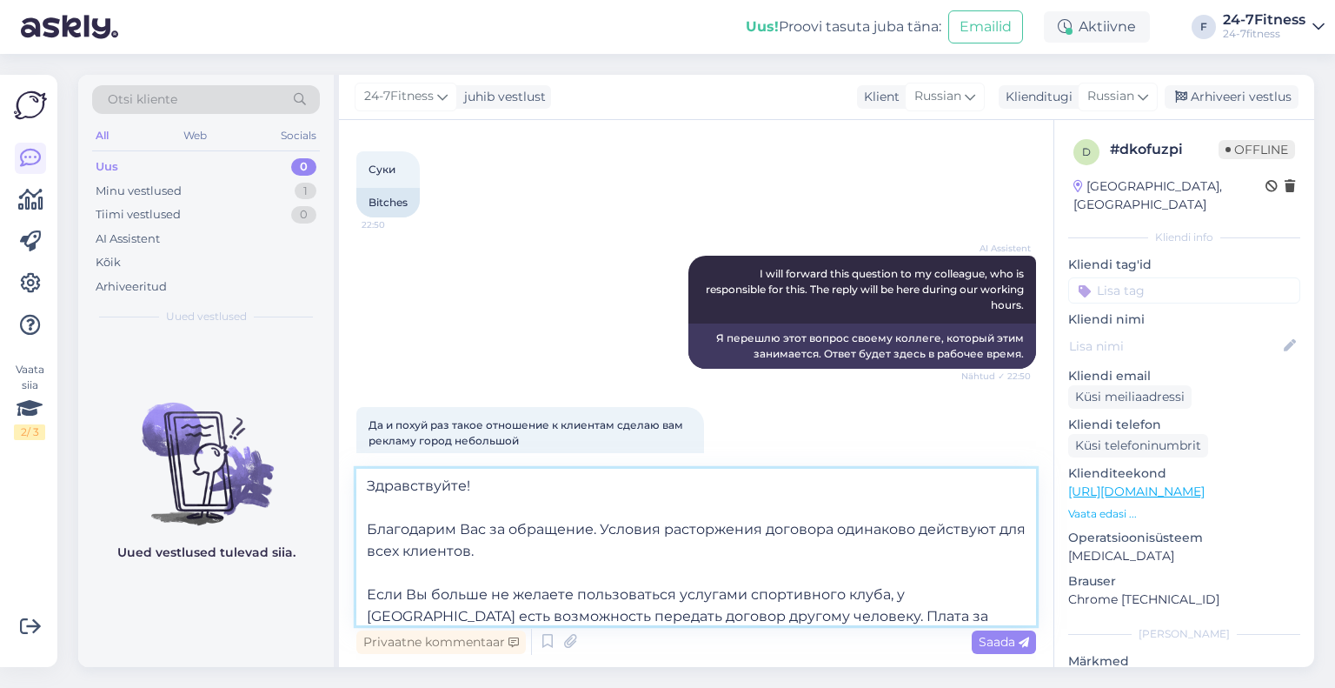
scroll to position [0, 0]
click at [369, 533] on textarea "Здравствуйте! Благодарим Вас за обращение. Условия расторжения договора одинако…" at bounding box center [696, 547] width 680 height 156
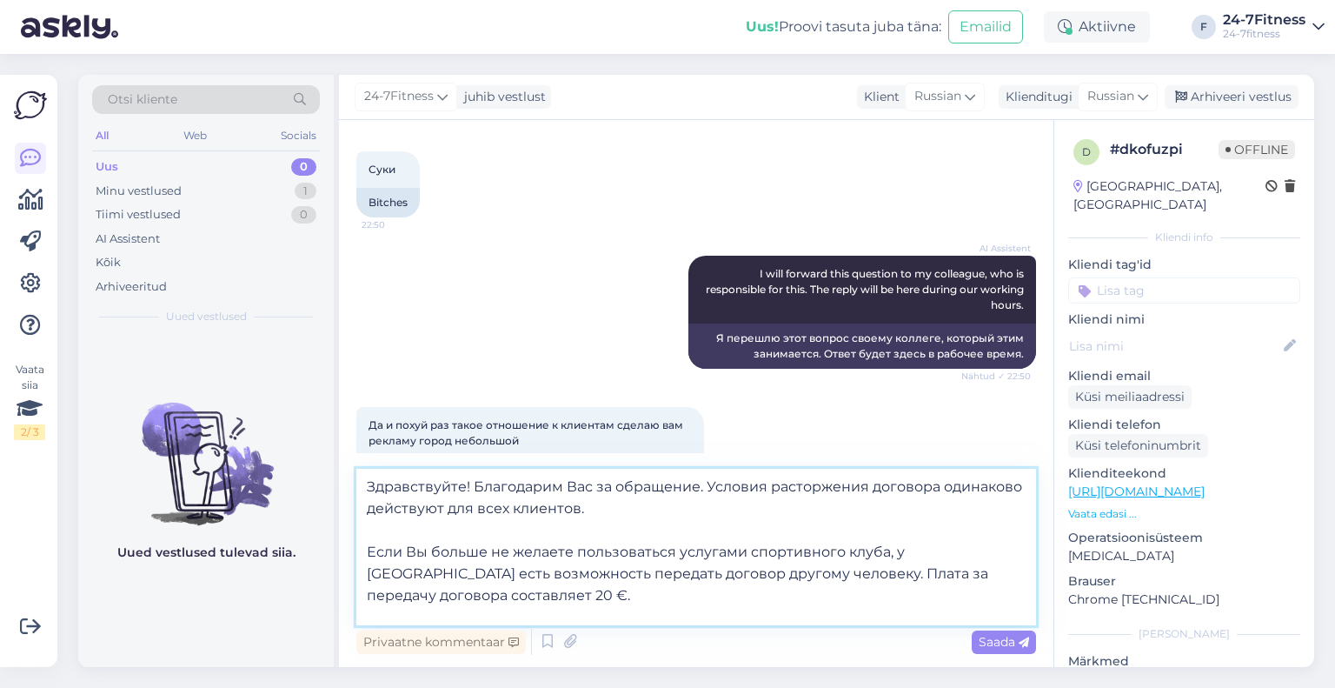
click at [366, 553] on textarea "Здравствуйте! Благодарим Вас за обращение. Условия расторжения договора одинако…" at bounding box center [696, 547] width 680 height 156
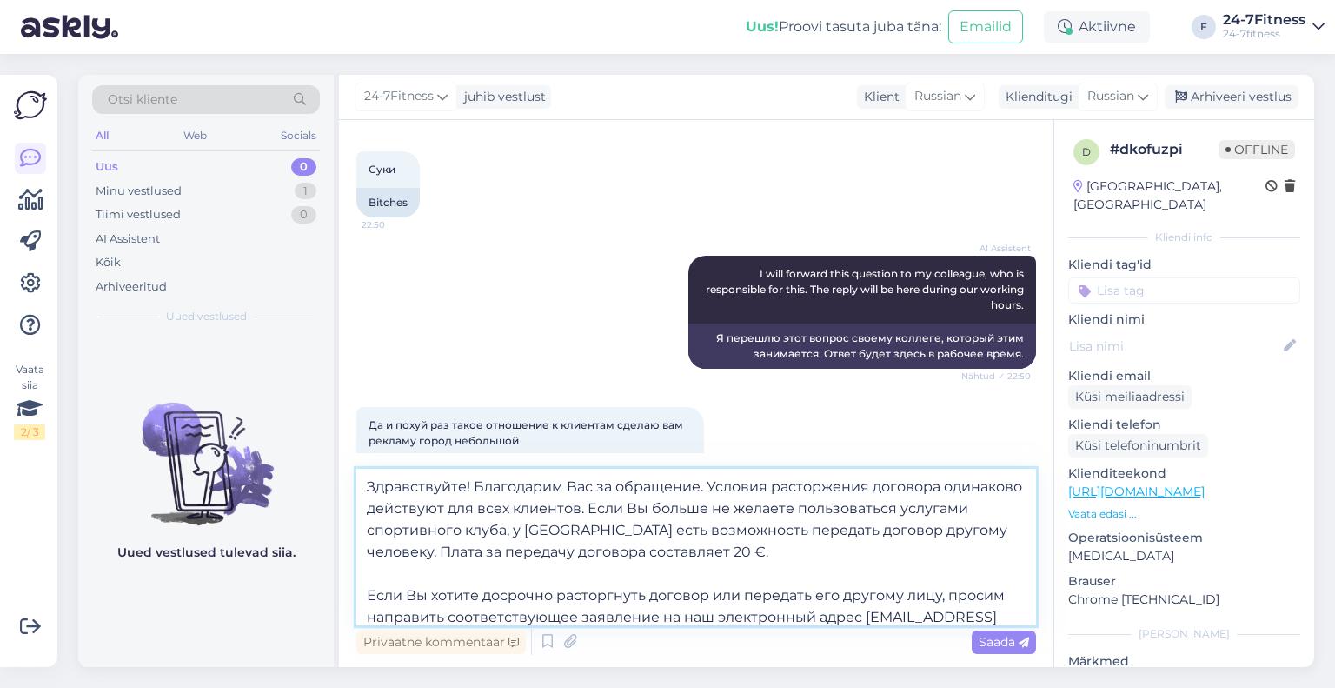
scroll to position [10, 0]
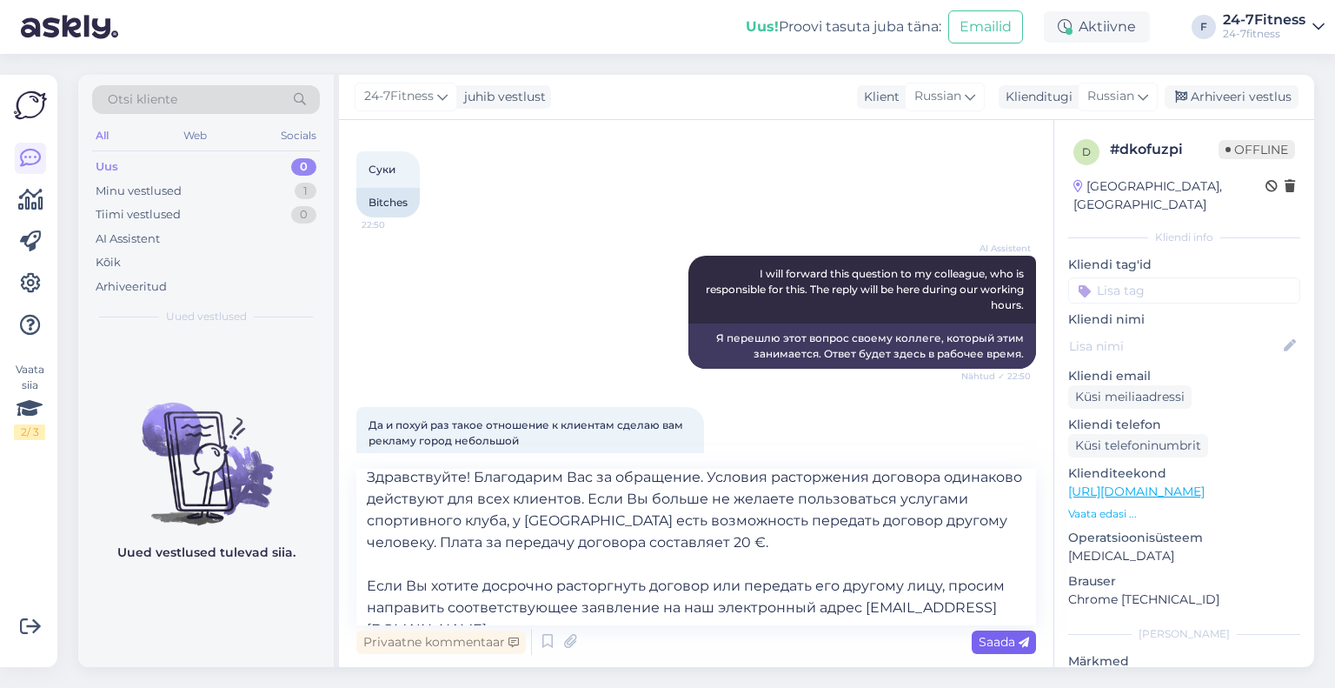
click at [995, 639] on span "Saada" at bounding box center [1004, 642] width 50 height 16
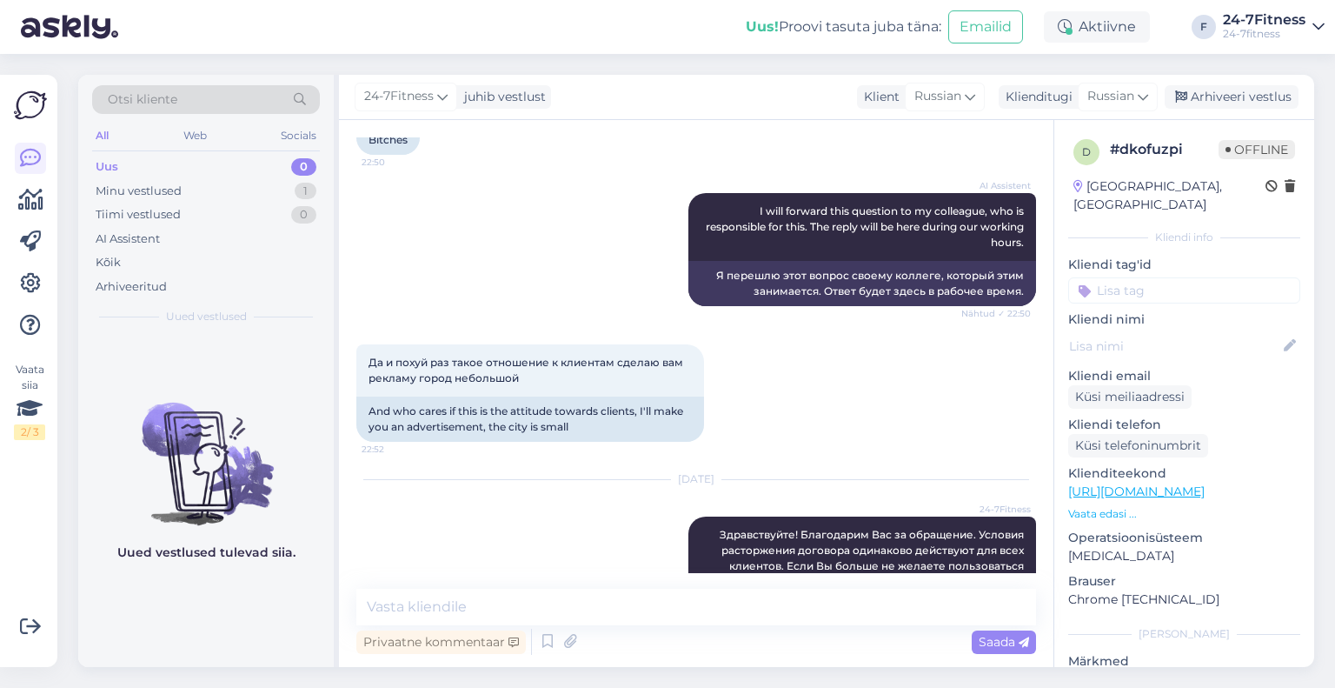
scroll to position [929, 0]
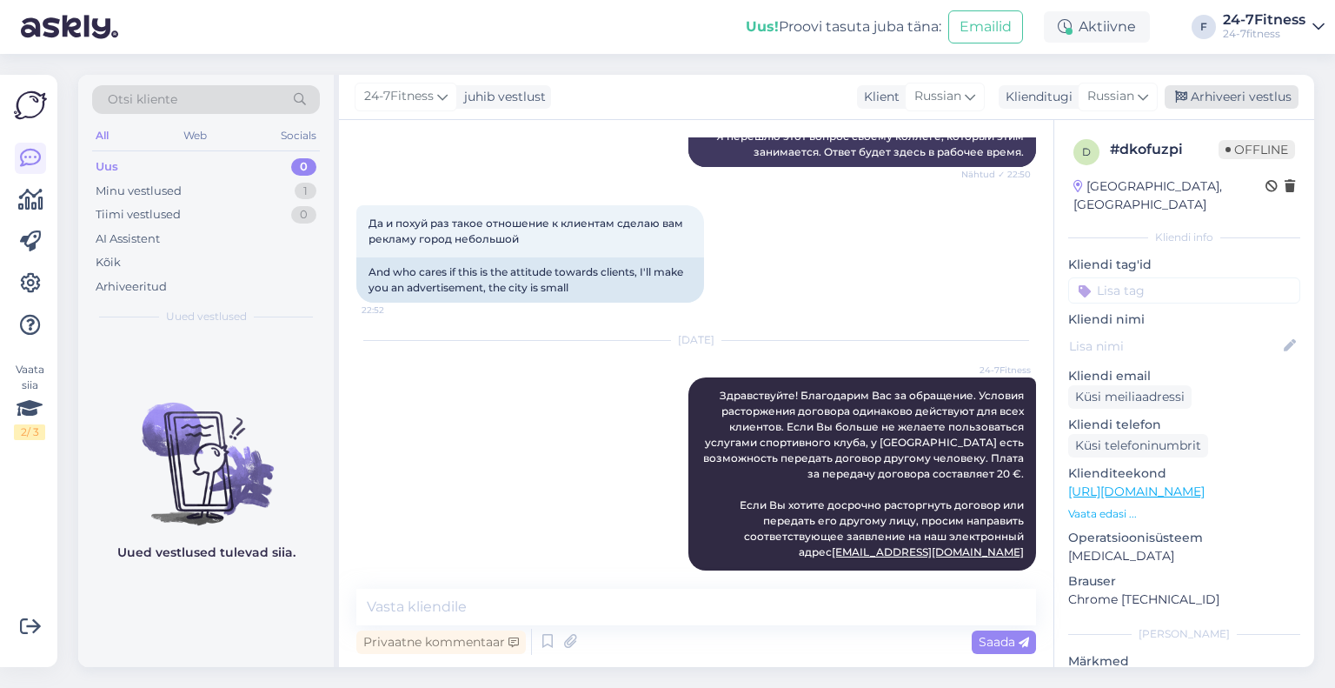
click at [1196, 97] on div "Arhiveeri vestlus" at bounding box center [1232, 96] width 134 height 23
